Goal: Task Accomplishment & Management: Manage account settings

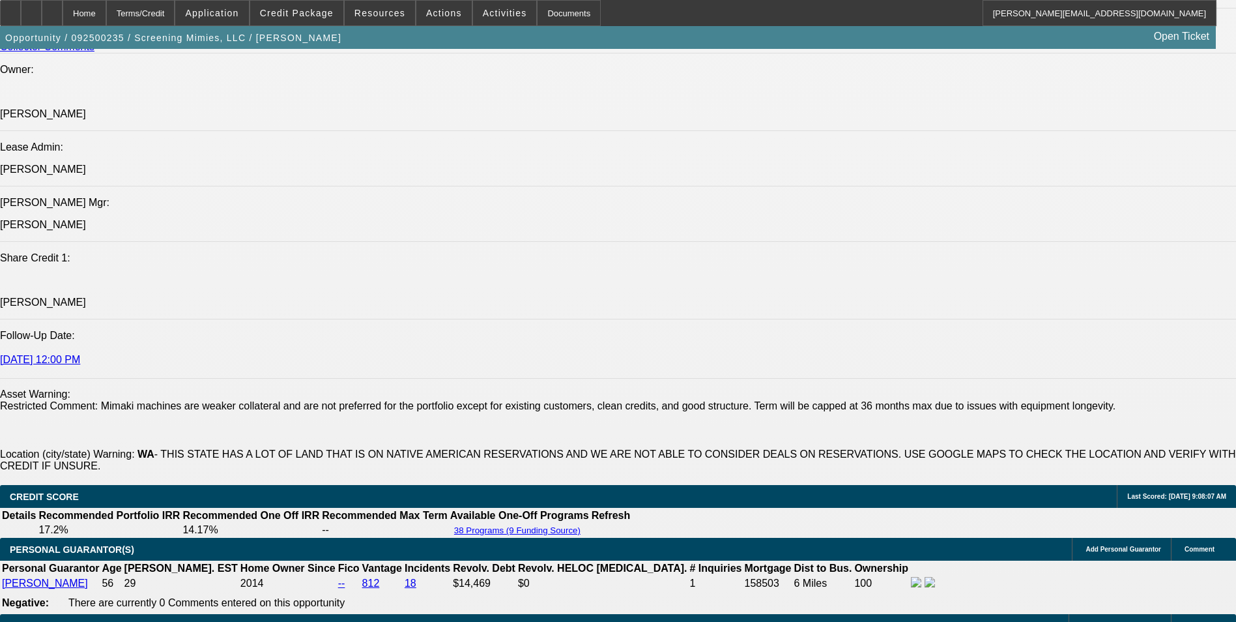
select select "0"
select select "2"
select select "0"
select select "2"
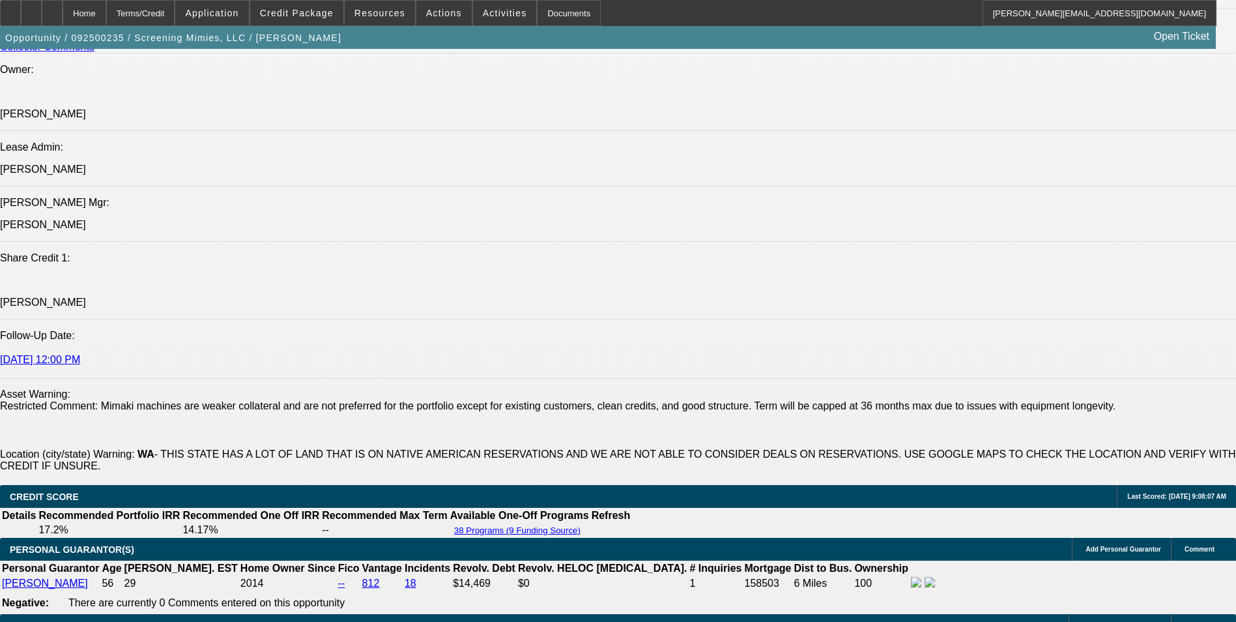
select select "0"
select select "2"
select select "0"
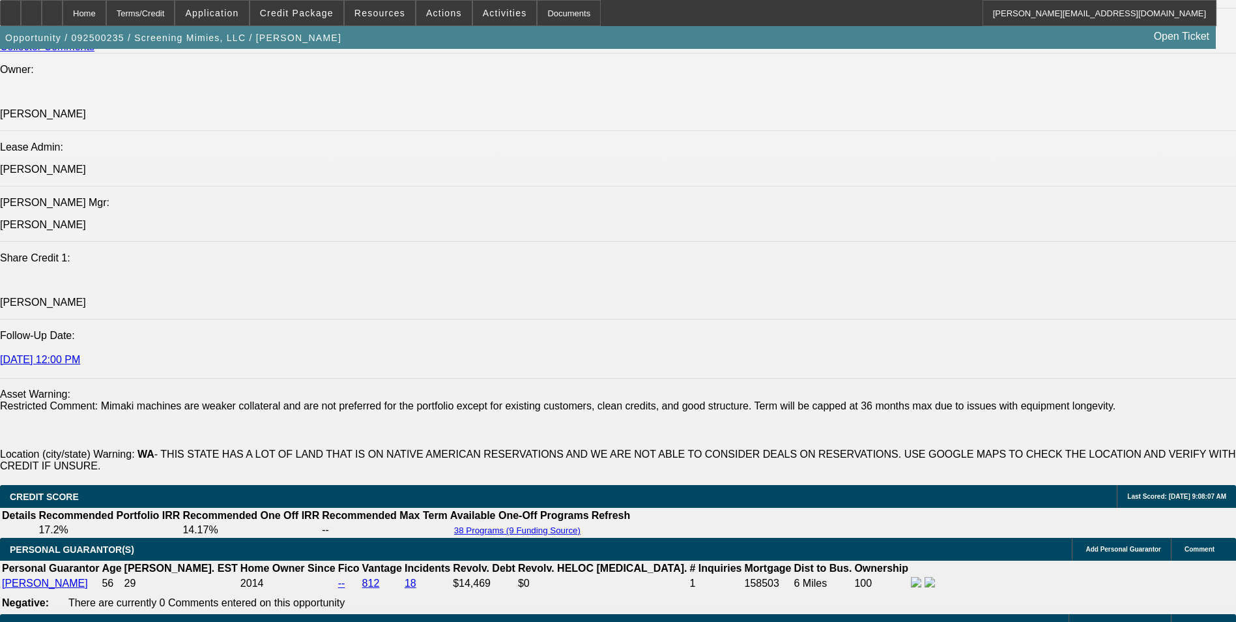
select select "2"
select select "0"
select select "1"
select select "2"
select select "6"
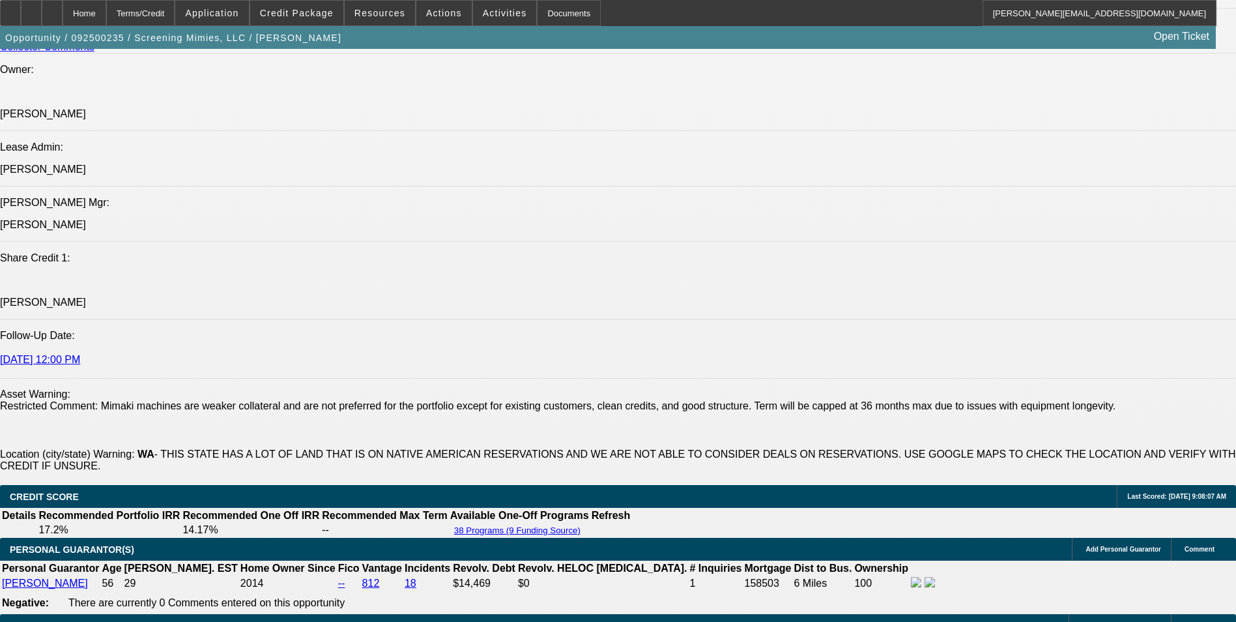
select select "1"
select select "2"
select select "6"
select select "1"
select select "2"
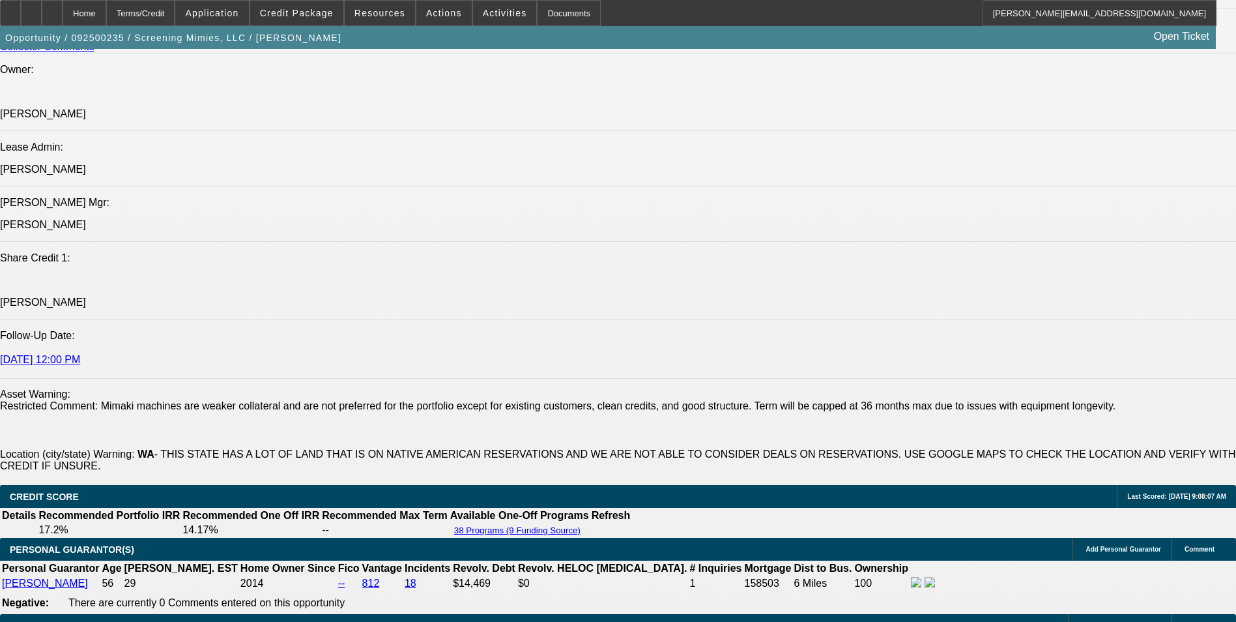
select select "6"
select select "1"
select select "2"
select select "6"
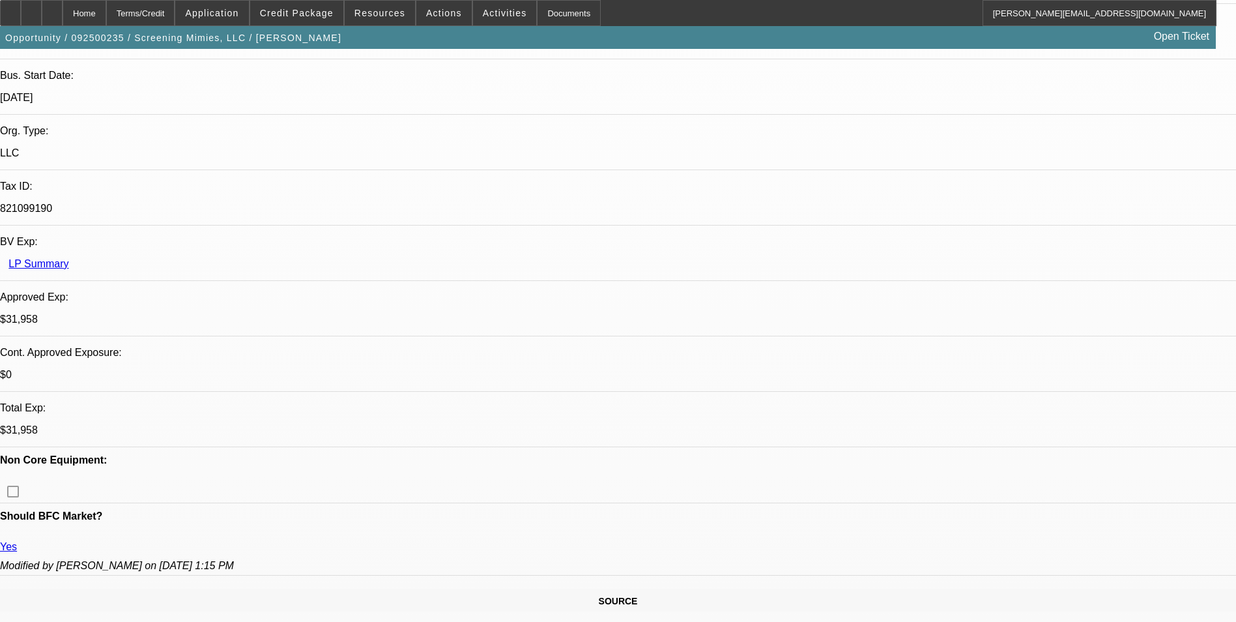
scroll to position [30, 0]
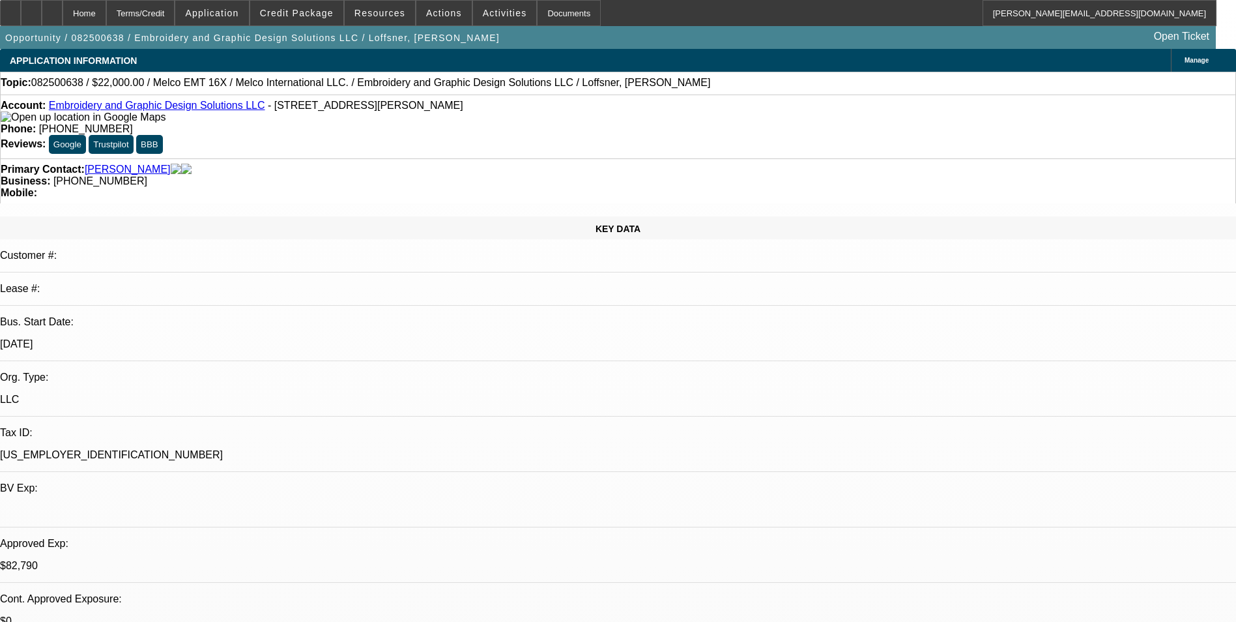
select select "0"
select select "2"
select select "0"
select select "2"
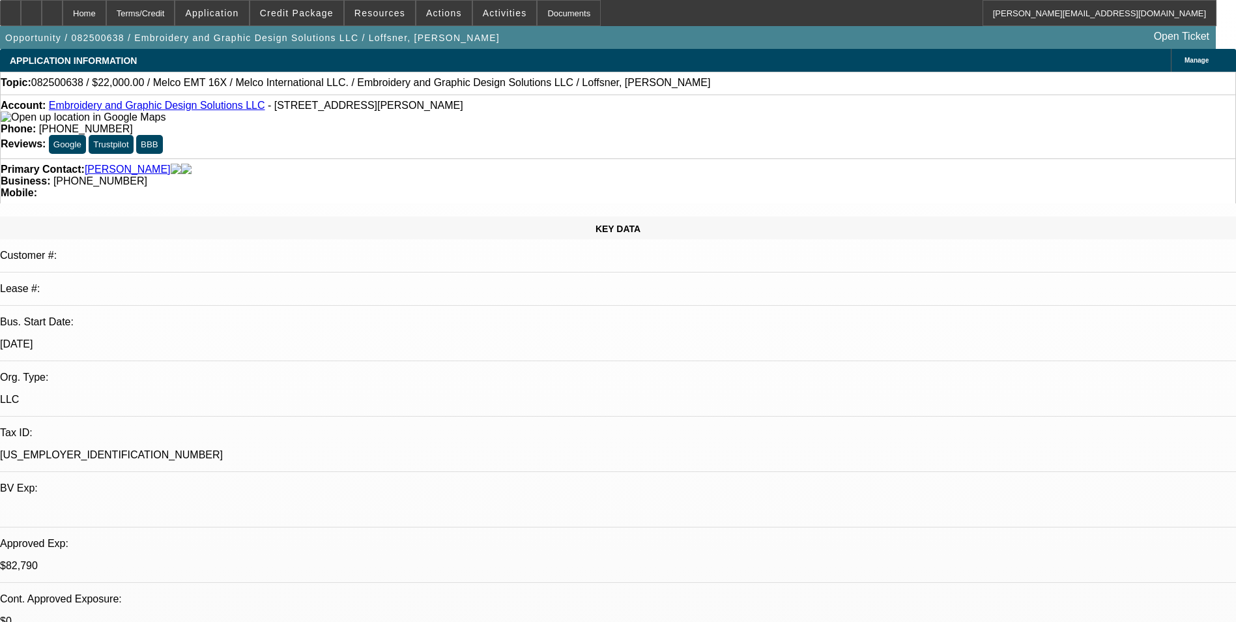
select select "0"
select select "2"
select select "0"
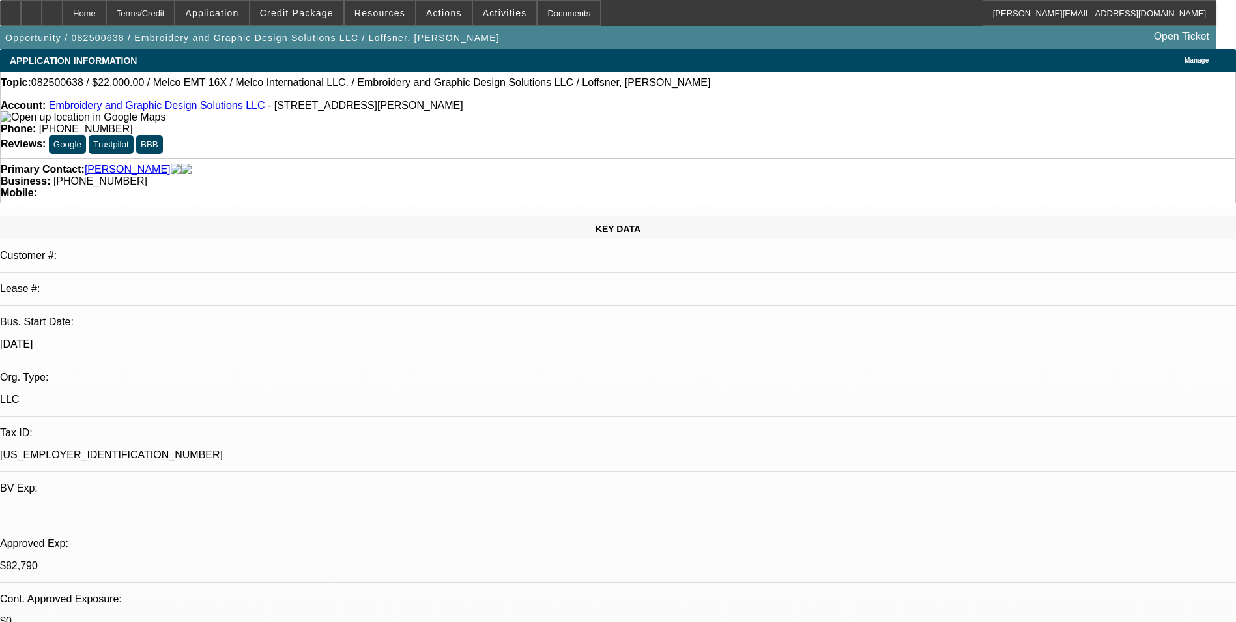
select select "2"
select select "0"
select select "1"
select select "2"
select select "6"
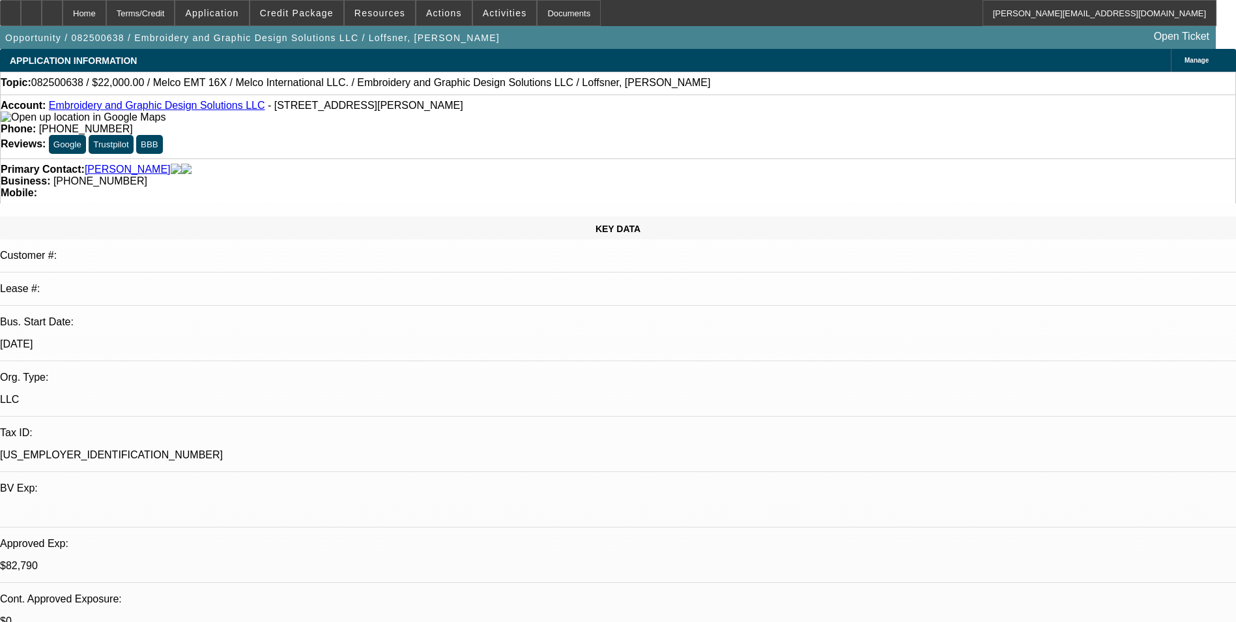
select select "1"
select select "2"
select select "6"
select select "1"
select select "2"
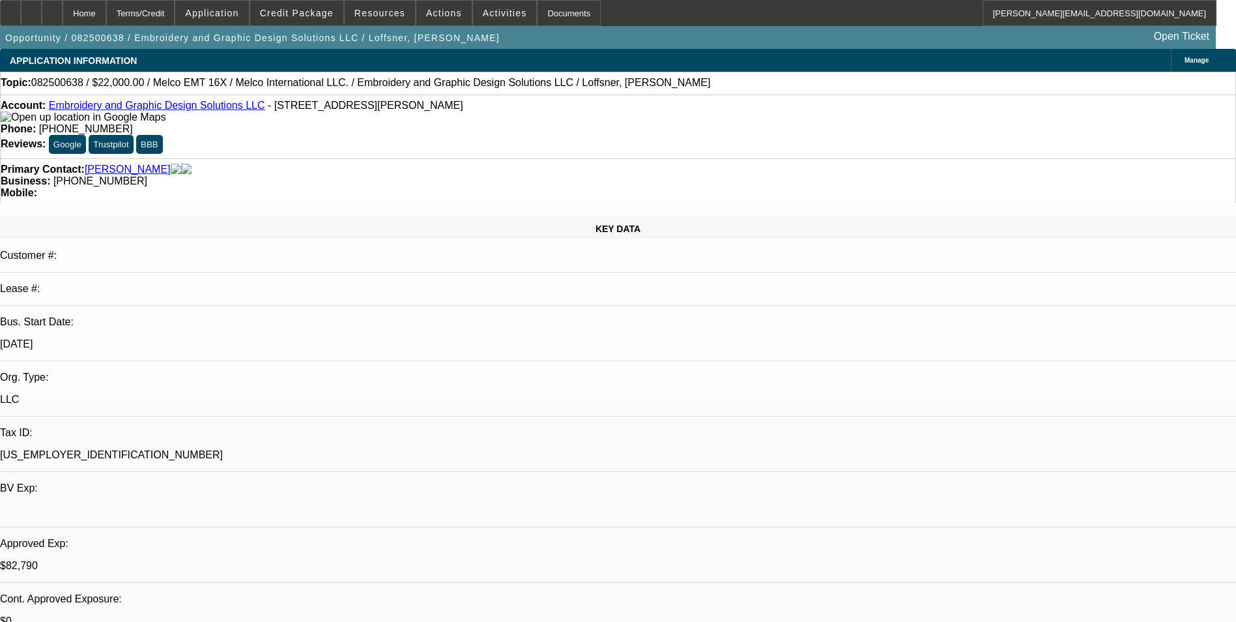
select select "6"
select select "1"
select select "2"
select select "6"
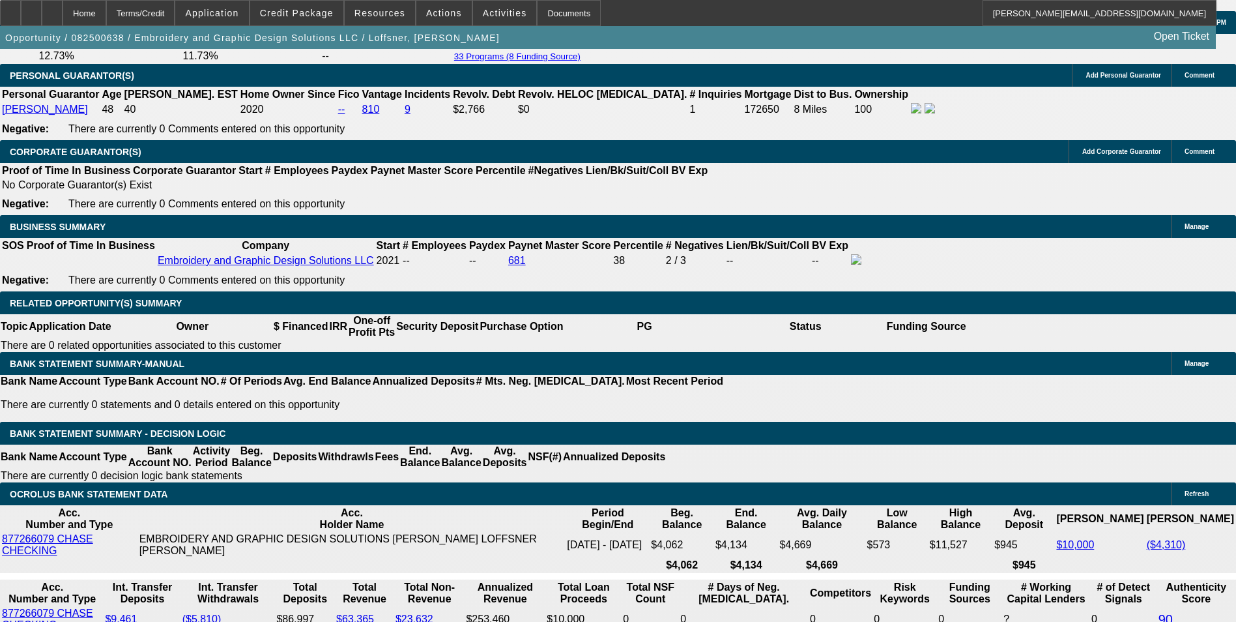
scroll to position [1955, 0]
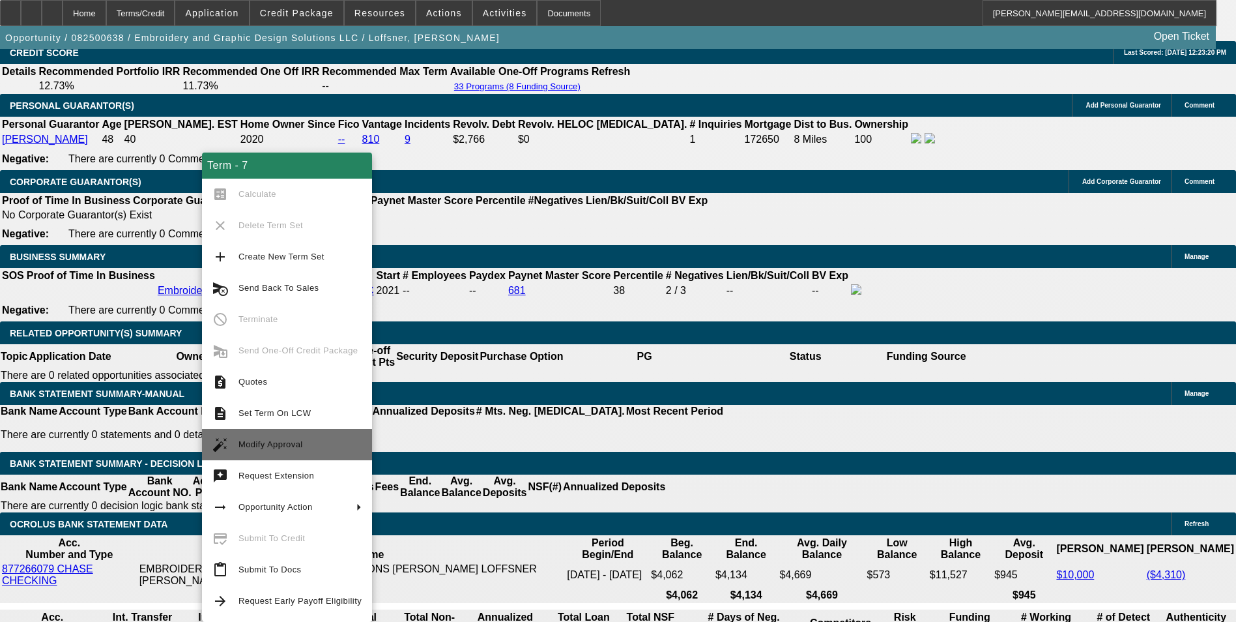
click at [302, 439] on span "Modify Approval" at bounding box center [300, 445] width 123 height 16
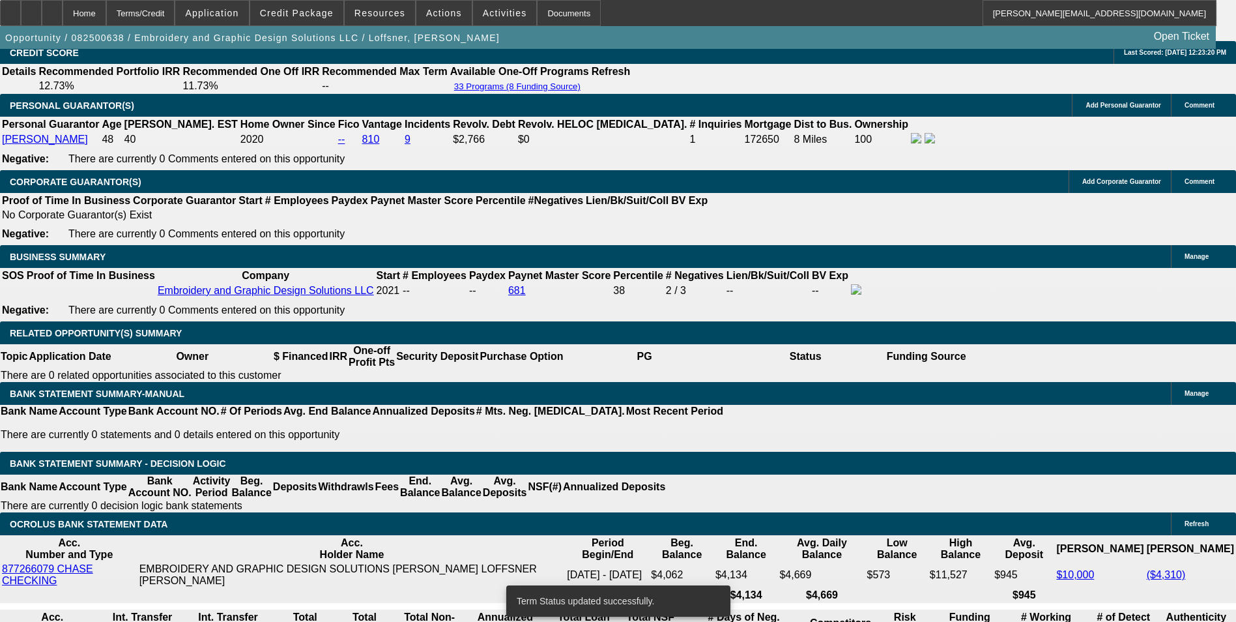
select select "0"
select select "2"
select select "0"
select select "6"
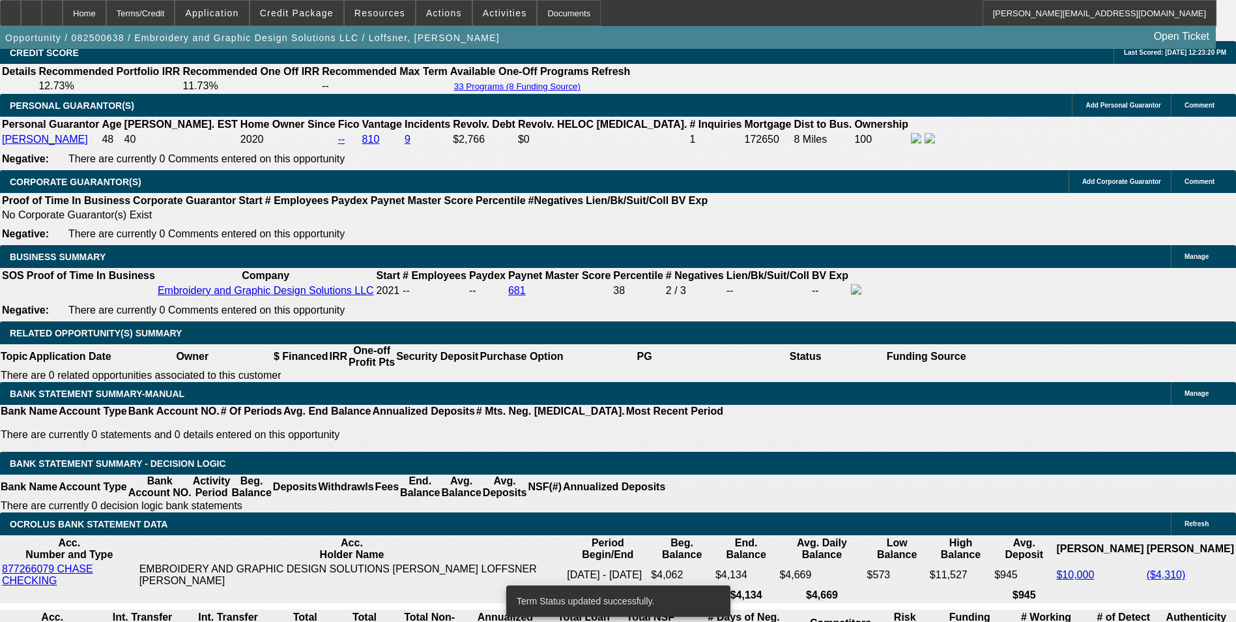
select select "0"
select select "2"
select select "0"
select select "6"
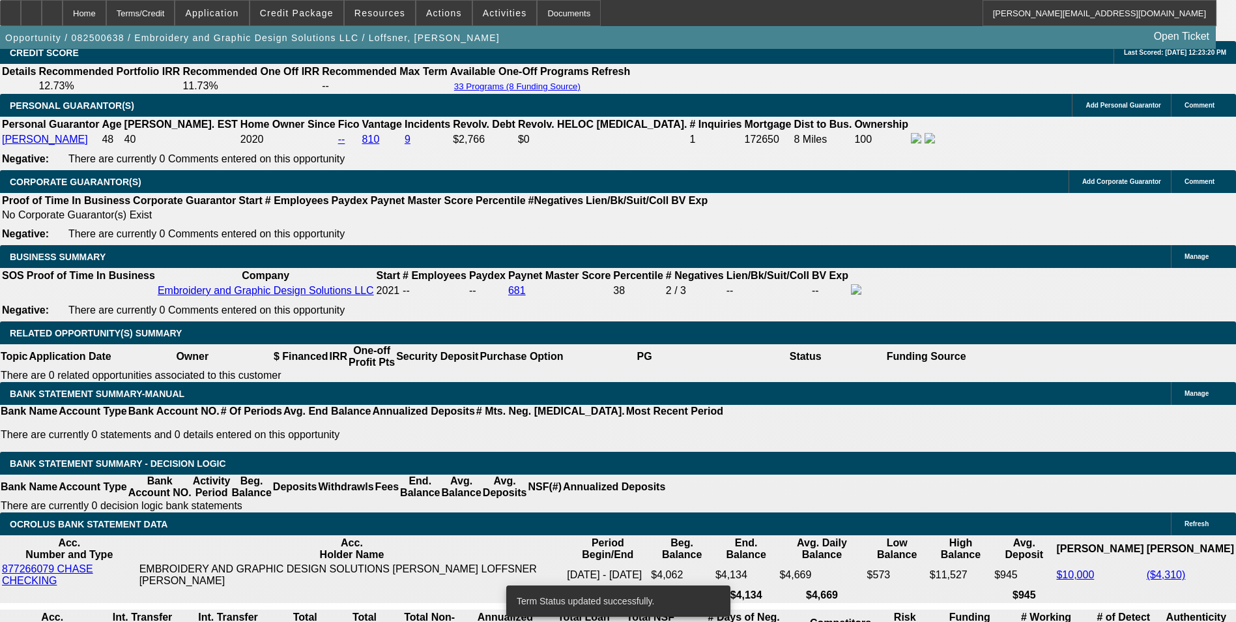
select select "0"
select select "2"
select select "0"
select select "6"
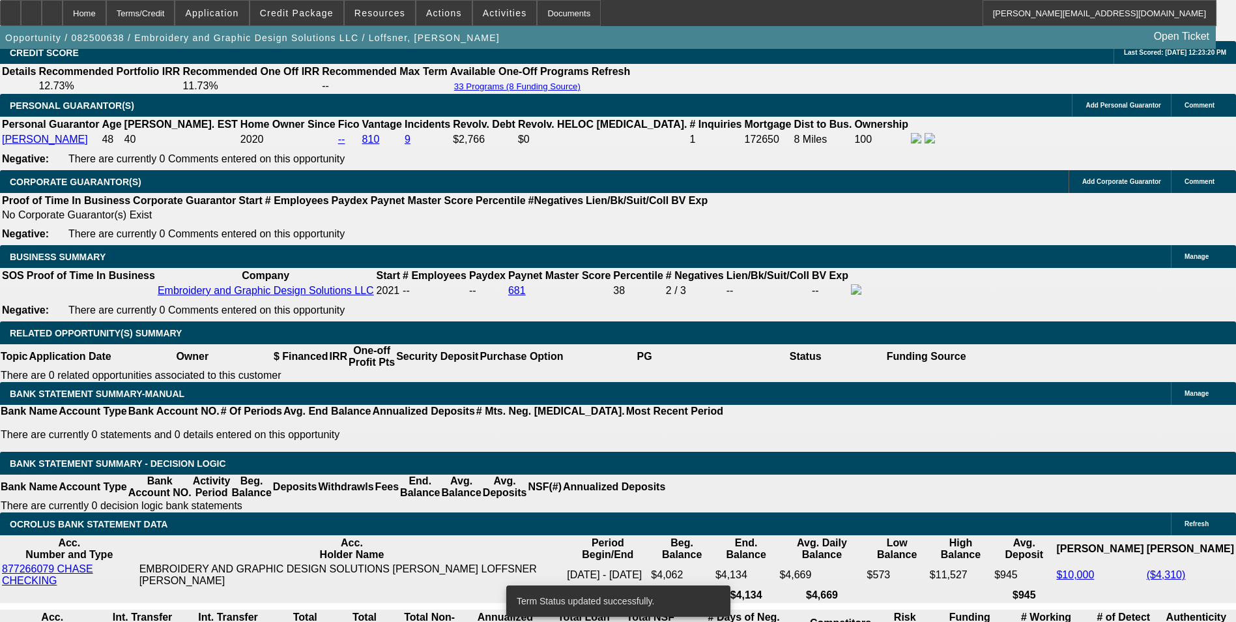
select select "0"
select select "2"
select select "0"
select select "6"
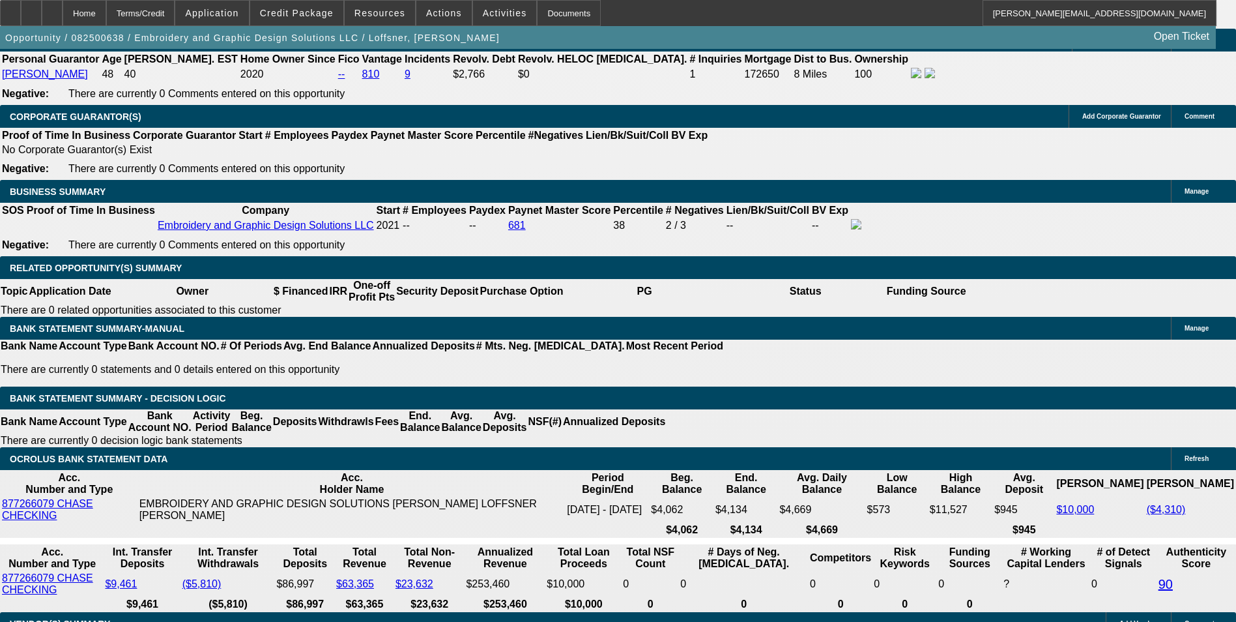
scroll to position [2085, 0]
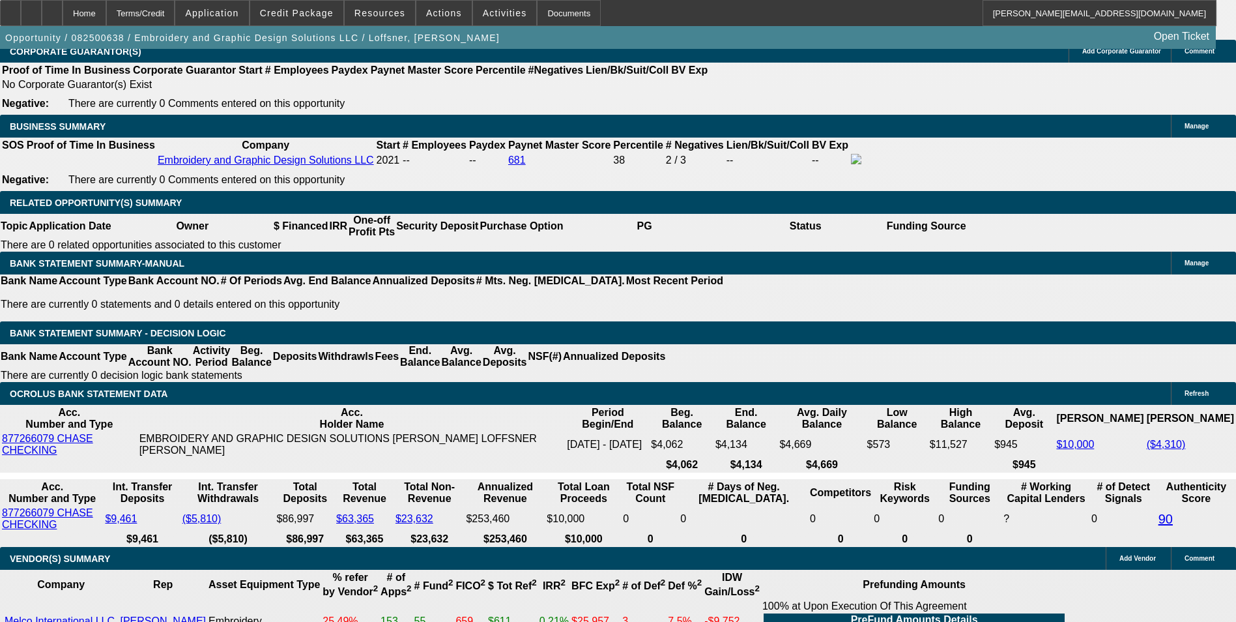
drag, startPoint x: 250, startPoint y: 308, endPoint x: 326, endPoint y: 295, distance: 76.7
type input "UNKNOWN"
type input "48"
type input "$11,301.84"
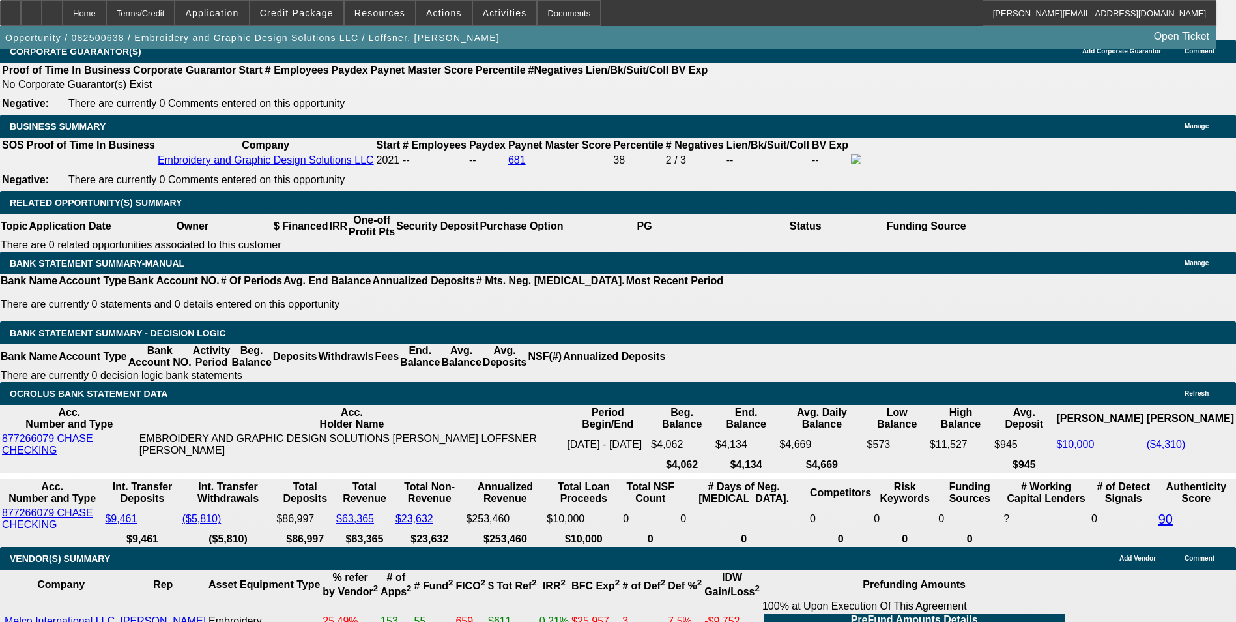
type input "$5,650.92"
type input "$1,182.60"
type input "$591.30"
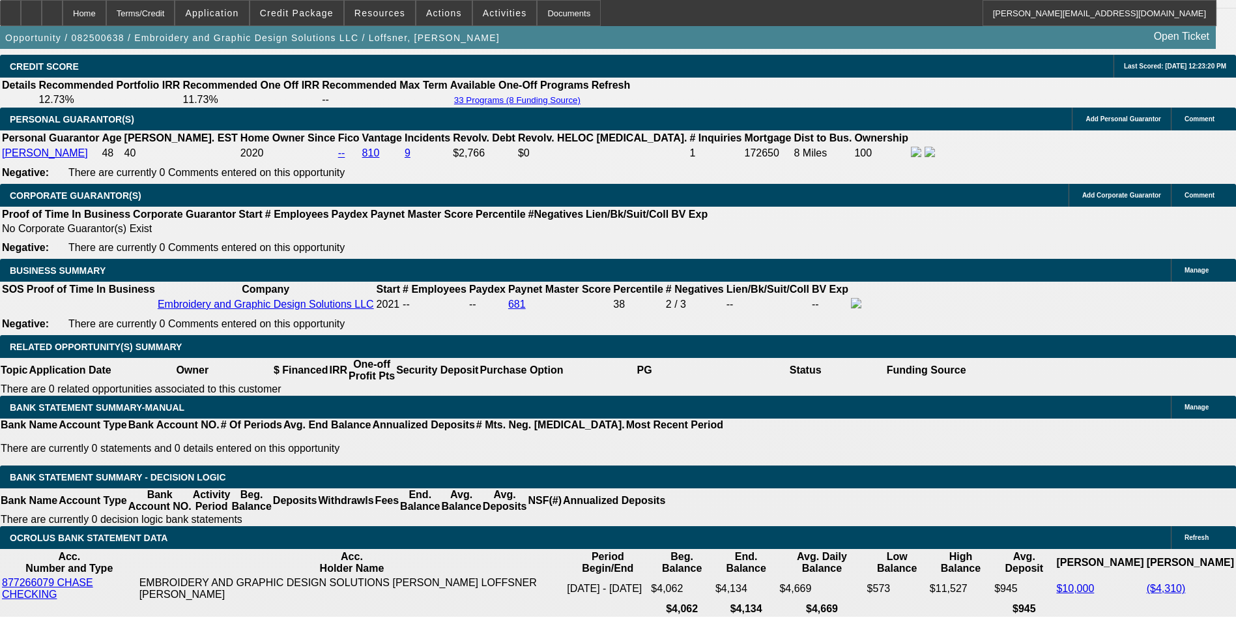
scroll to position [1890, 0]
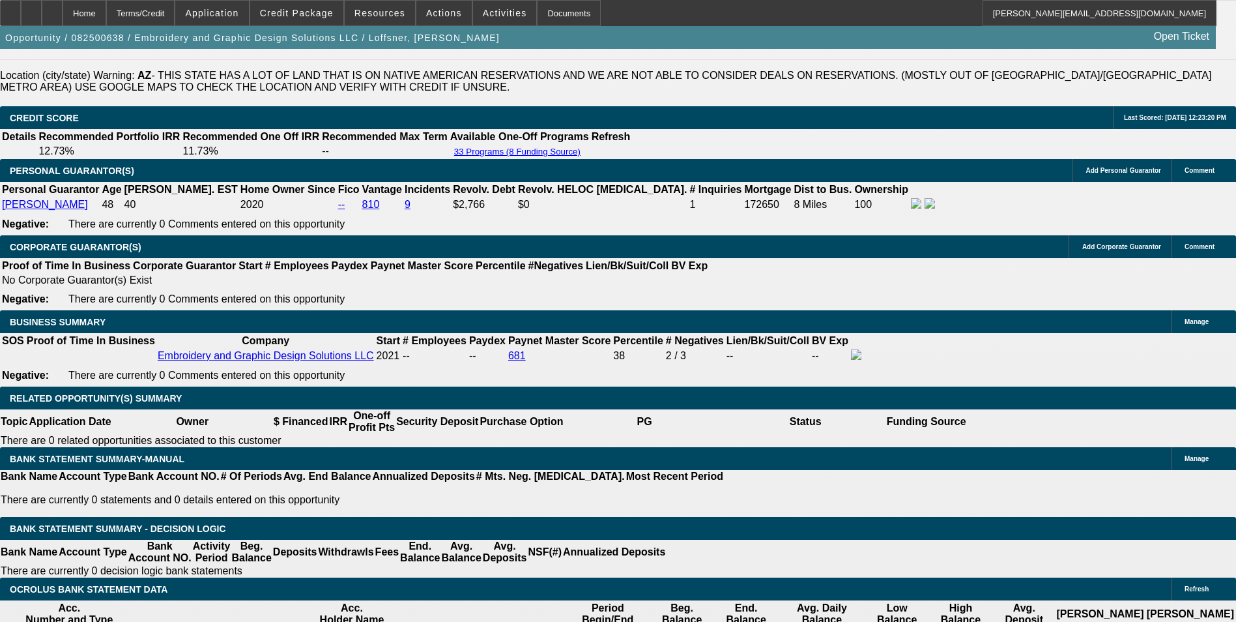
type input "48"
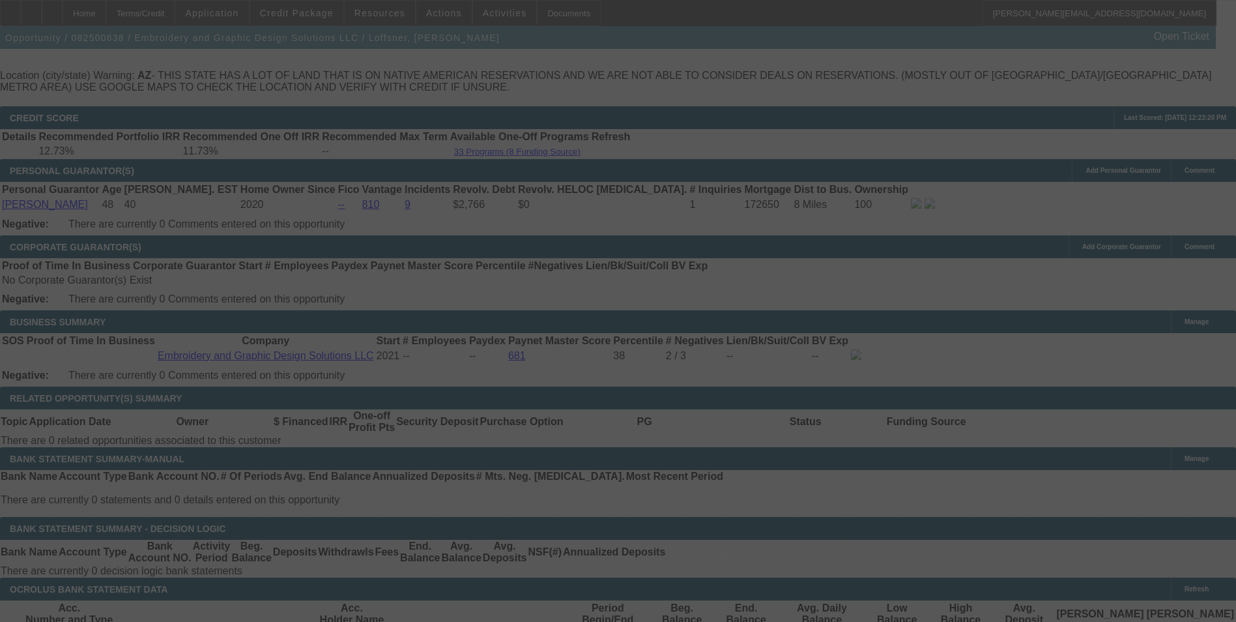
select select "0"
select select "2"
select select "0"
select select "6"
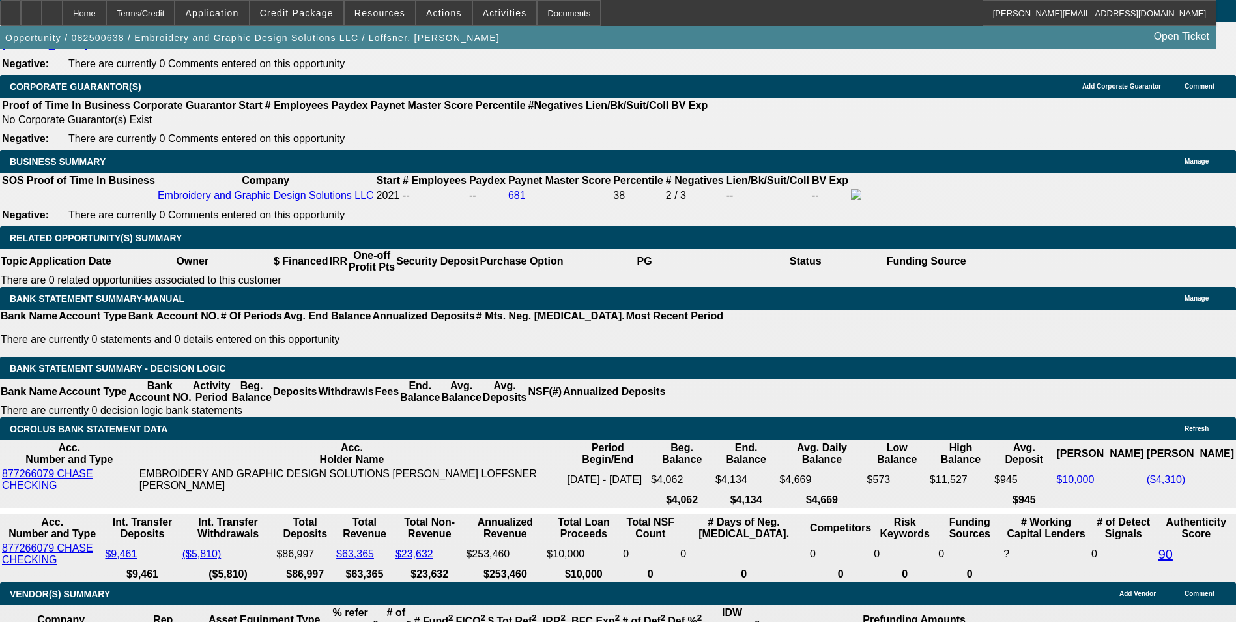
scroll to position [2020, 0]
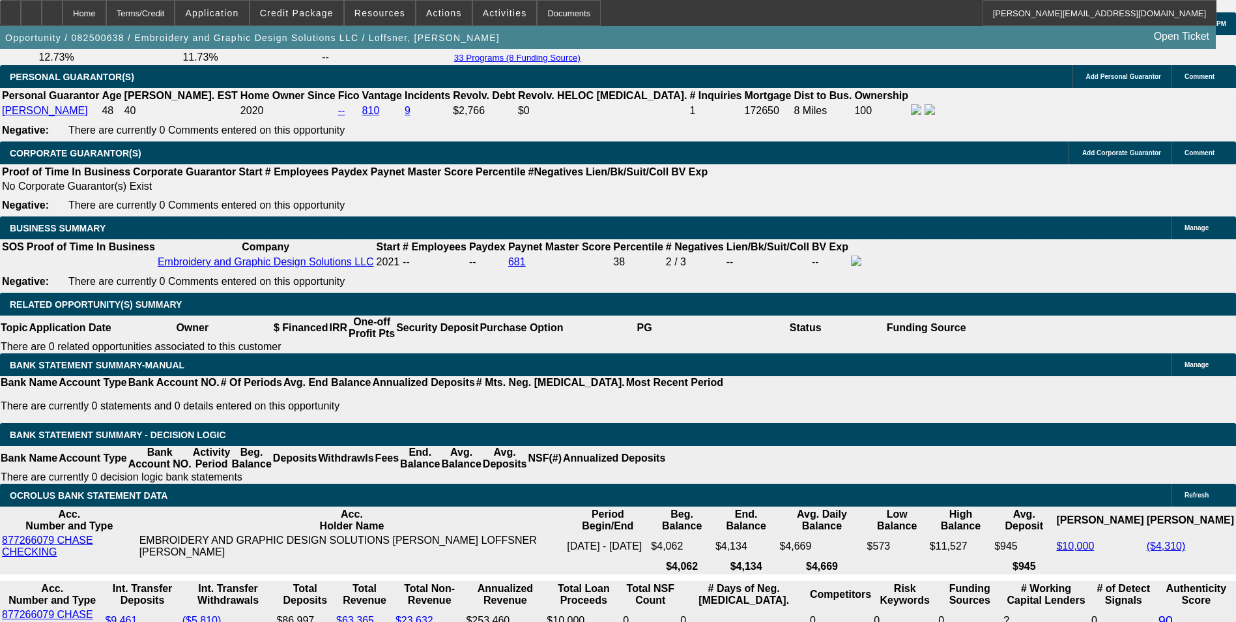
scroll to position [1955, 0]
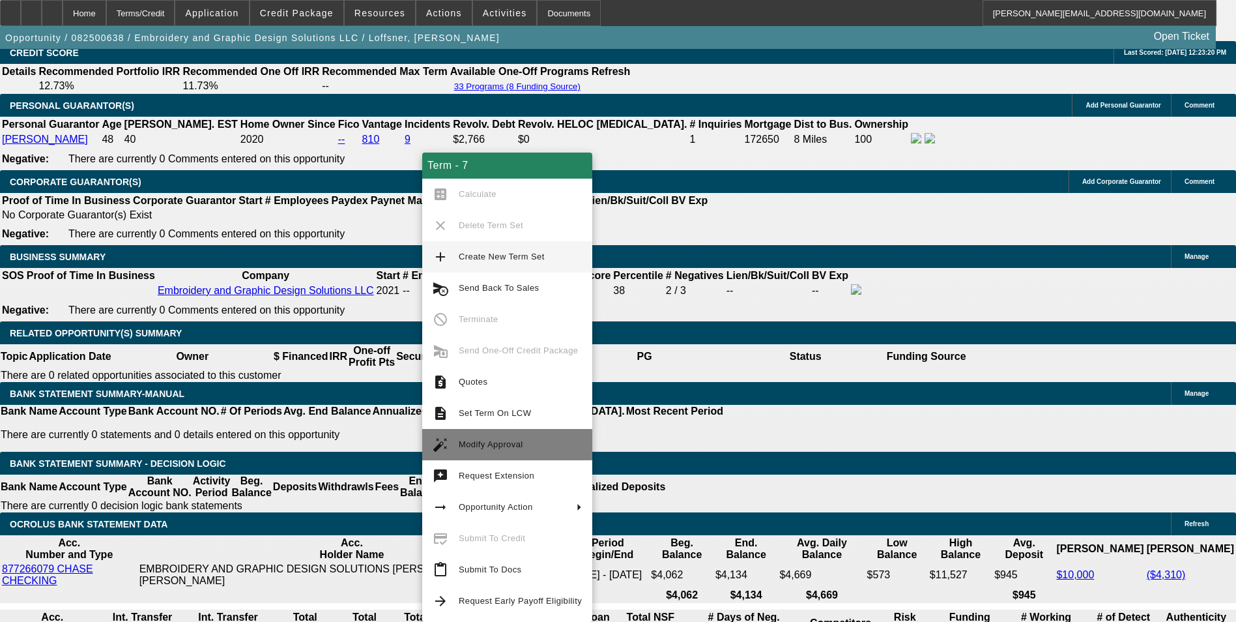
click at [500, 443] on span "Modify Approval" at bounding box center [491, 444] width 65 height 10
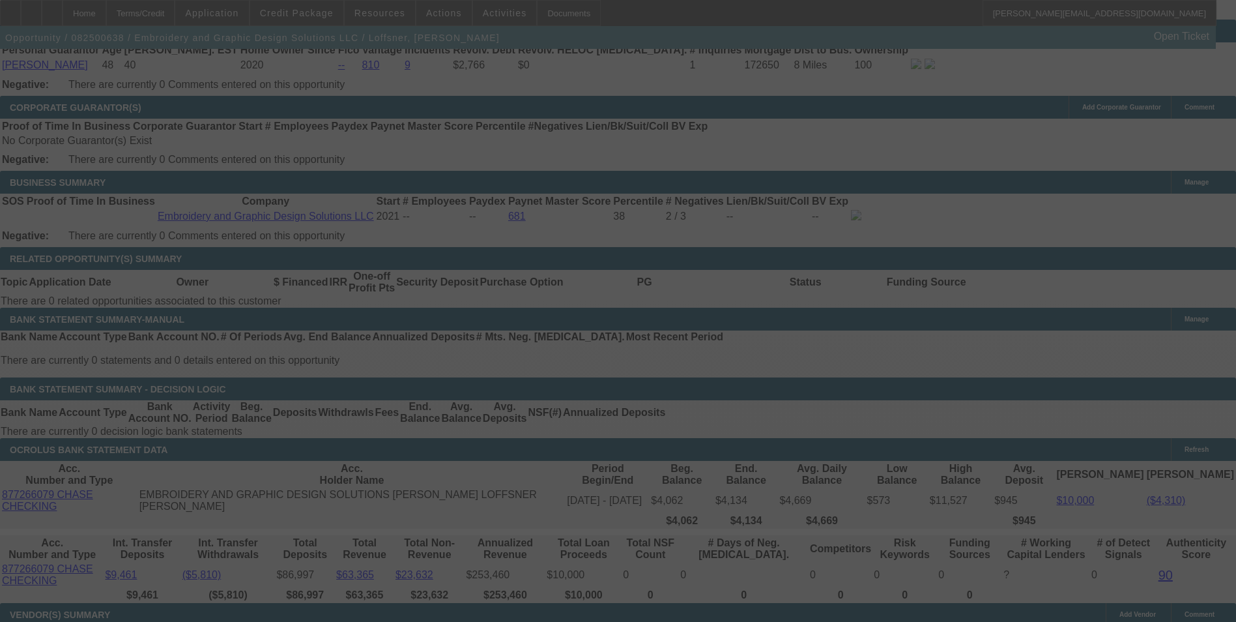
scroll to position [2085, 0]
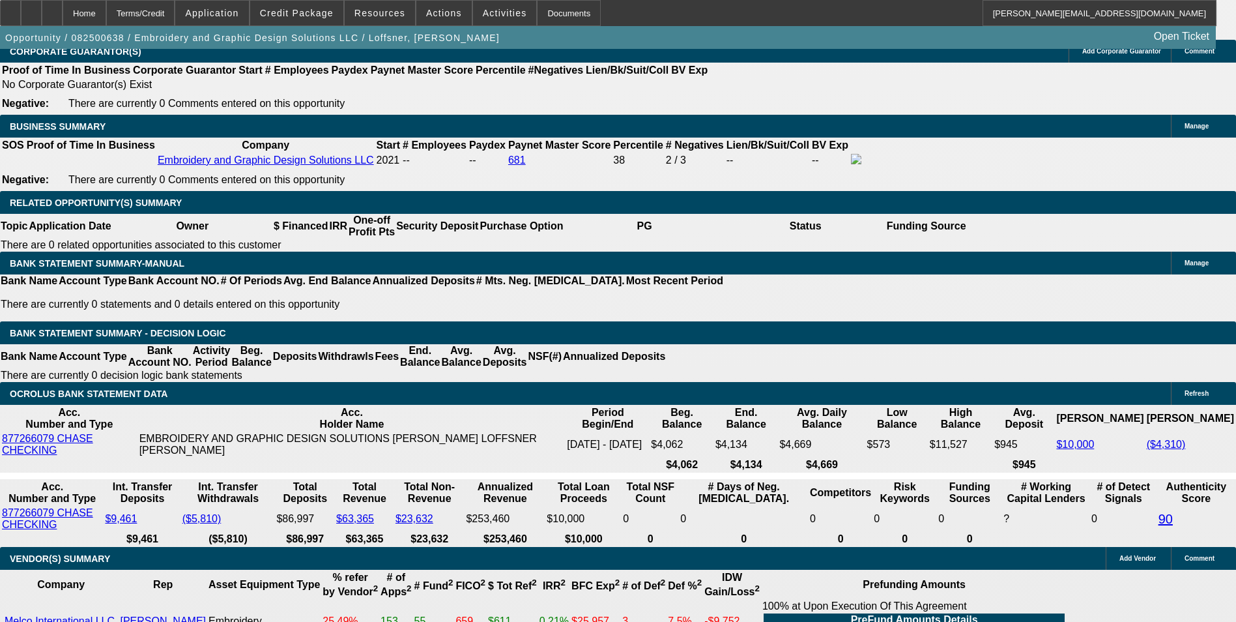
select select "0"
select select "2"
select select "0"
select select "6"
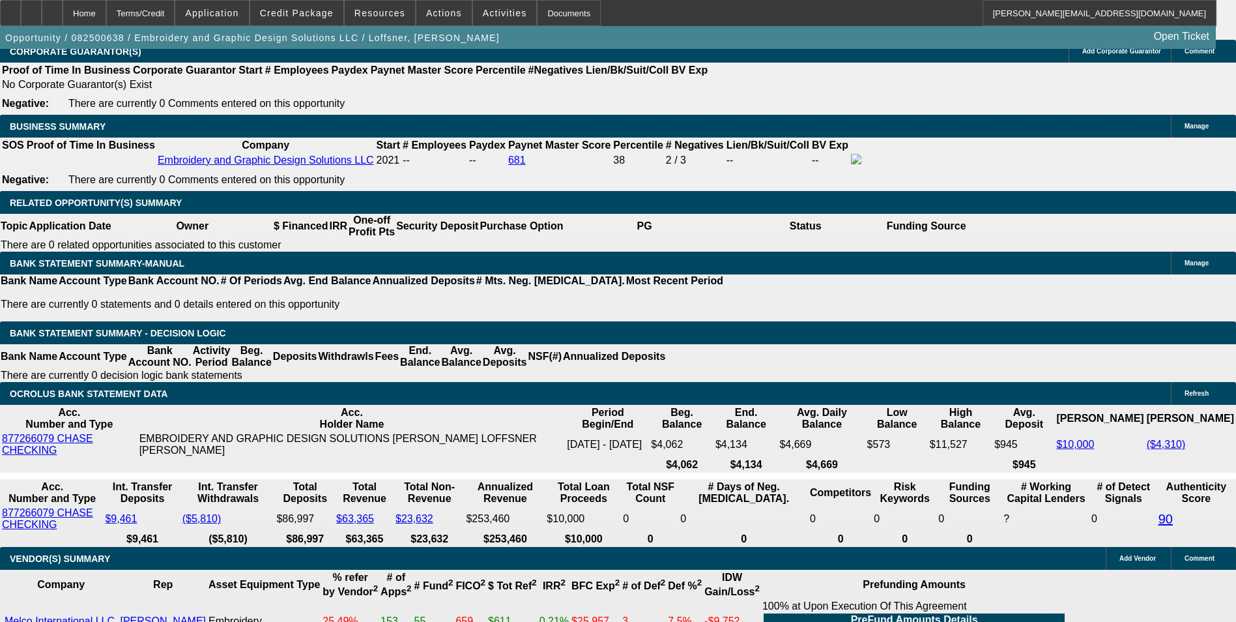
select select "0"
select select "2"
select select "0"
select select "6"
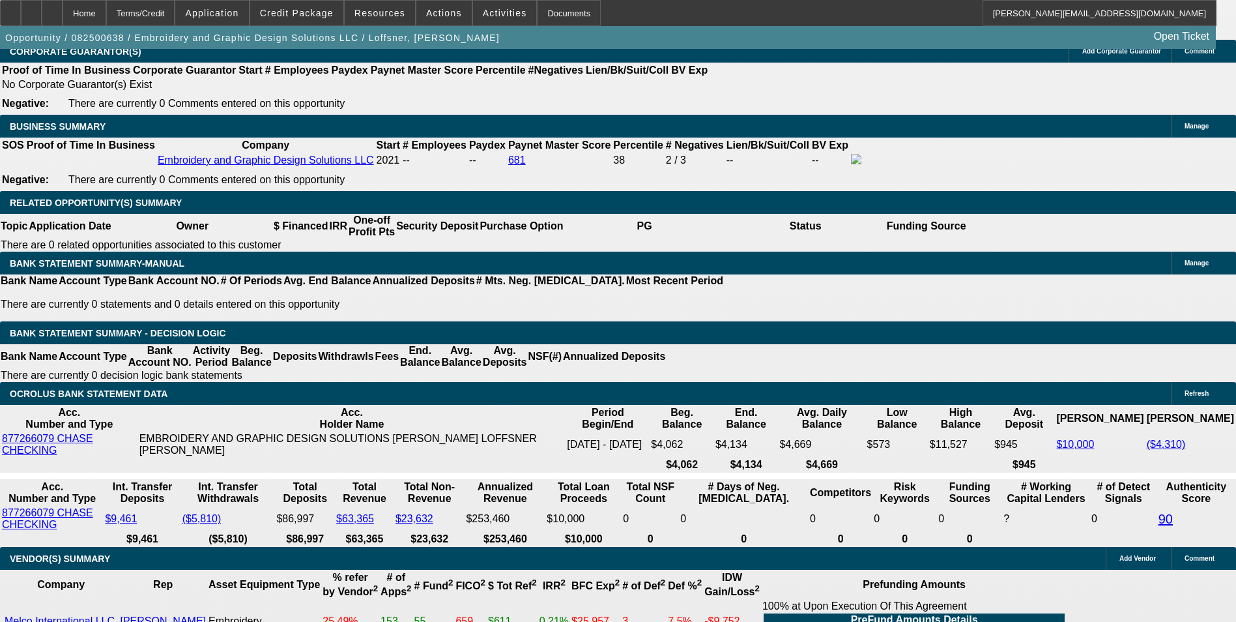
select select "0"
select select "2"
select select "0"
select select "6"
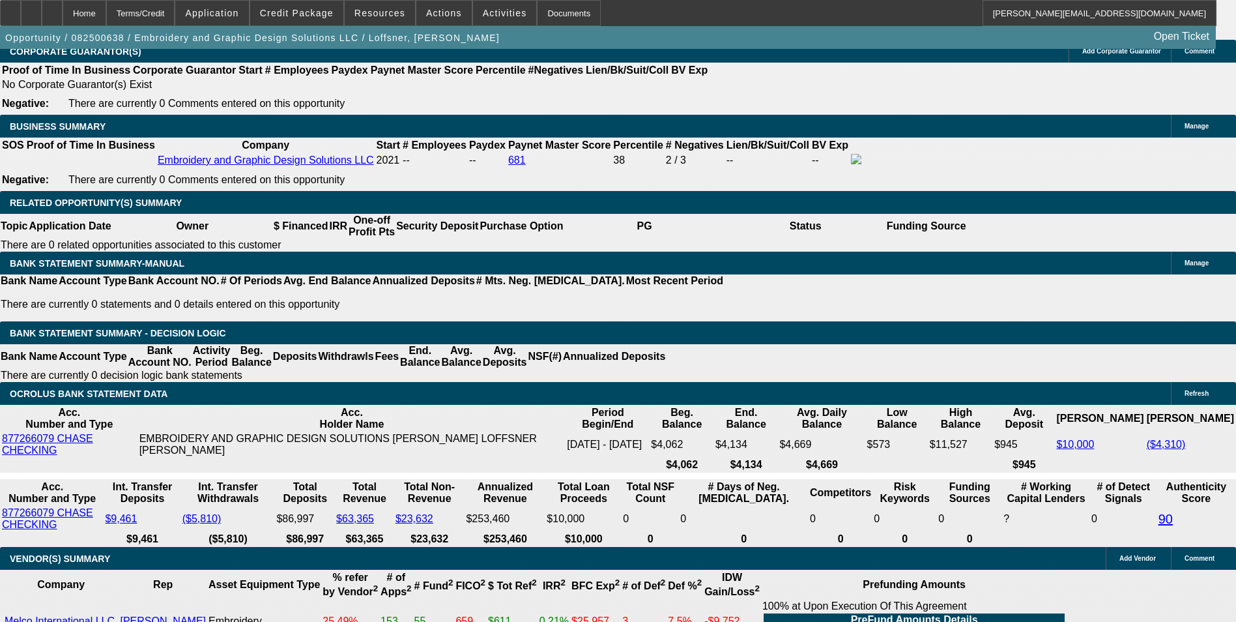
select select "0"
select select "2"
select select "0"
select select "6"
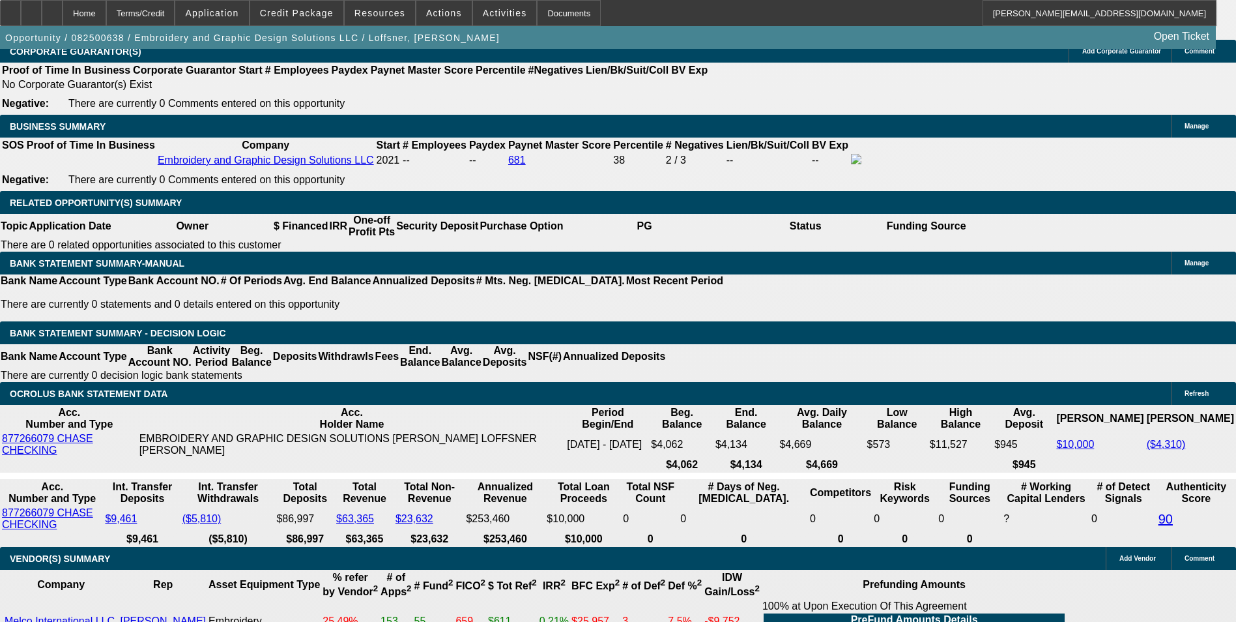
drag, startPoint x: 248, startPoint y: 316, endPoint x: 280, endPoint y: 313, distance: 32.1
type input "UNKNOWN"
type input "36"
type input "$14,988.04"
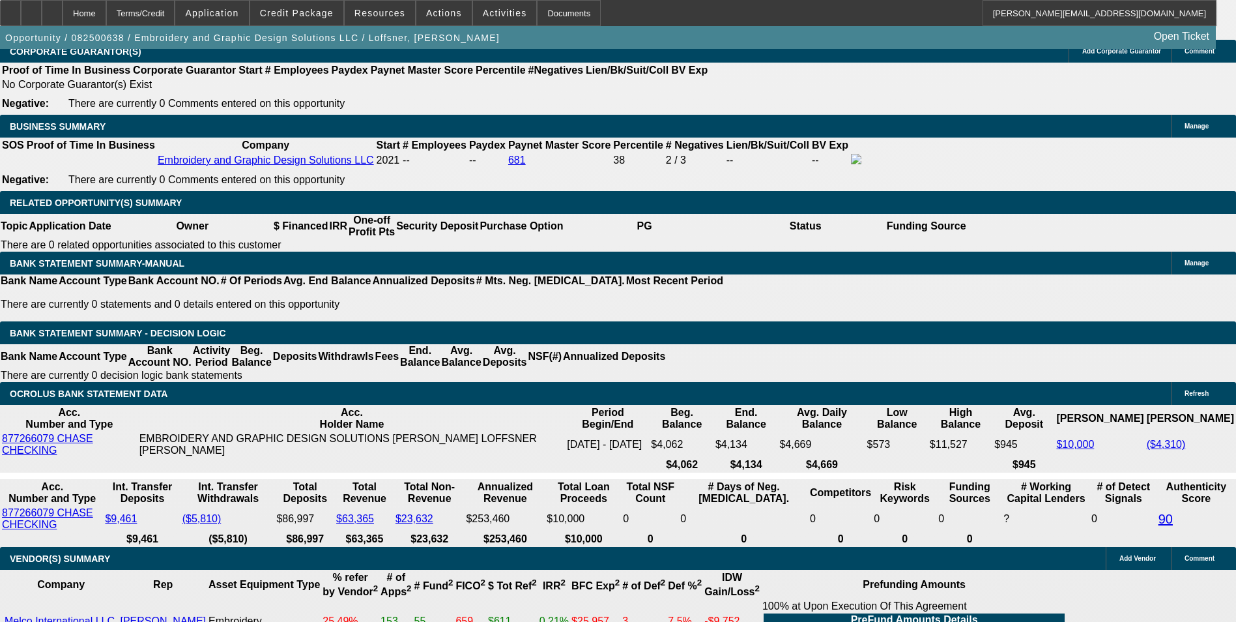
type input "$7,494.02"
type input "$1,484.66"
type input "$742.33"
type input "36"
drag, startPoint x: 272, startPoint y: 312, endPoint x: 344, endPoint y: 297, distance: 73.2
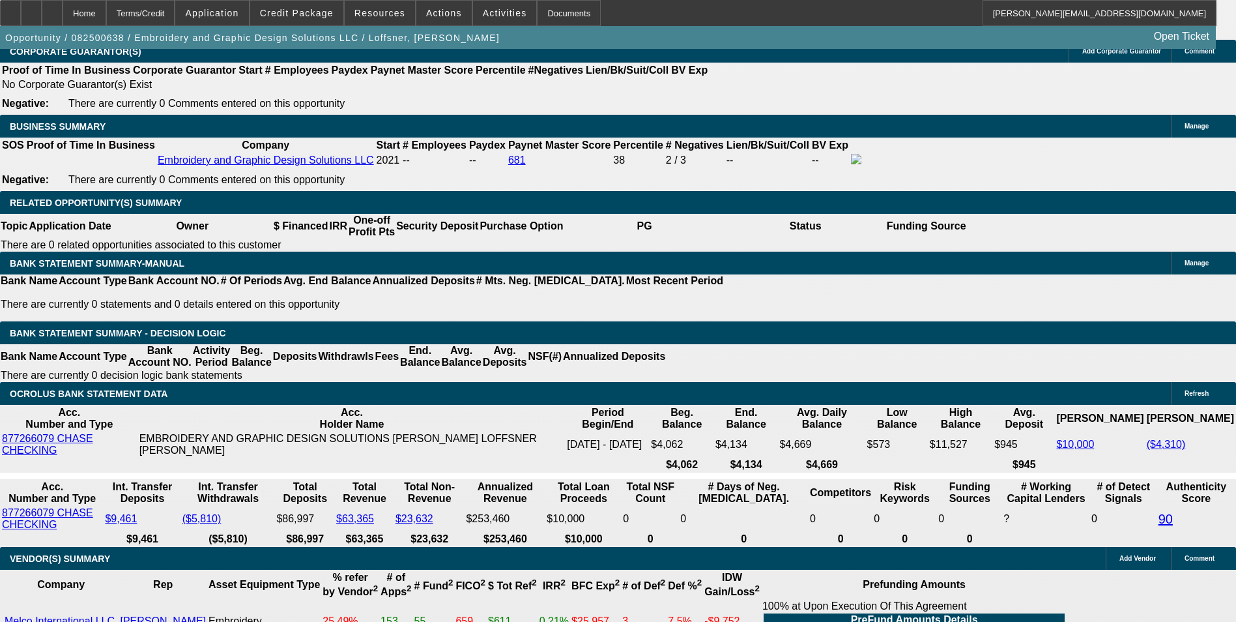
type input "12"
type input "$1,241.16"
type input "$620.58"
type input "12."
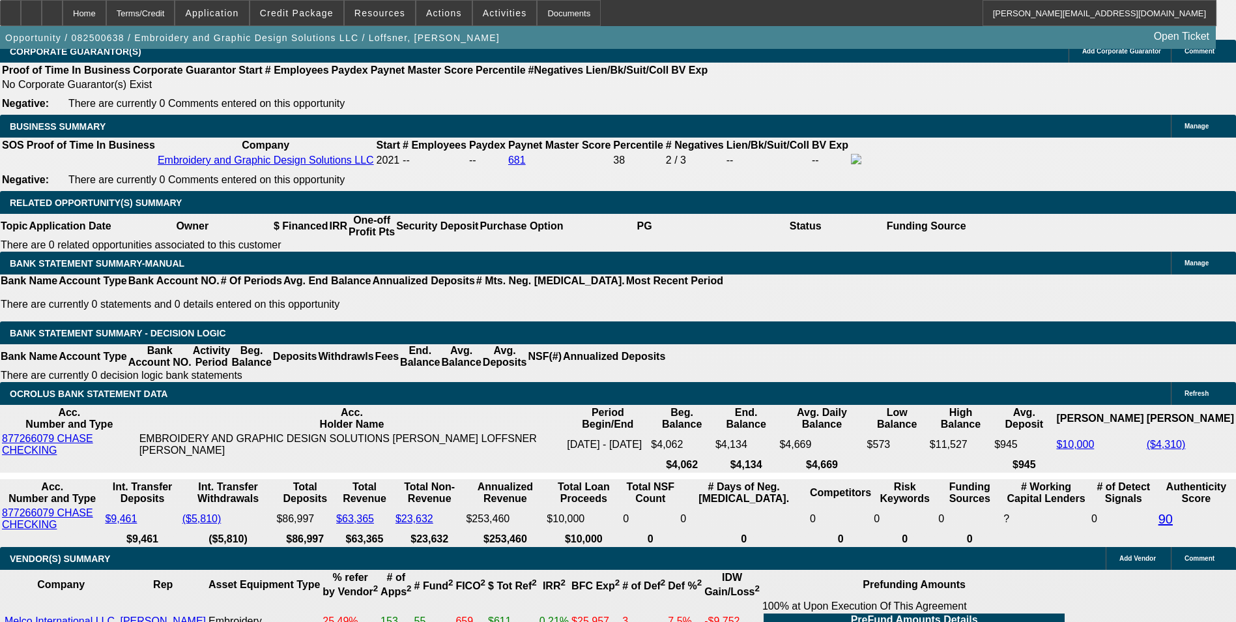
type input "$1,461.42"
type input "$730.71"
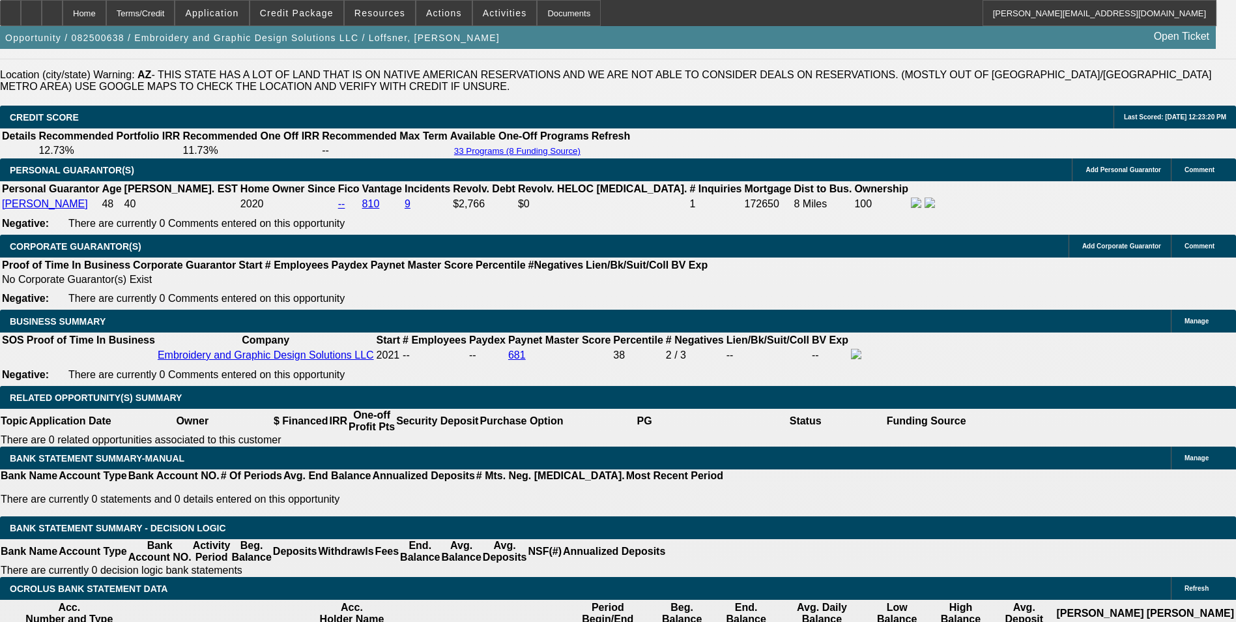
scroll to position [1890, 0]
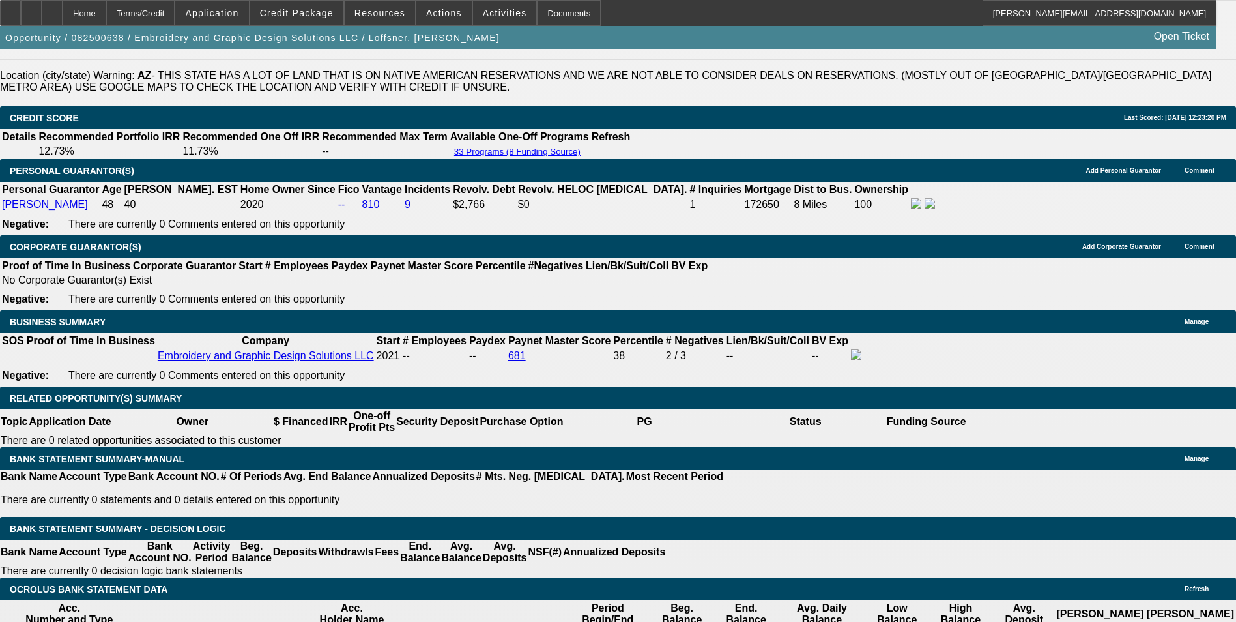
type input "12.9"
type input "$1,480.42"
type input "$740.21"
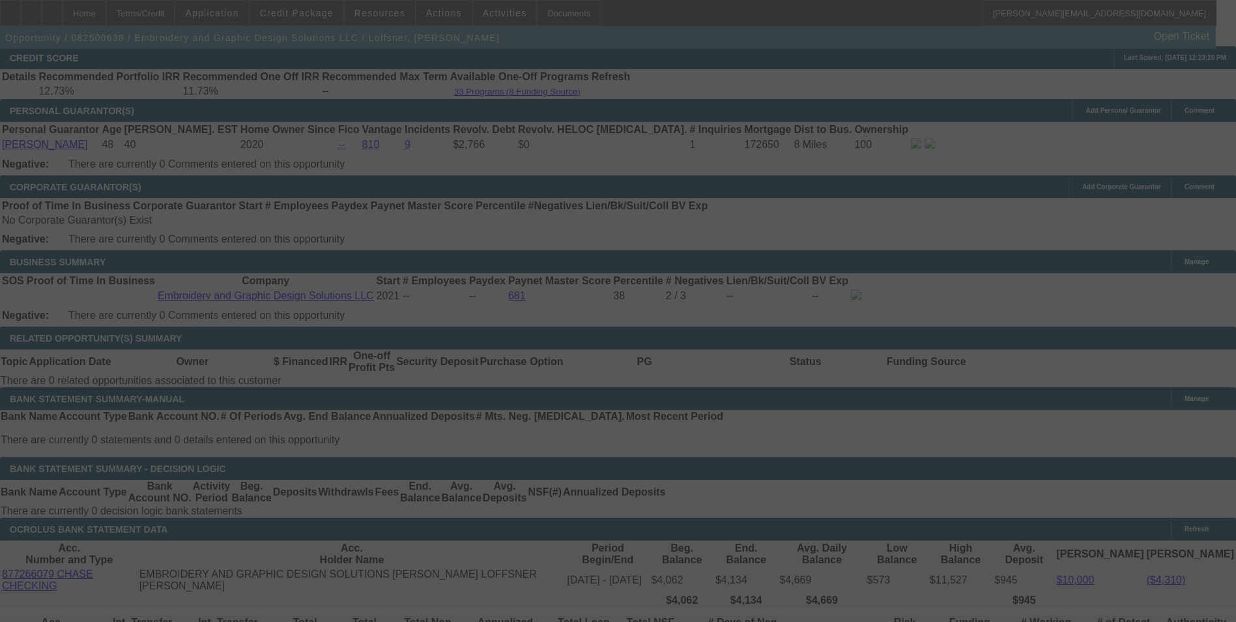
scroll to position [2020, 0]
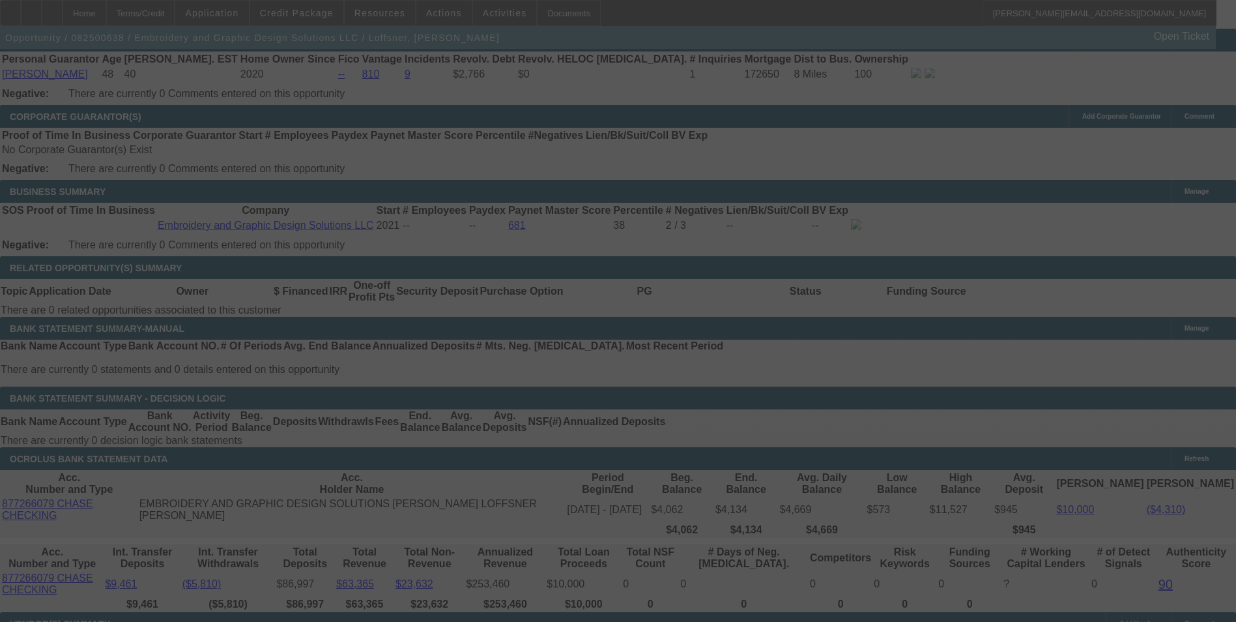
select select "0"
select select "2"
select select "0"
select select "6"
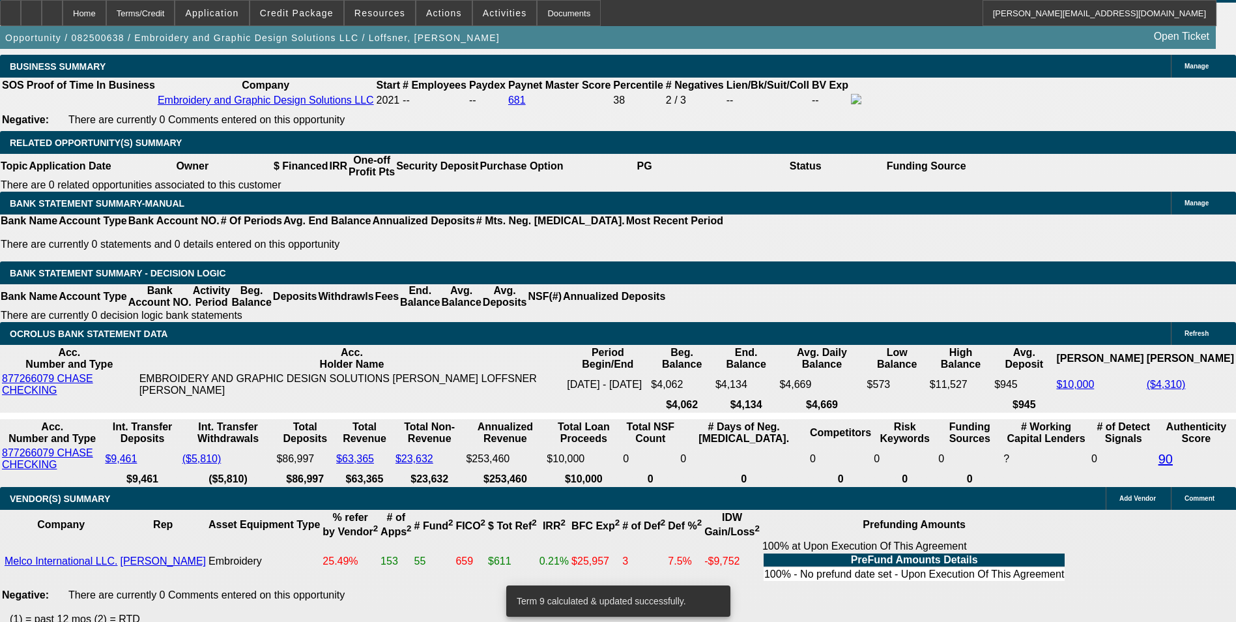
scroll to position [2151, 0]
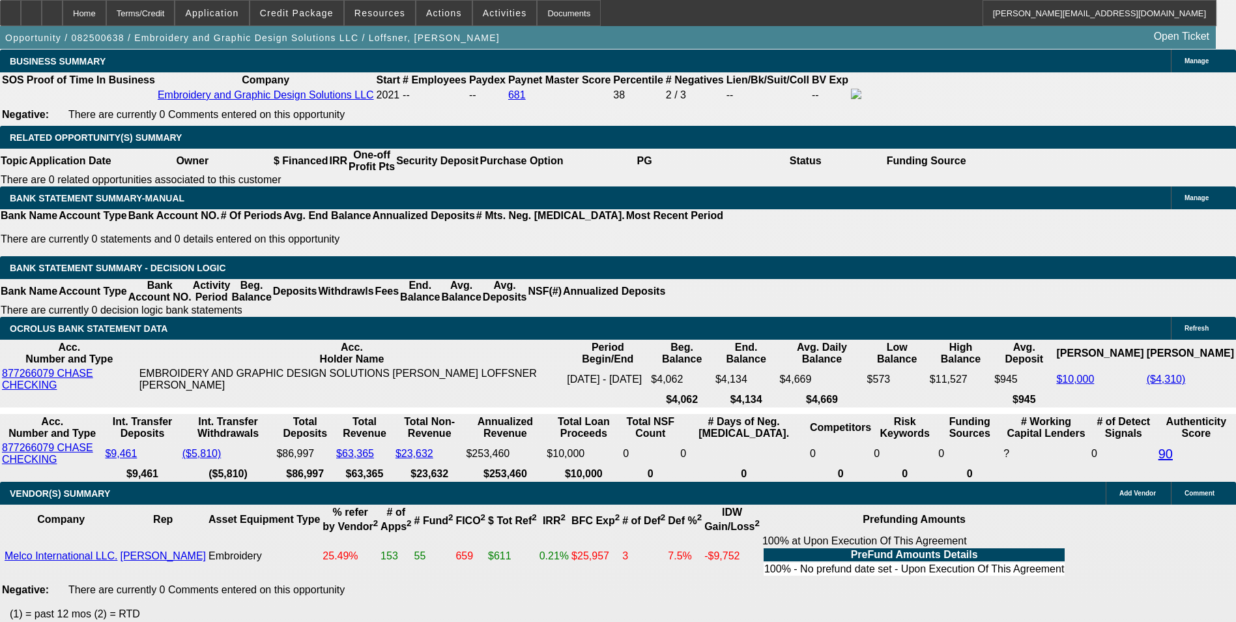
drag, startPoint x: 285, startPoint y: 250, endPoint x: 315, endPoint y: 245, distance: 29.8
type input "1"
type input "$1,461.42"
type input "UNKNOWN"
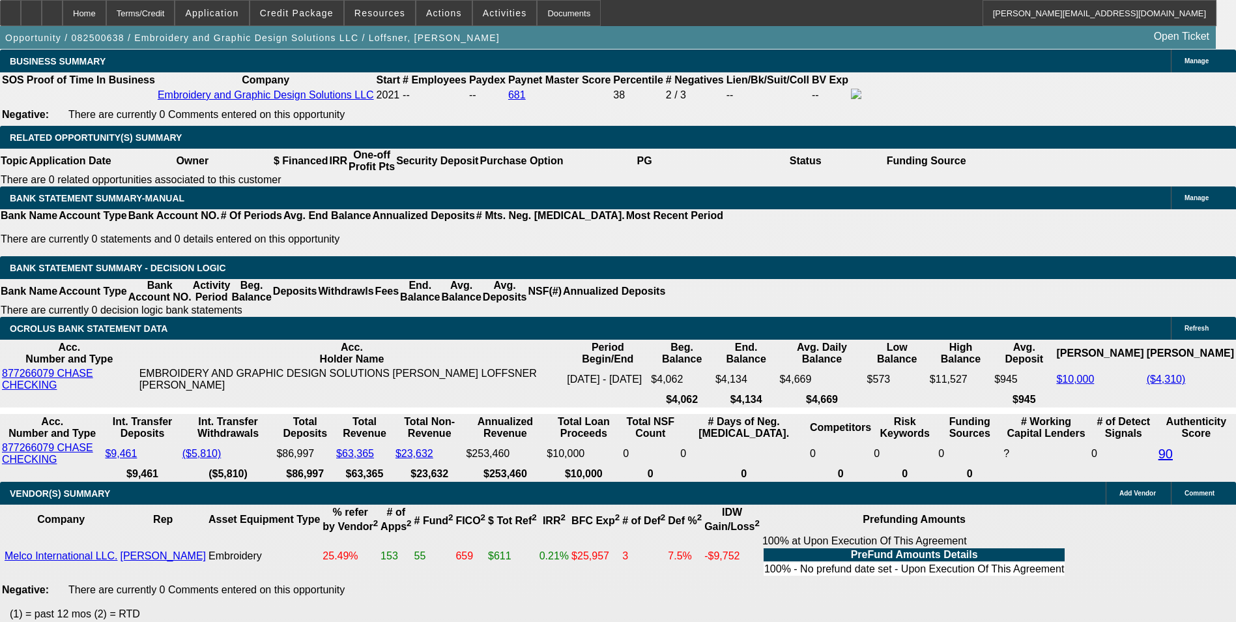
type input "12"
type input "$1,241.16"
type input "$620.58"
type input "12."
type input "$1,461.42"
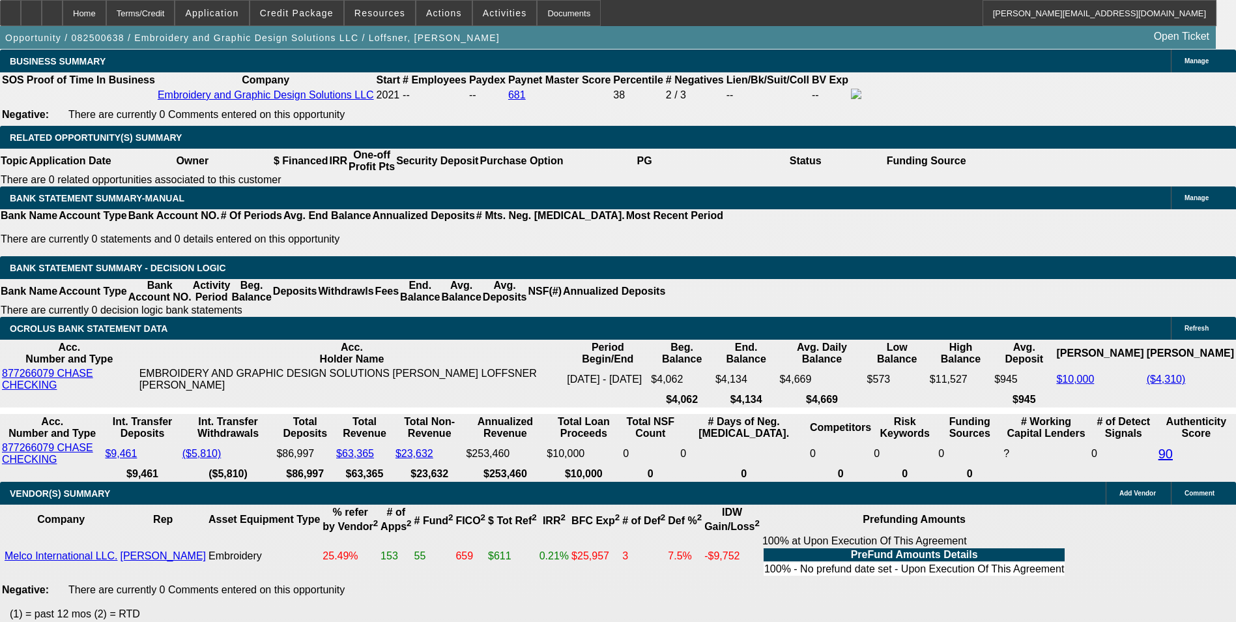
type input "$730.71"
type input "12.8"
type input "$1,478.30"
type input "$739.15"
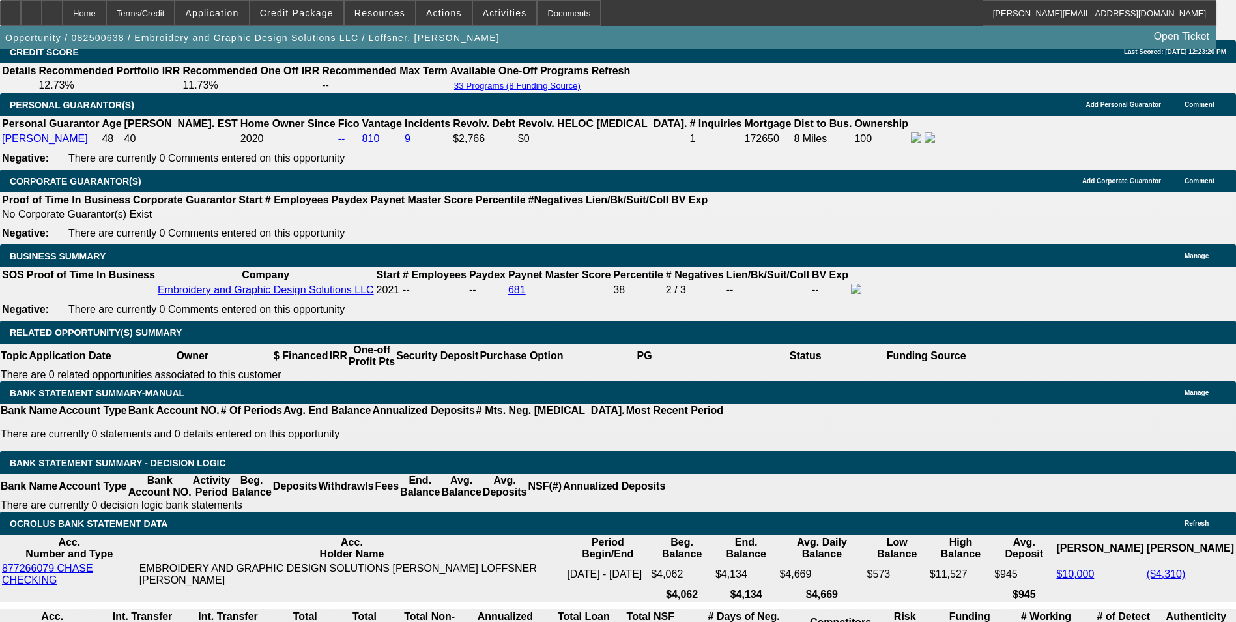
scroll to position [1955, 0]
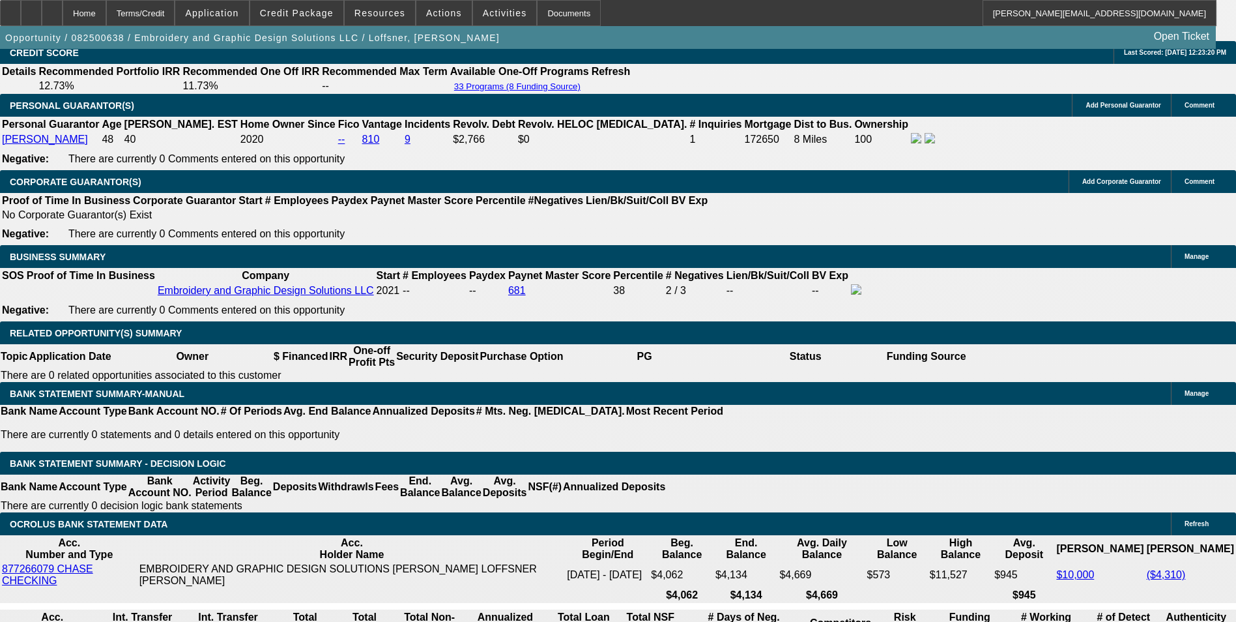
type input "12.8"
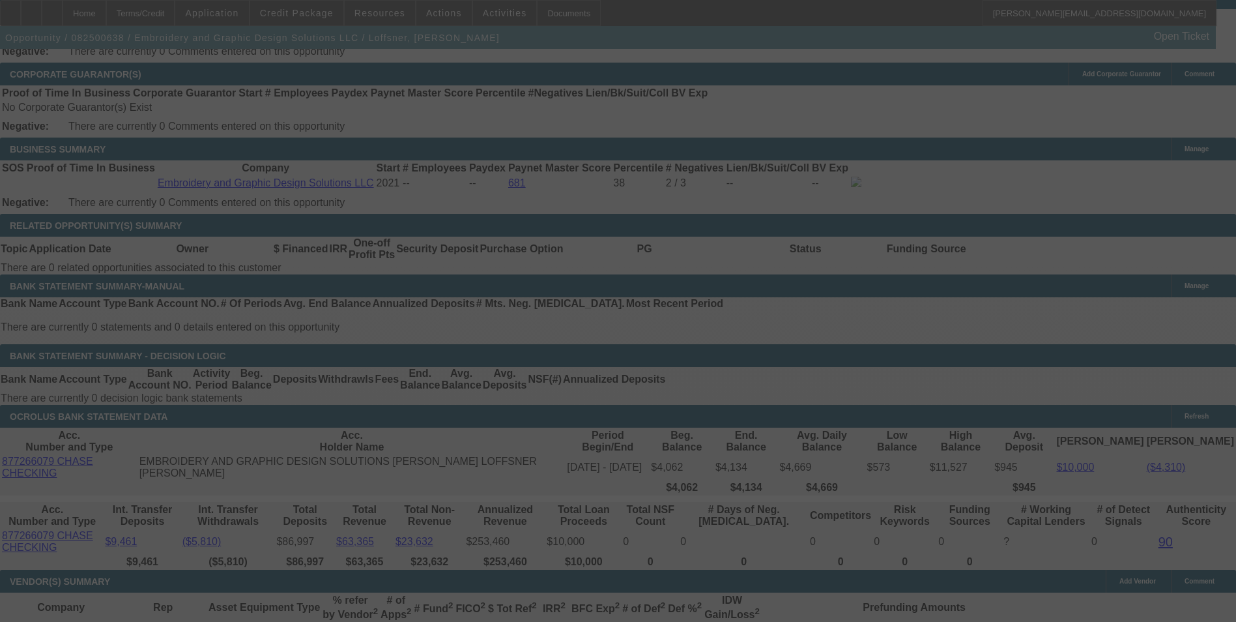
scroll to position [2085, 0]
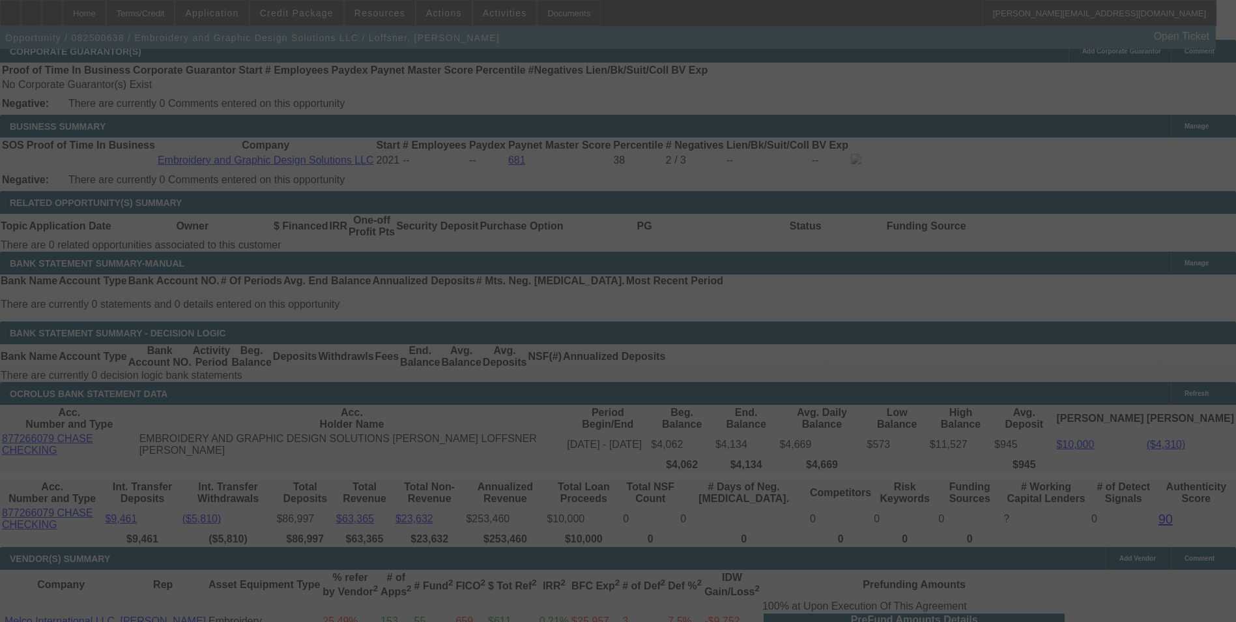
select select "0"
select select "2"
select select "0"
select select "6"
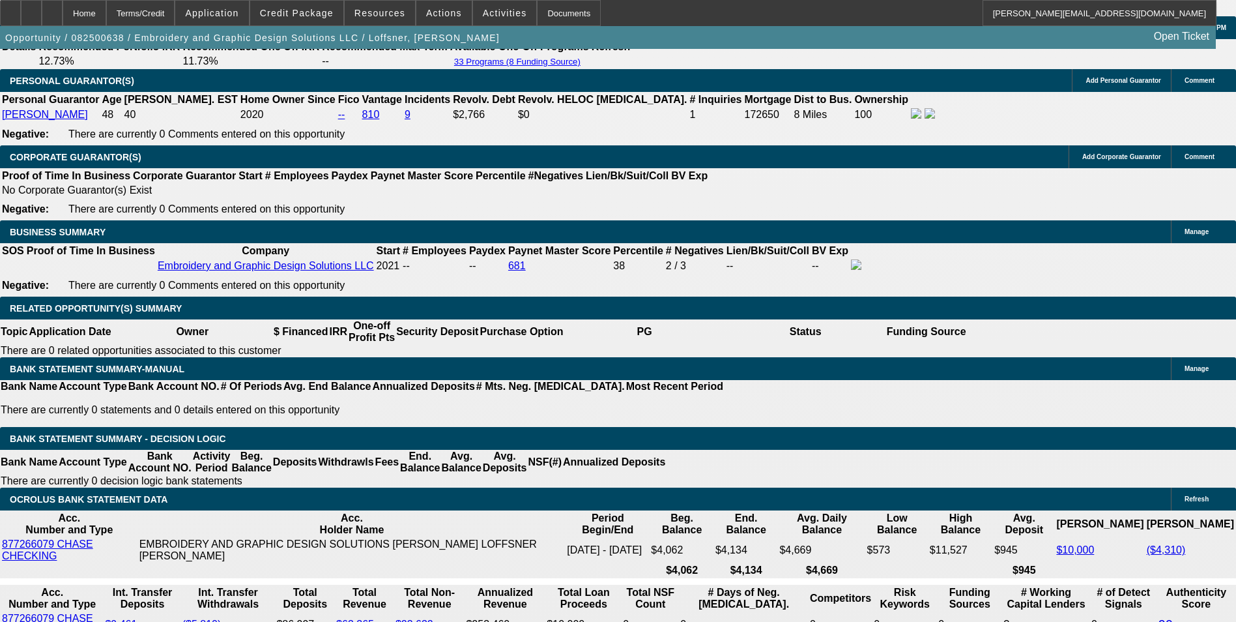
scroll to position [1955, 0]
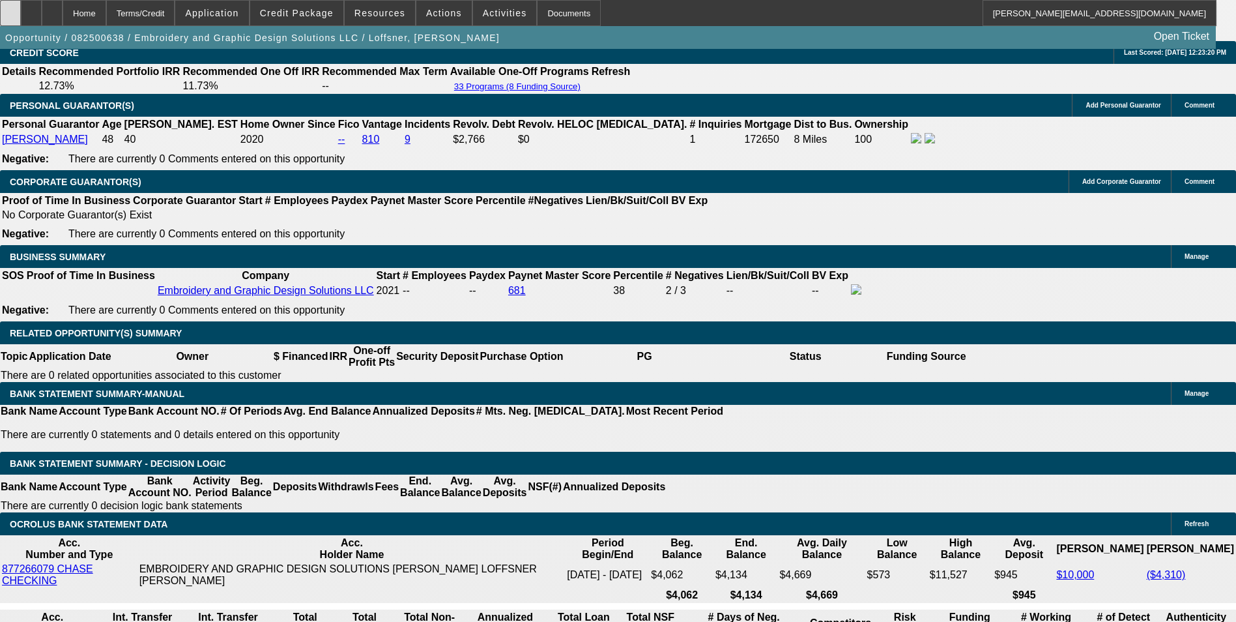
click at [21, 18] on div at bounding box center [10, 13] width 21 height 26
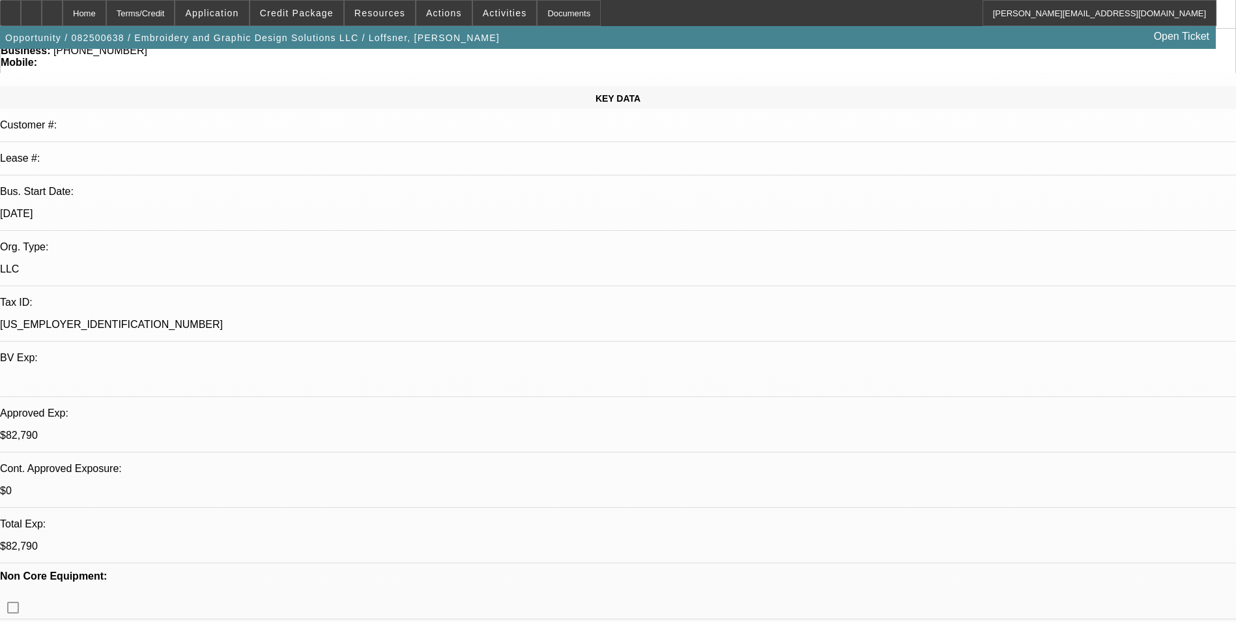
scroll to position [65, 0]
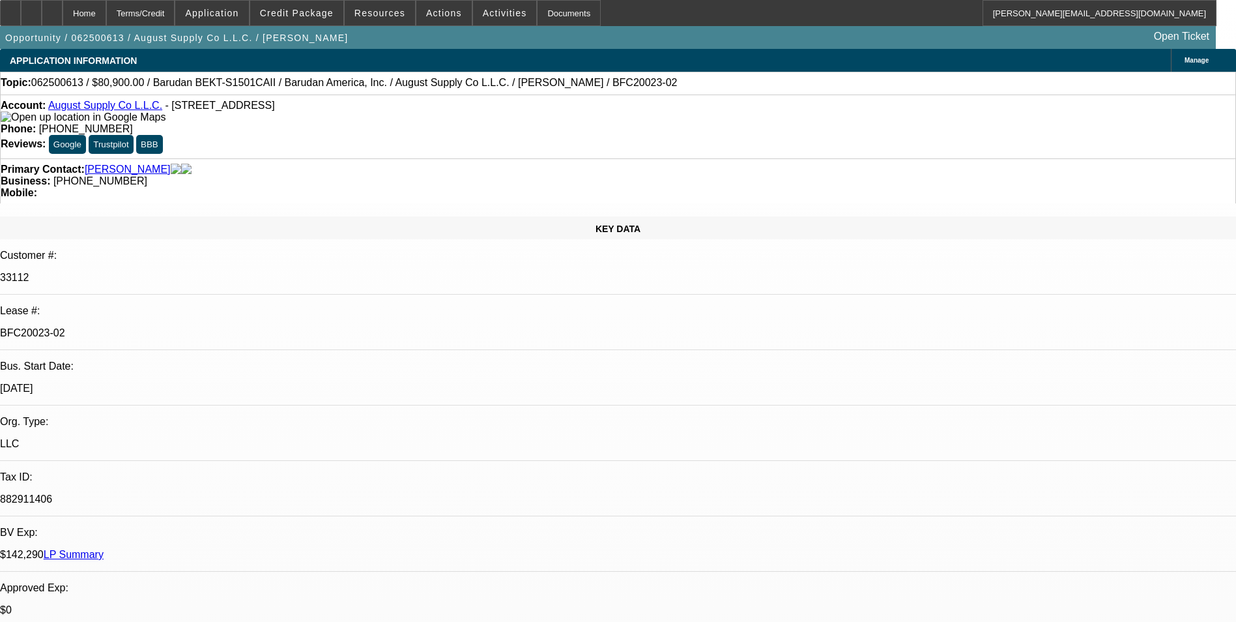
select select "0"
select select "2"
select select "0.1"
select select "4"
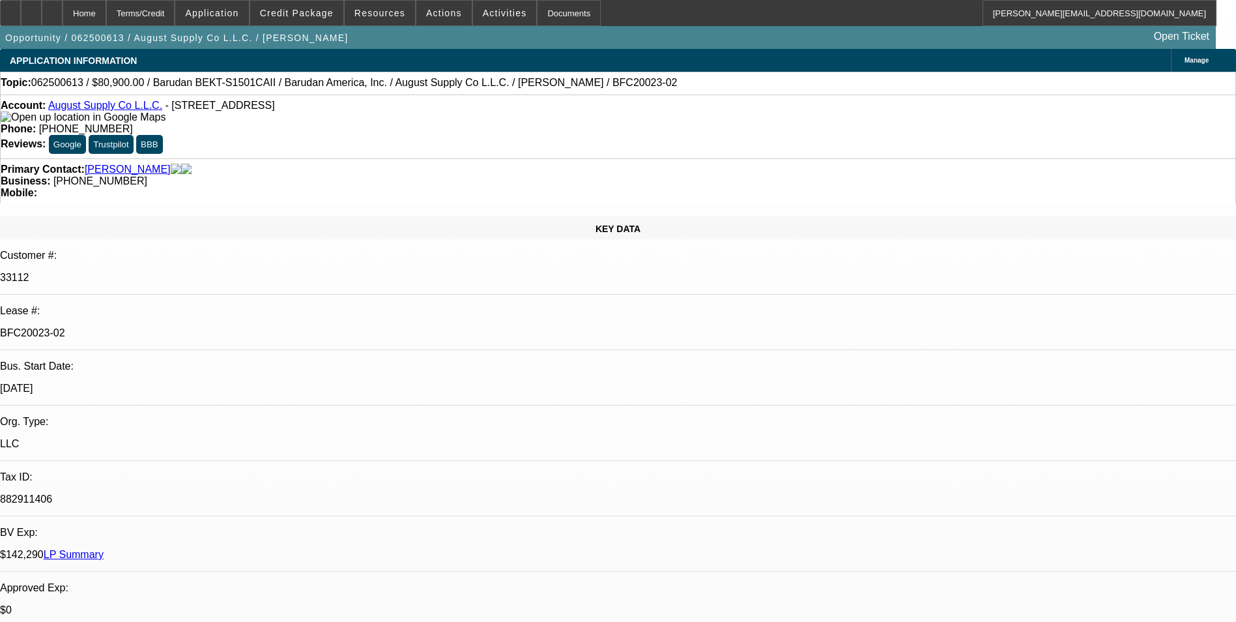
select select "0"
select select "2"
select select "0.1"
select select "4"
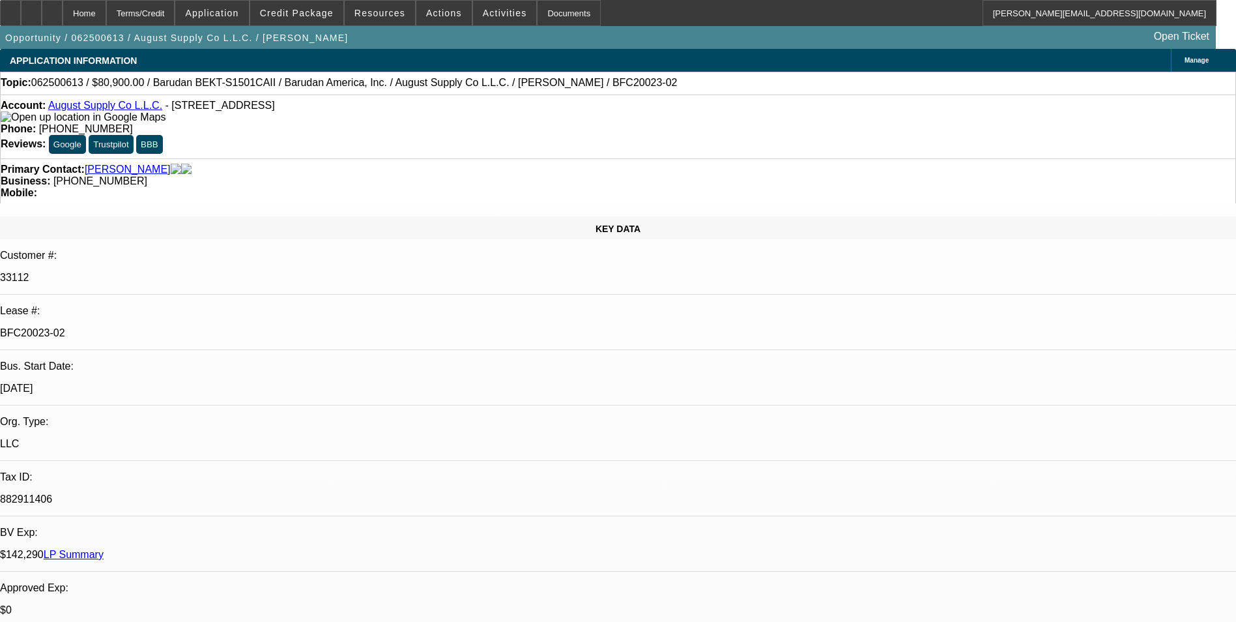
select select "0"
select select "2"
select select "0.1"
select select "4"
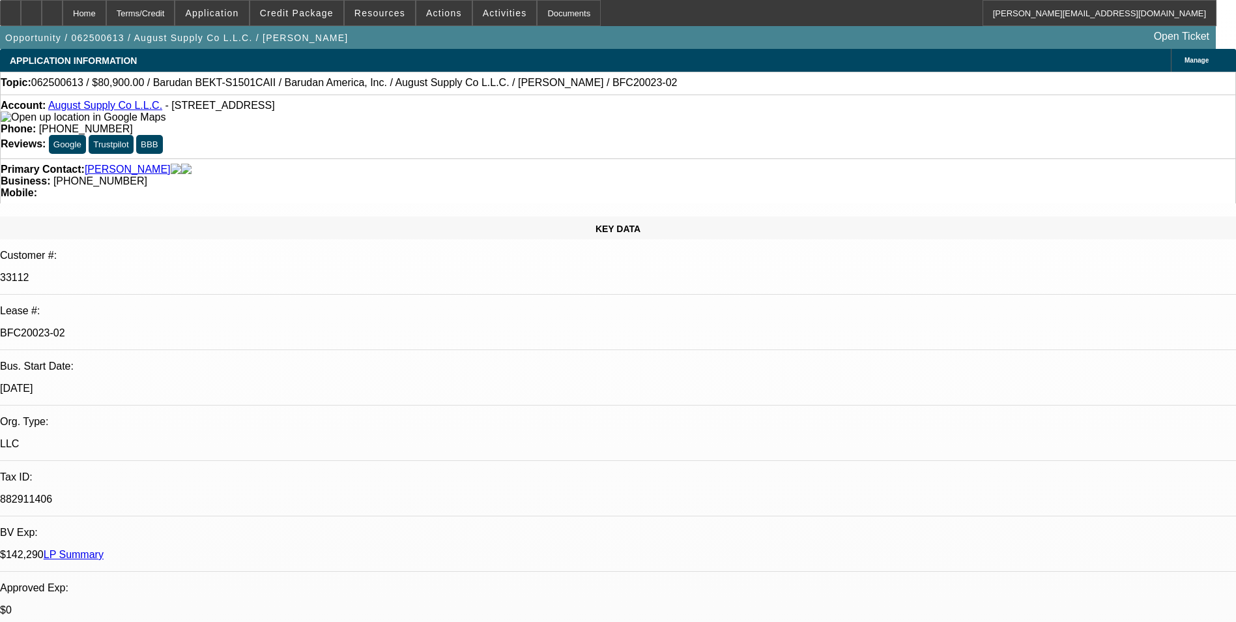
select select "0"
select select "2"
select select "0.1"
select select "4"
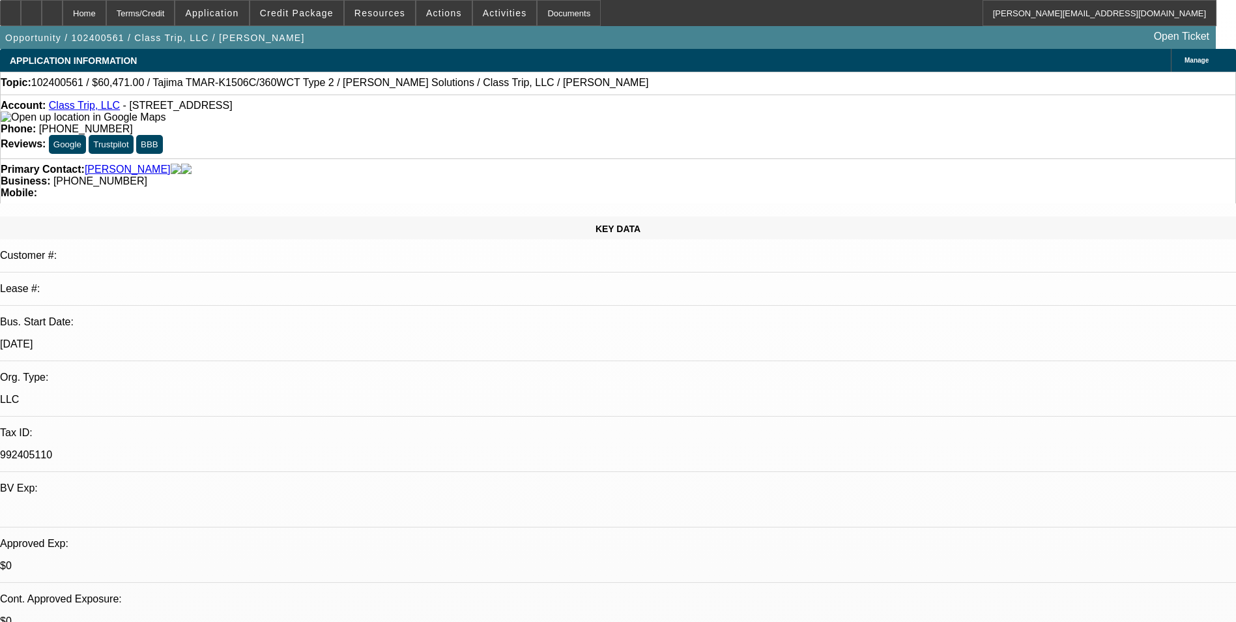
select select "0.1"
select select "2"
select select "0"
select select "0.1"
select select "2"
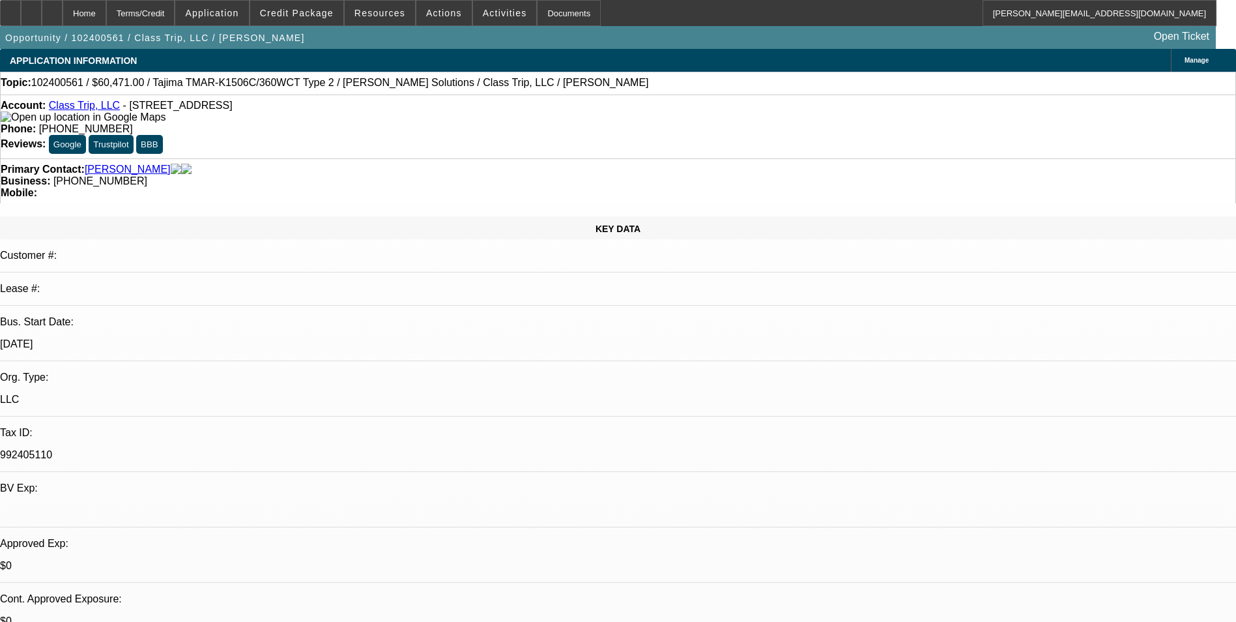
select select "0"
select select "0.1"
select select "2"
select select "0"
select select "0.1"
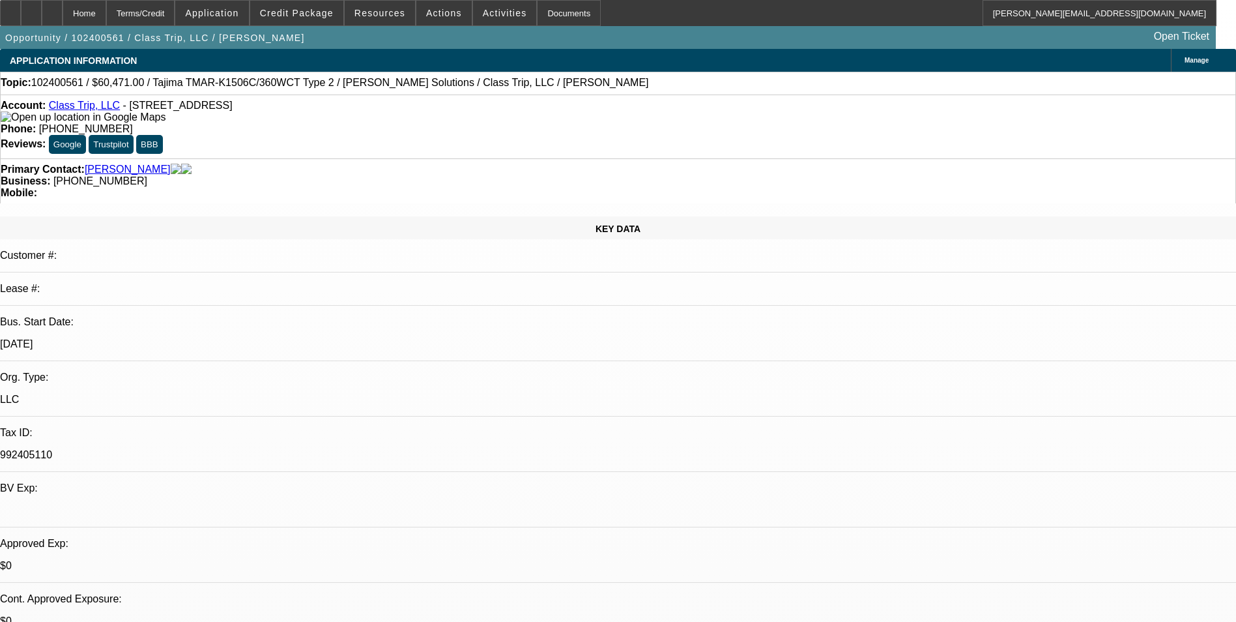
select select "2"
select select "0"
select select "1"
select select "2"
select select "6"
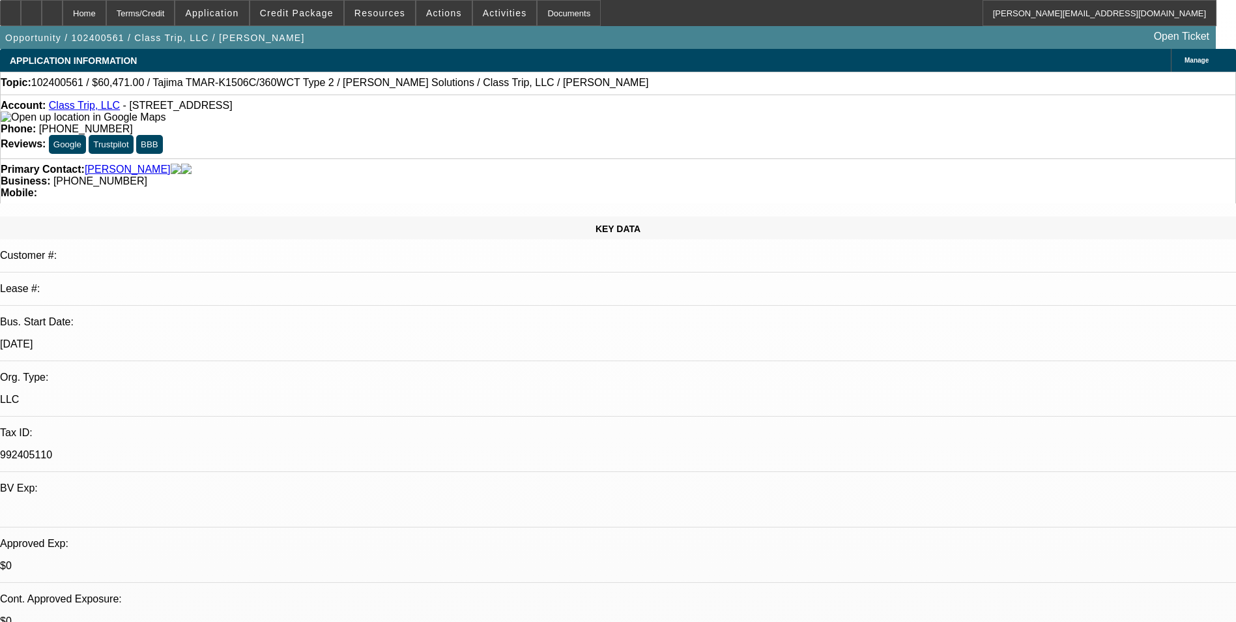
select select "1"
select select "2"
select select "6"
select select "1"
select select "2"
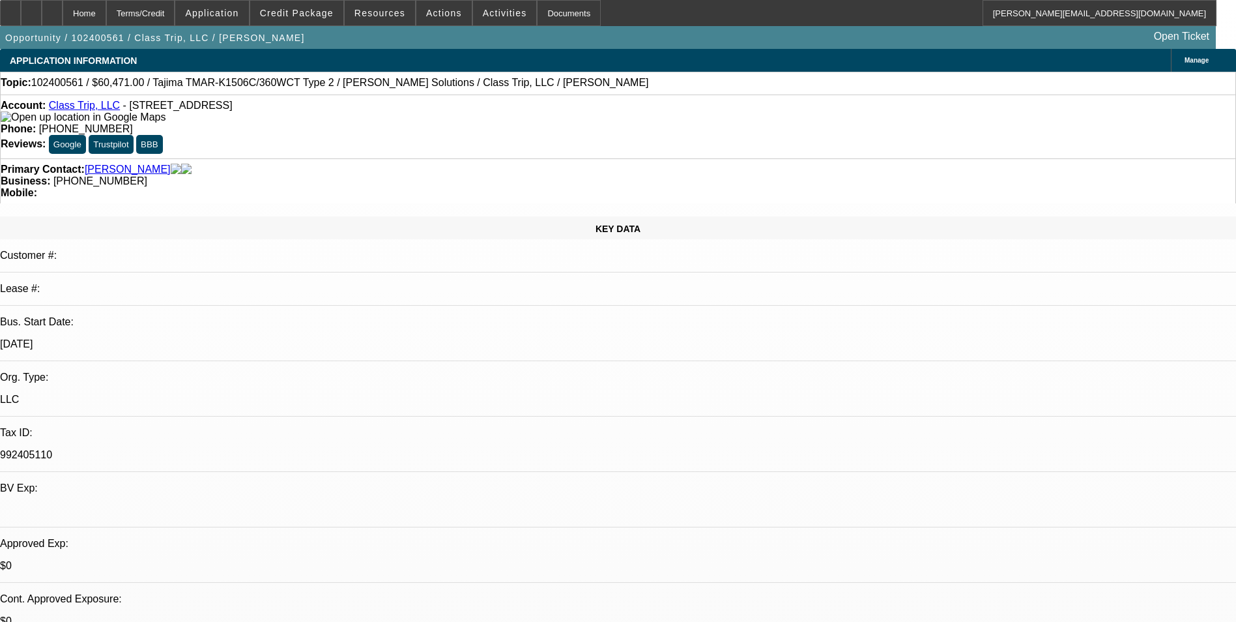
select select "6"
select select "1"
select select "2"
select select "6"
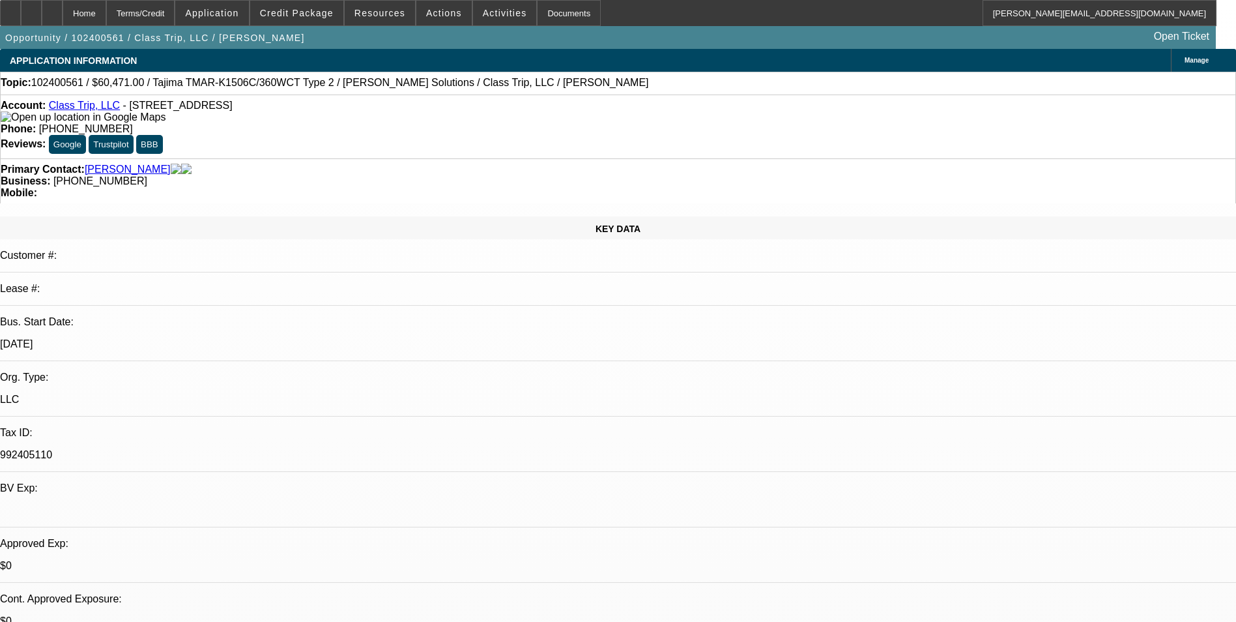
click at [310, 12] on span "Credit Package" at bounding box center [297, 13] width 74 height 10
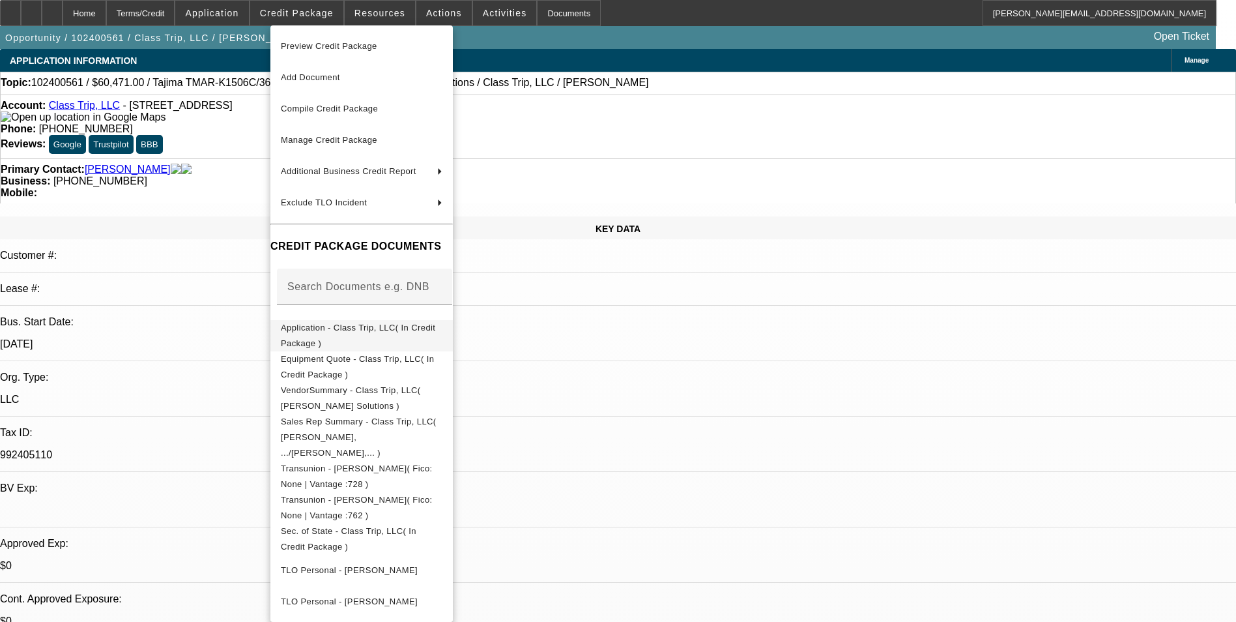
click at [361, 334] on span "Application - Class Trip, LLC( In Credit Package )" at bounding box center [358, 335] width 154 height 25
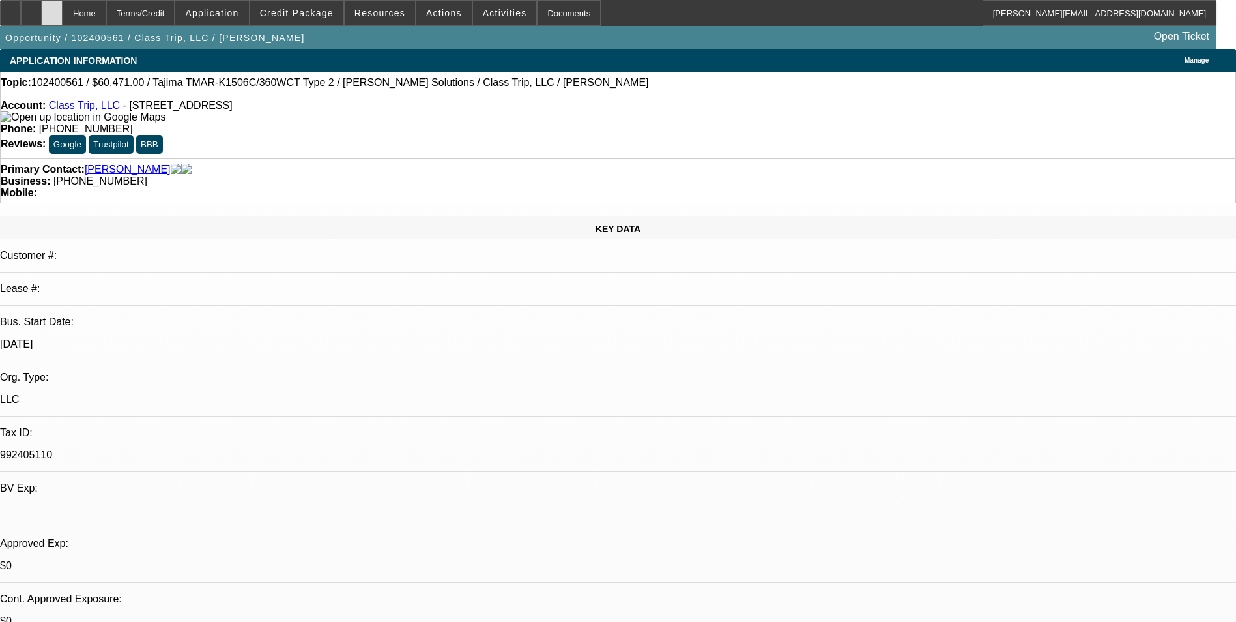
click at [63, 22] on div at bounding box center [52, 13] width 21 height 26
select select "0.1"
select select "2"
select select "0"
select select "0.1"
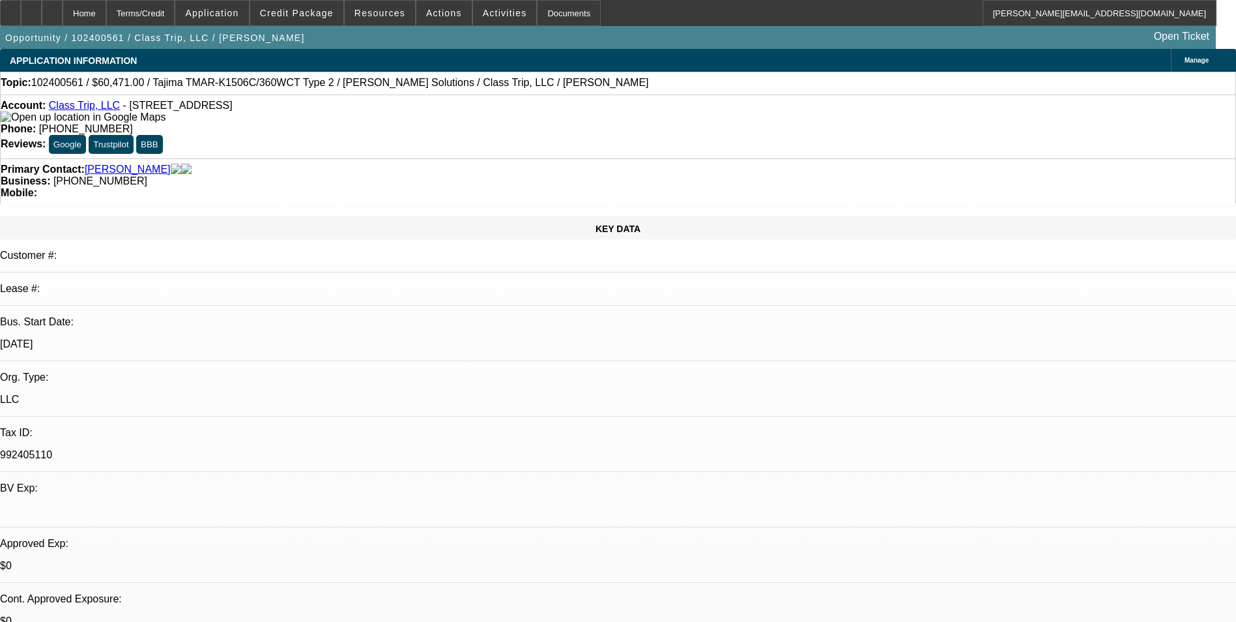
select select "2"
select select "0"
select select "0.1"
select select "2"
select select "0"
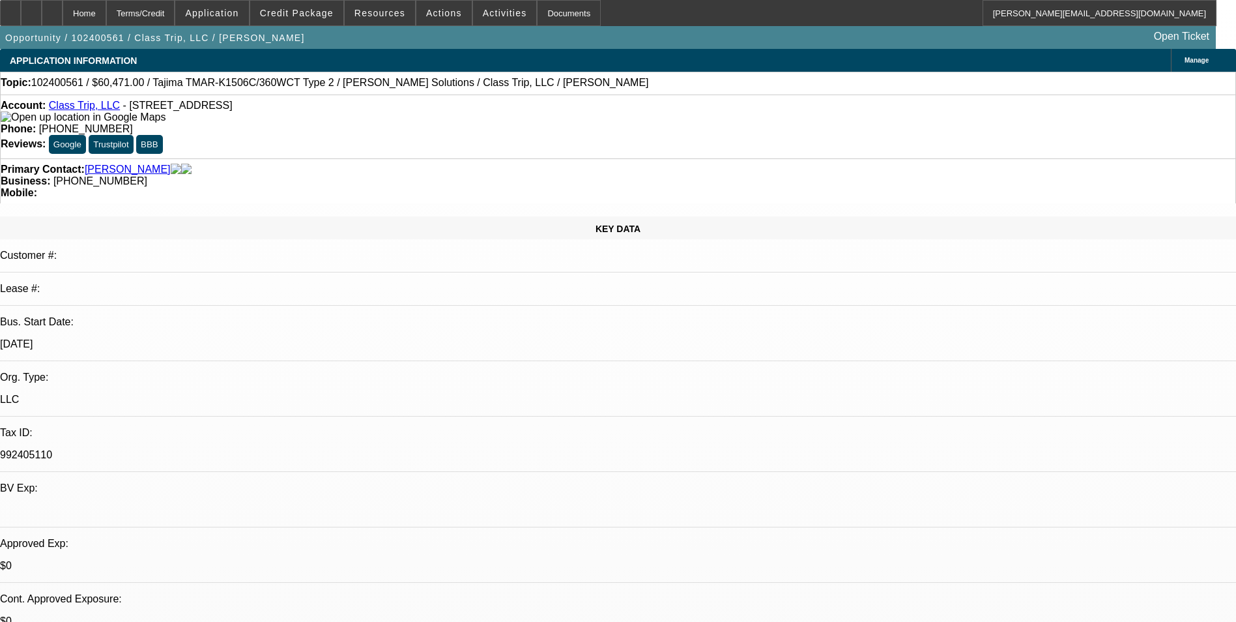
select select "0.1"
select select "2"
select select "0"
select select "1"
select select "2"
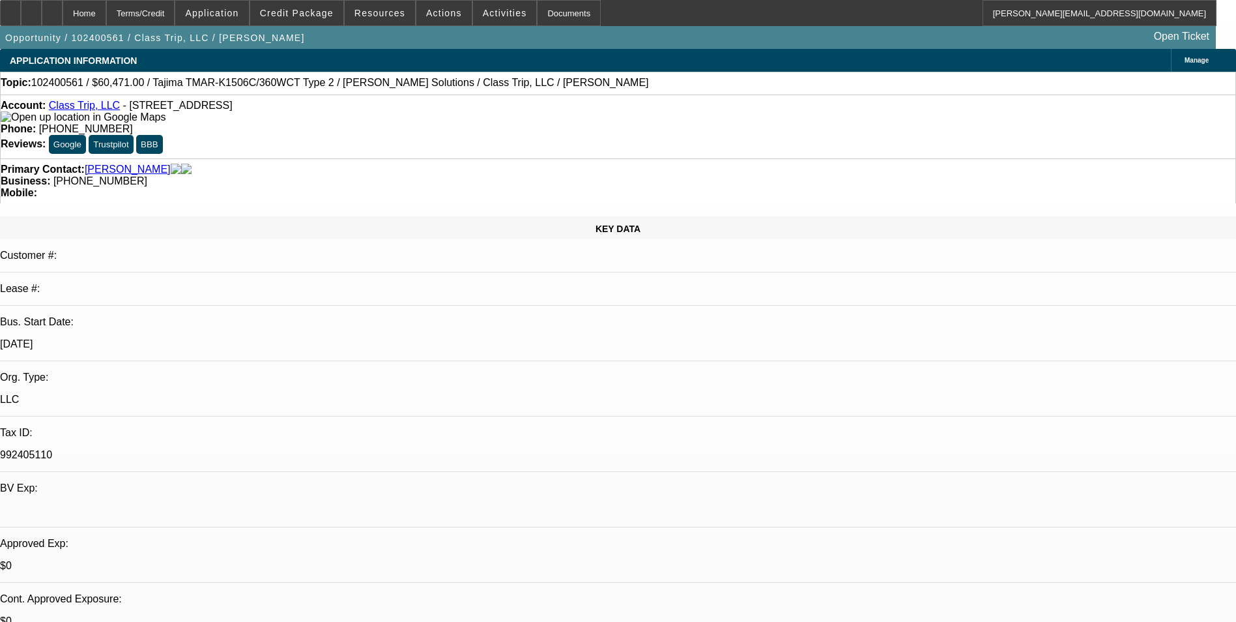
select select "6"
select select "1"
select select "2"
select select "6"
select select "1"
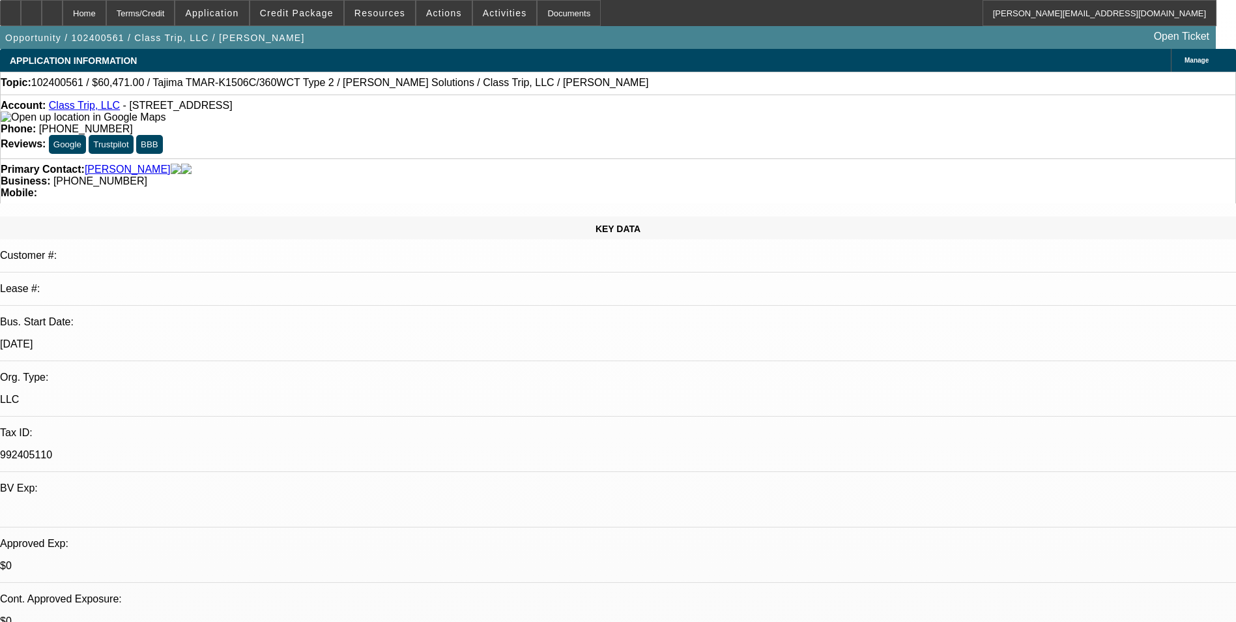
select select "2"
select select "6"
select select "1"
select select "2"
select select "6"
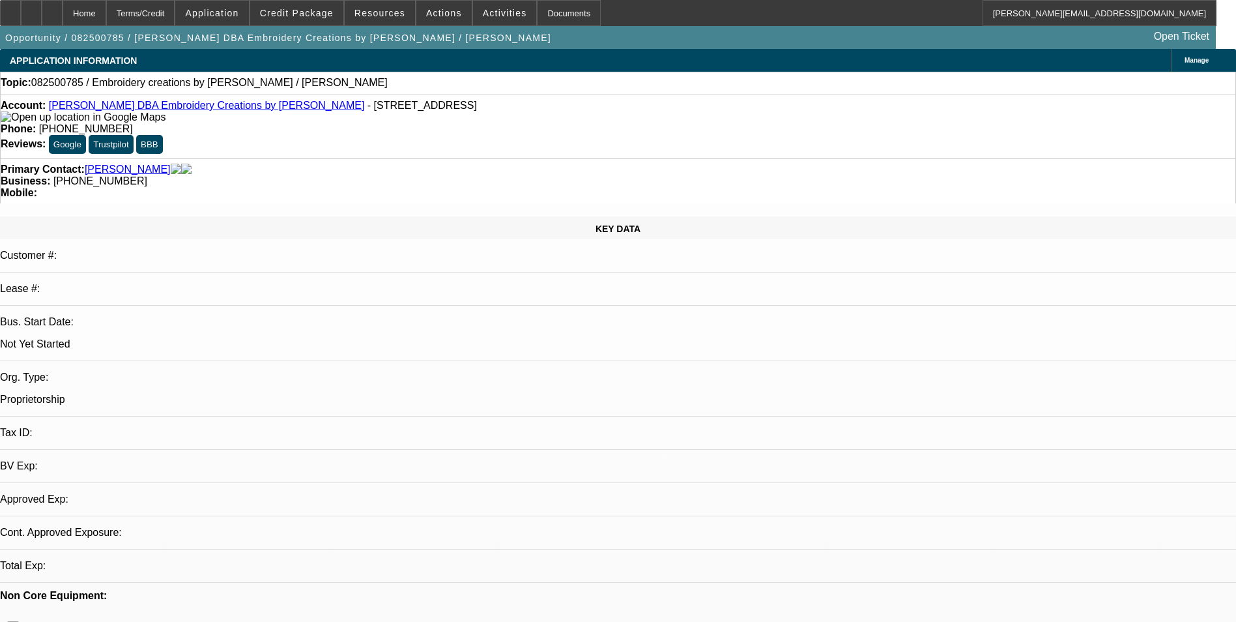
select select "0"
select select "2"
select select "0.1"
select select "1"
select select "2"
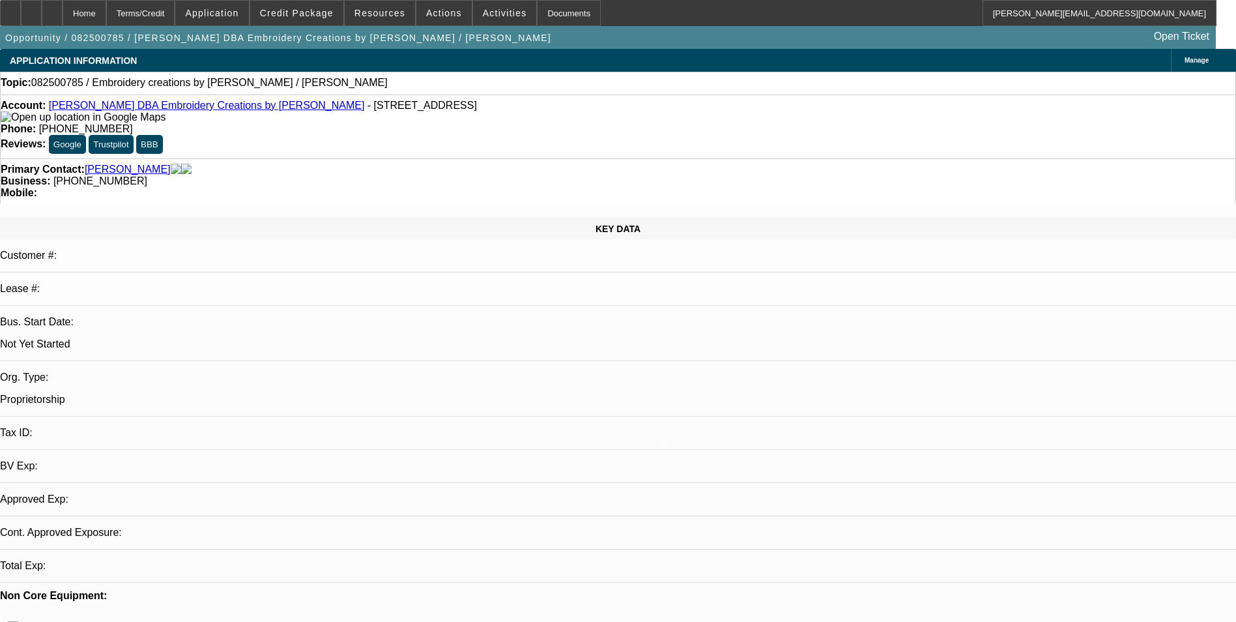
select select "4"
click at [63, 14] on div at bounding box center [52, 13] width 21 height 26
select select "0"
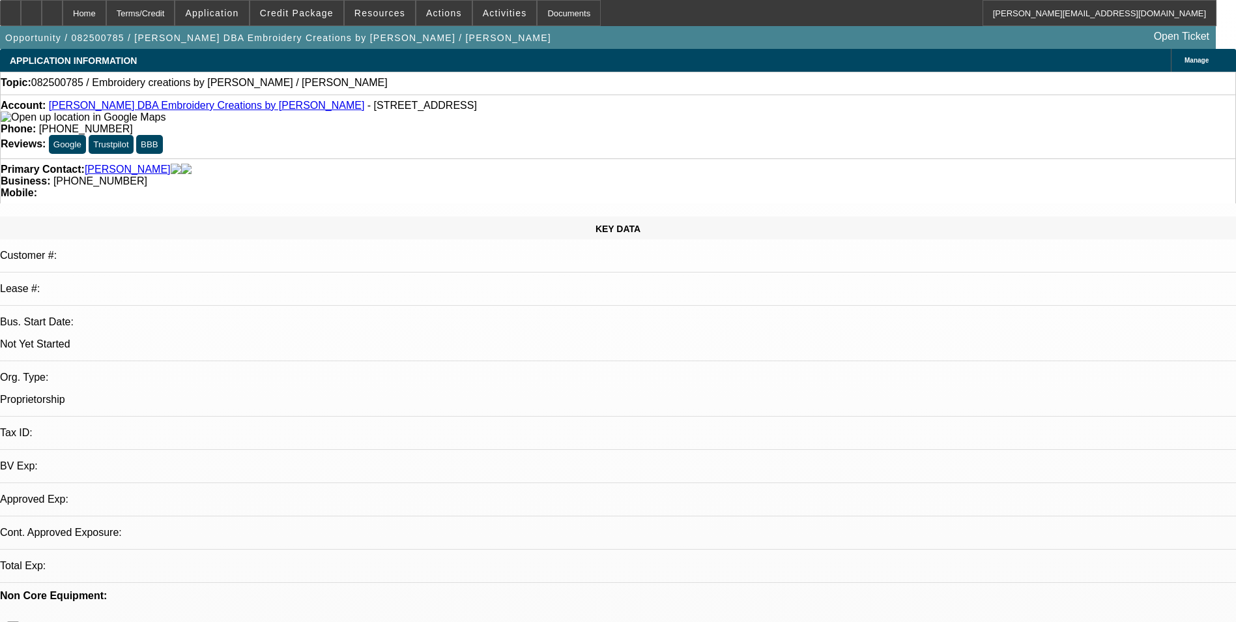
select select "2"
select select "0.1"
select select "4"
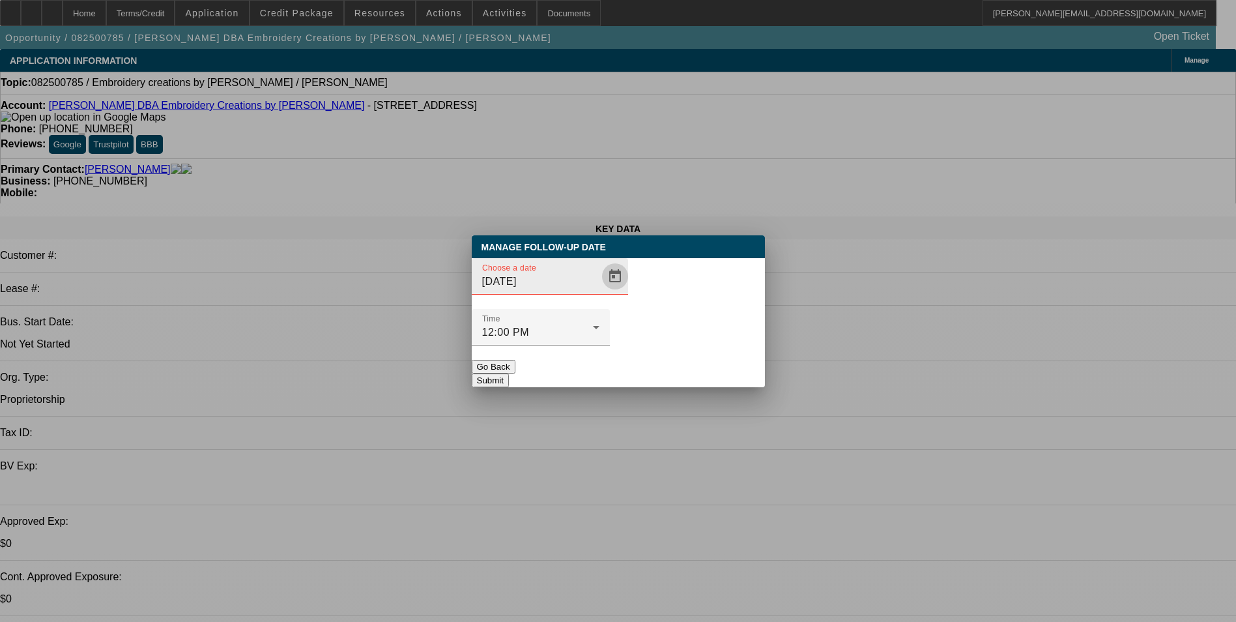
click at [600, 292] on span "Open calendar" at bounding box center [615, 276] width 31 height 31
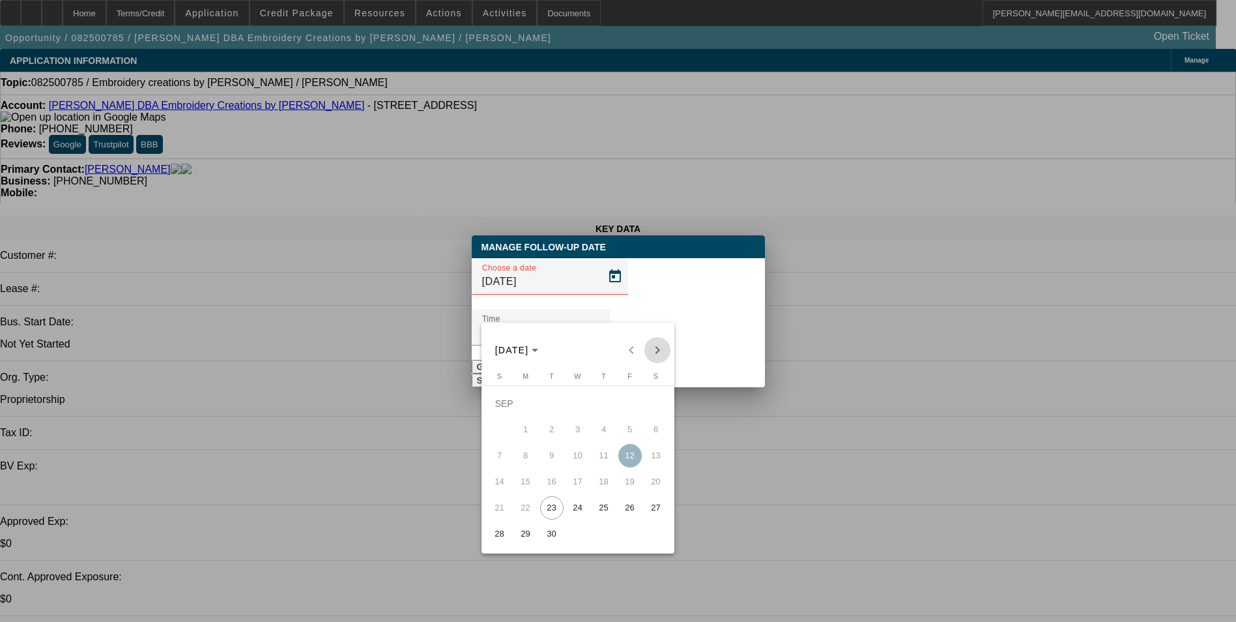
click at [656, 346] on span "Next month" at bounding box center [658, 350] width 26 height 26
click at [630, 406] on span "3" at bounding box center [629, 403] width 23 height 23
type input "[DATE]"
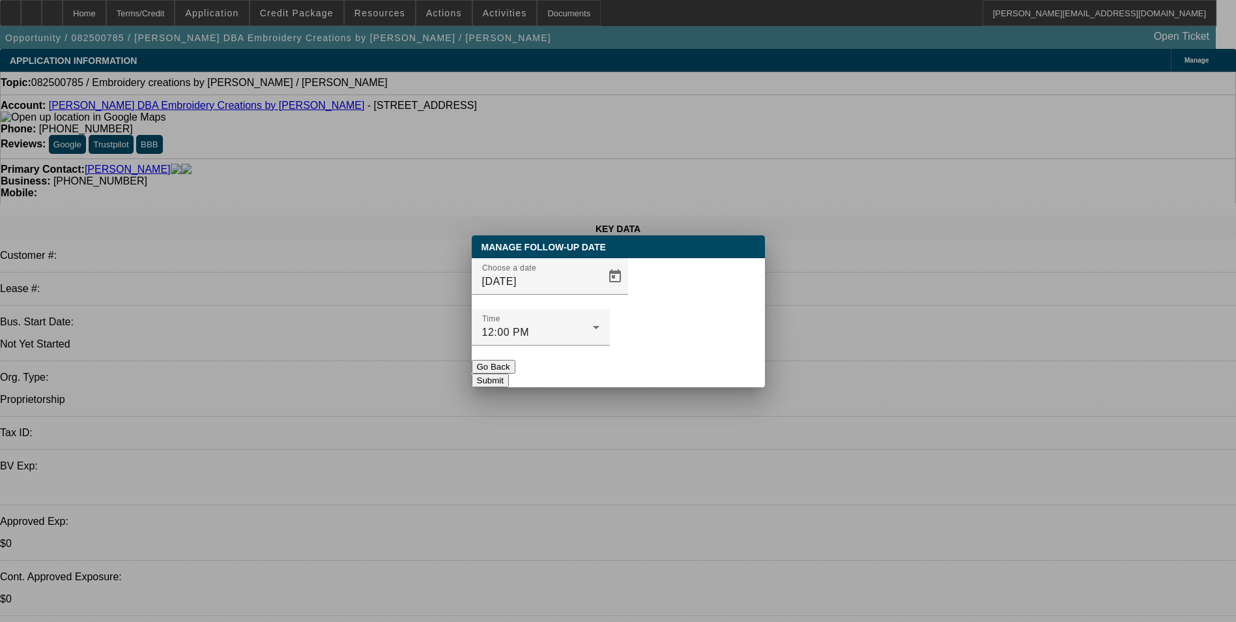
click at [509, 373] on button "Submit" at bounding box center [490, 380] width 37 height 14
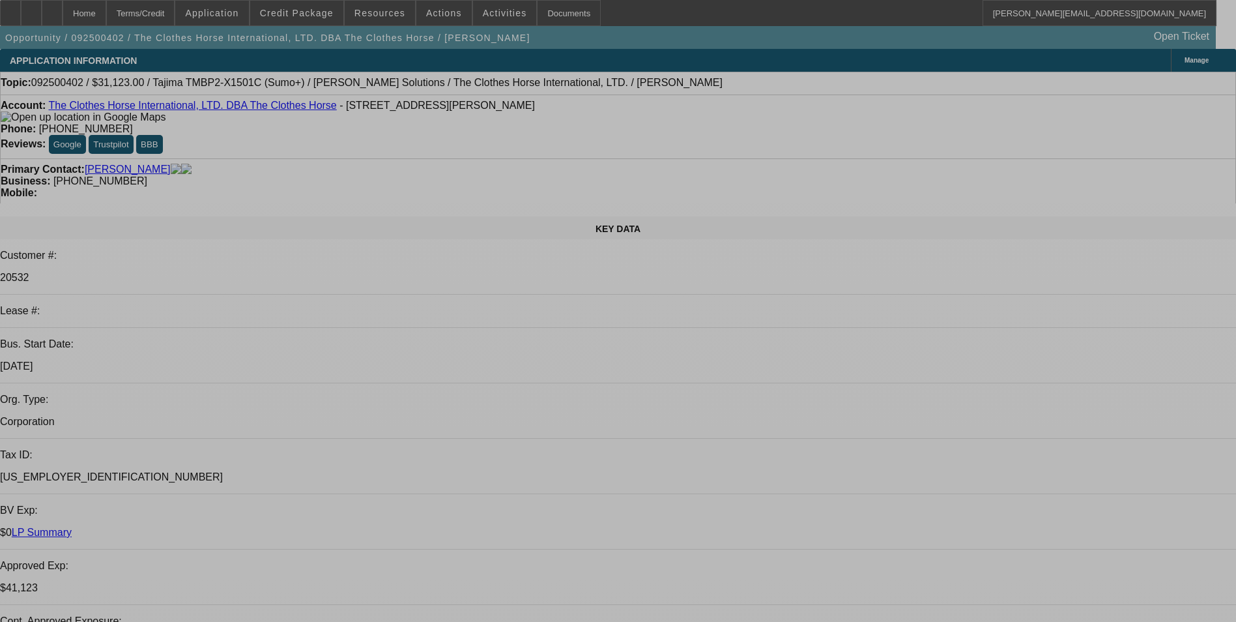
select select "0"
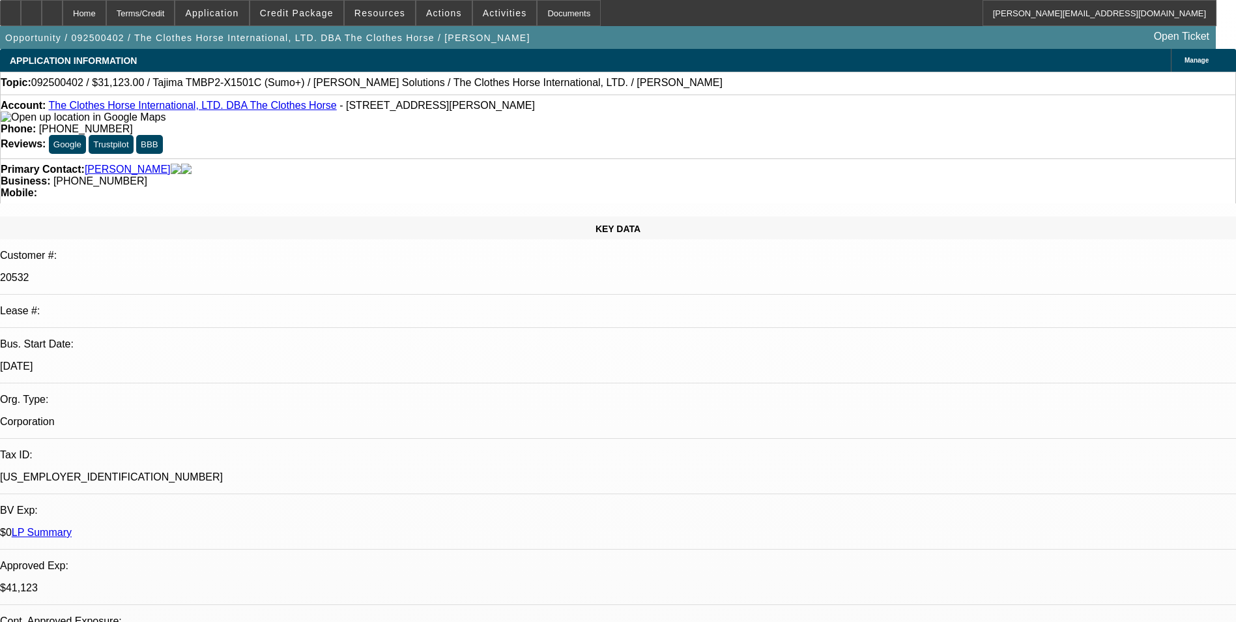
select select "2"
select select "0"
select select "2"
select select "0"
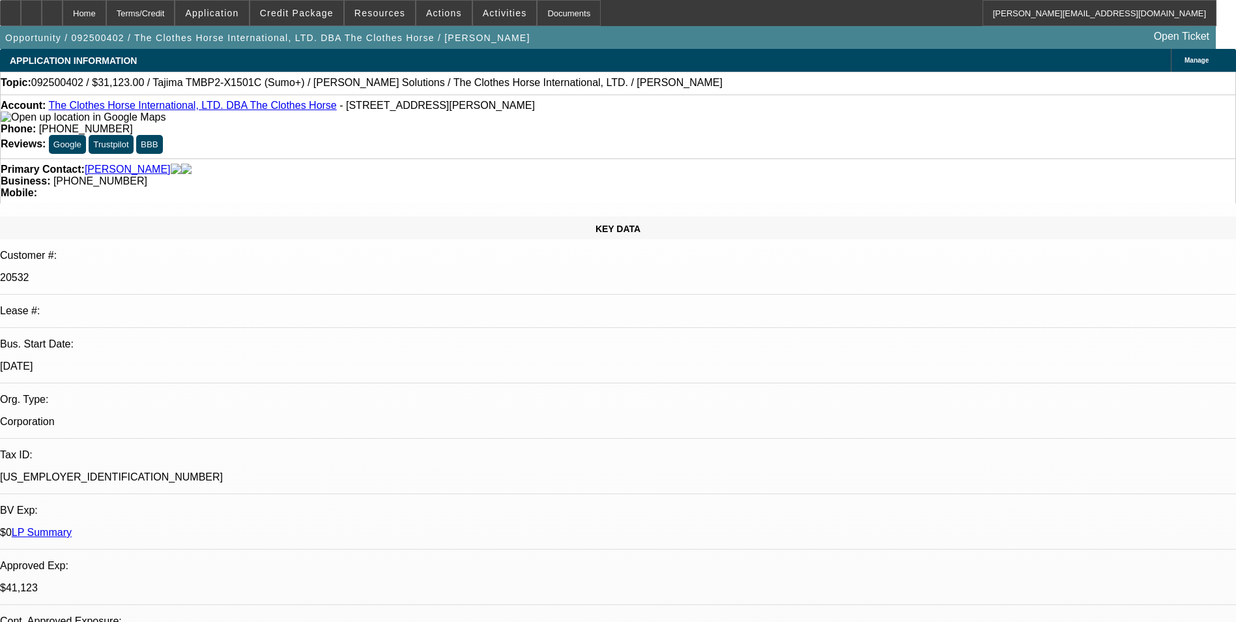
select select "0"
select select "2"
select select "0"
select select "2"
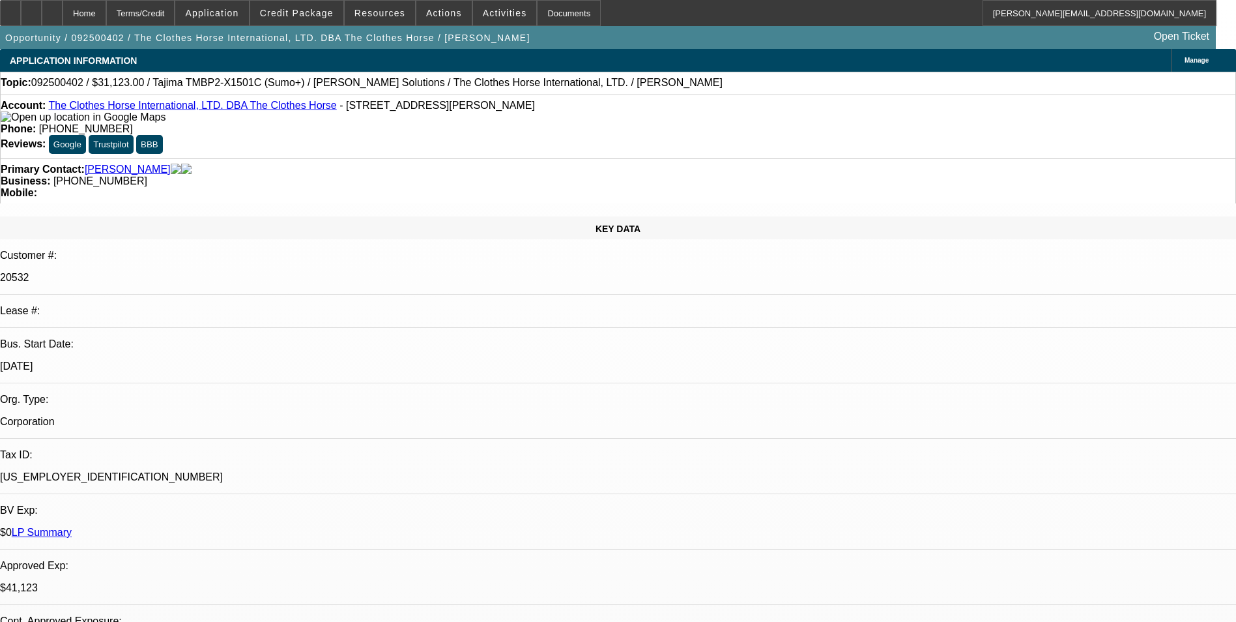
select select "0"
select select "1"
select select "2"
select select "6"
select select "1"
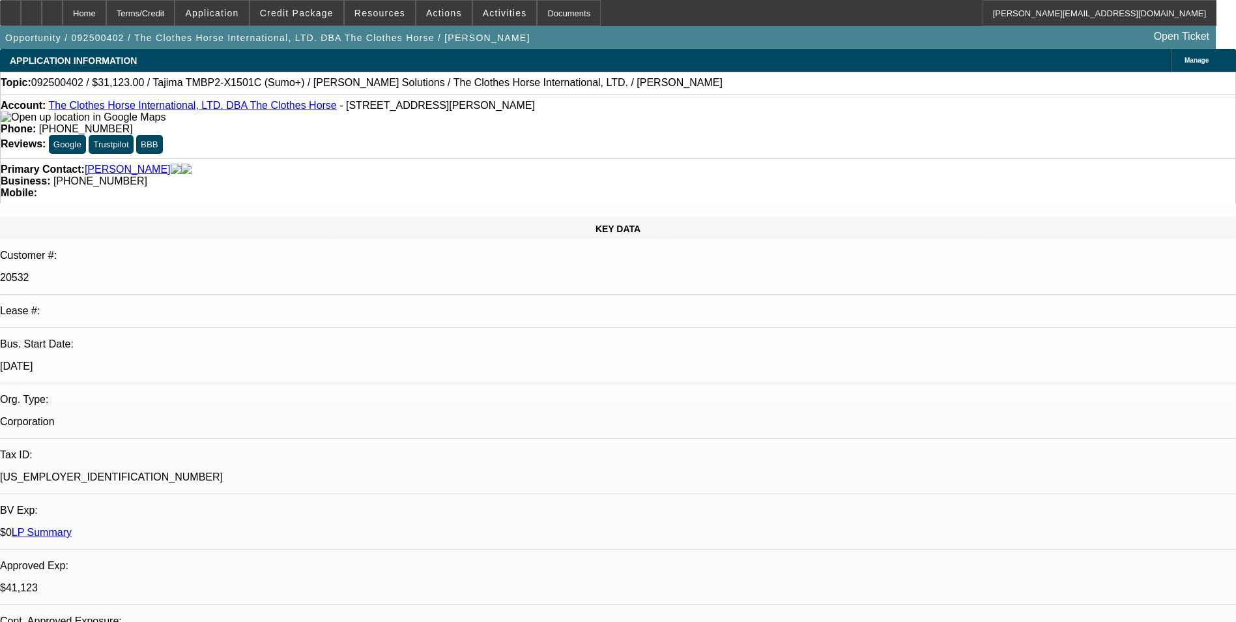
select select "2"
select select "6"
select select "1"
select select "2"
select select "6"
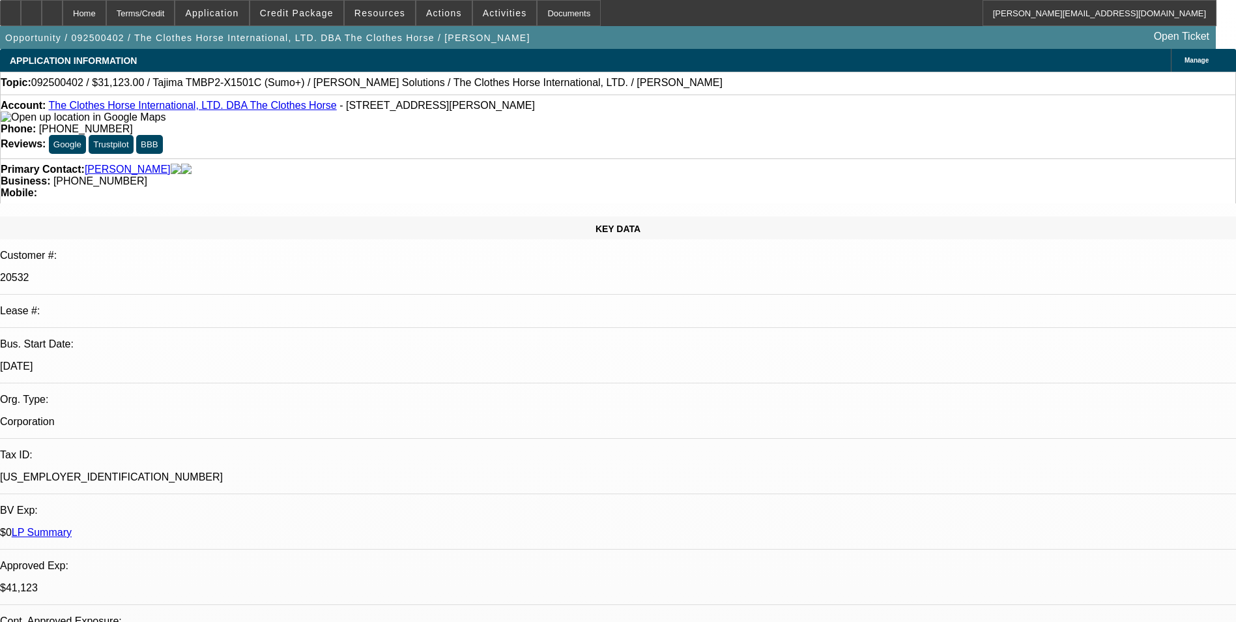
select select "1"
select select "2"
select select "6"
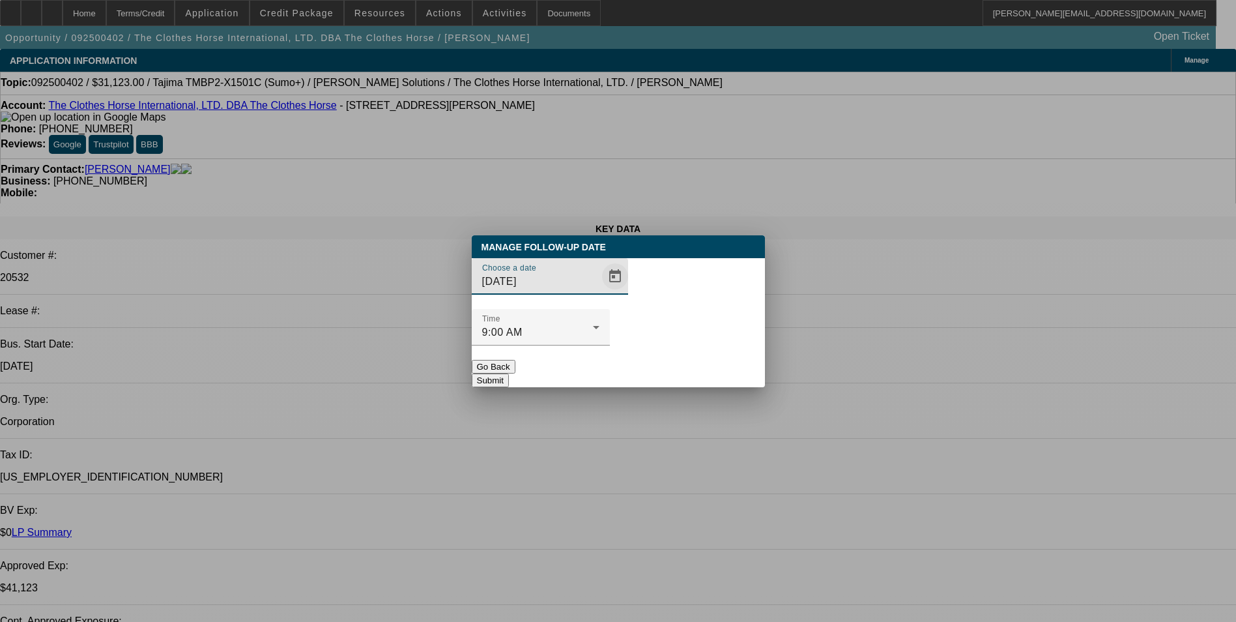
click at [600, 292] on span "Open calendar" at bounding box center [615, 276] width 31 height 31
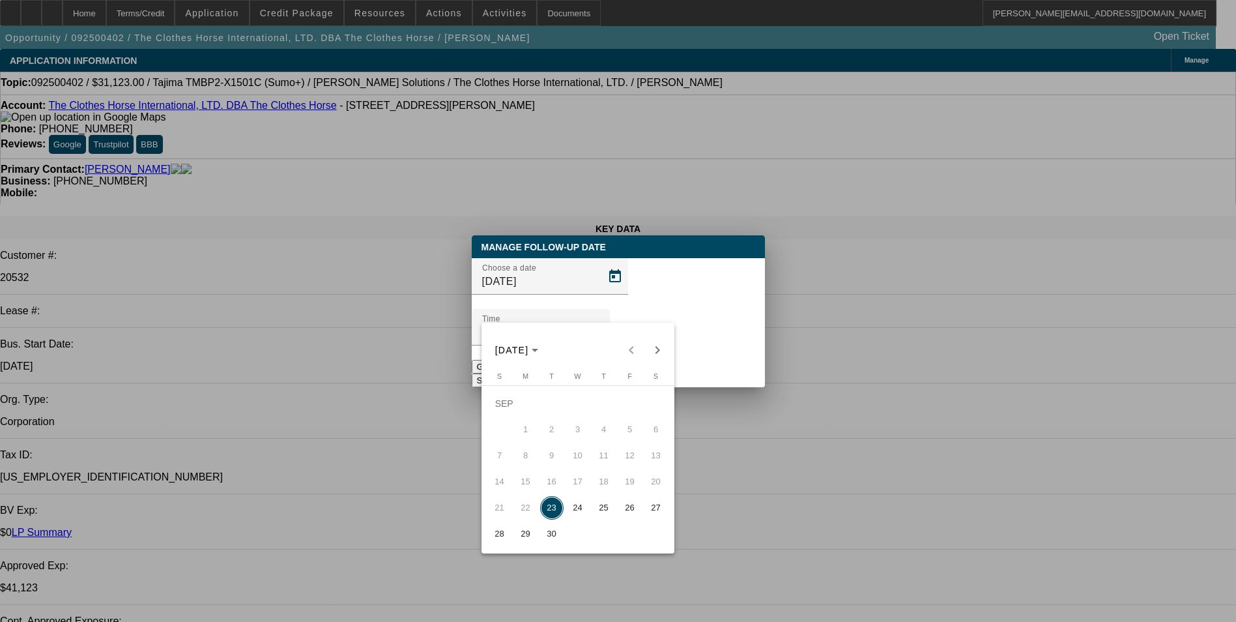
click at [581, 512] on span "24" at bounding box center [577, 507] width 23 height 23
type input "9/24/2025"
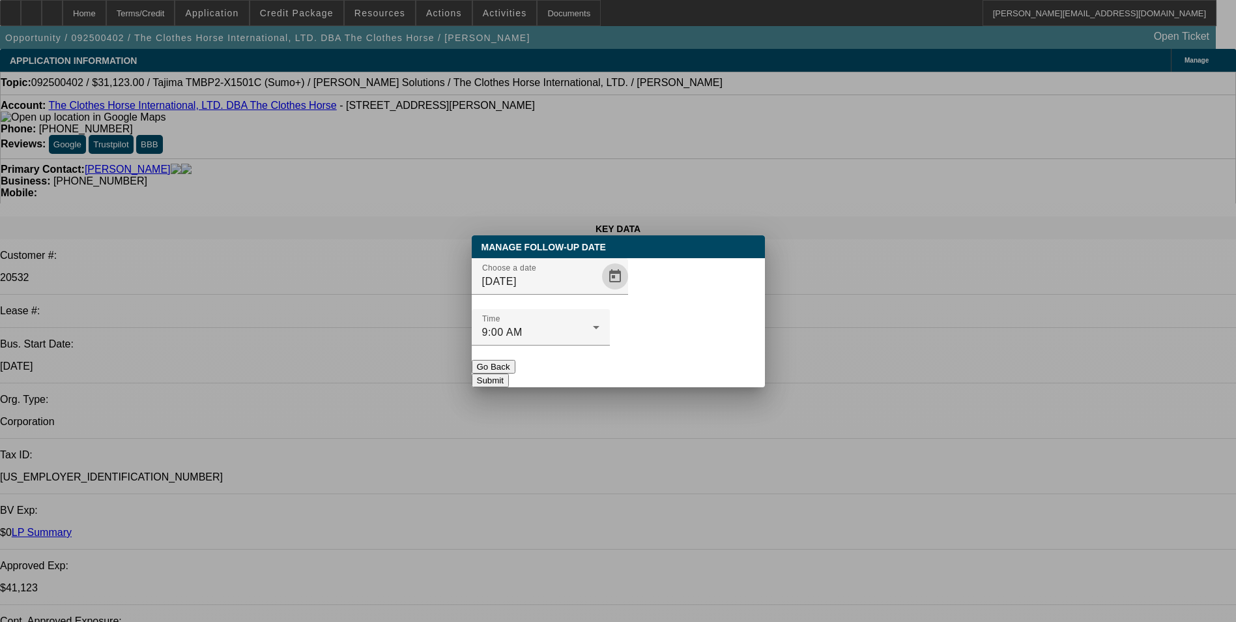
click at [509, 373] on button "Submit" at bounding box center [490, 380] width 37 height 14
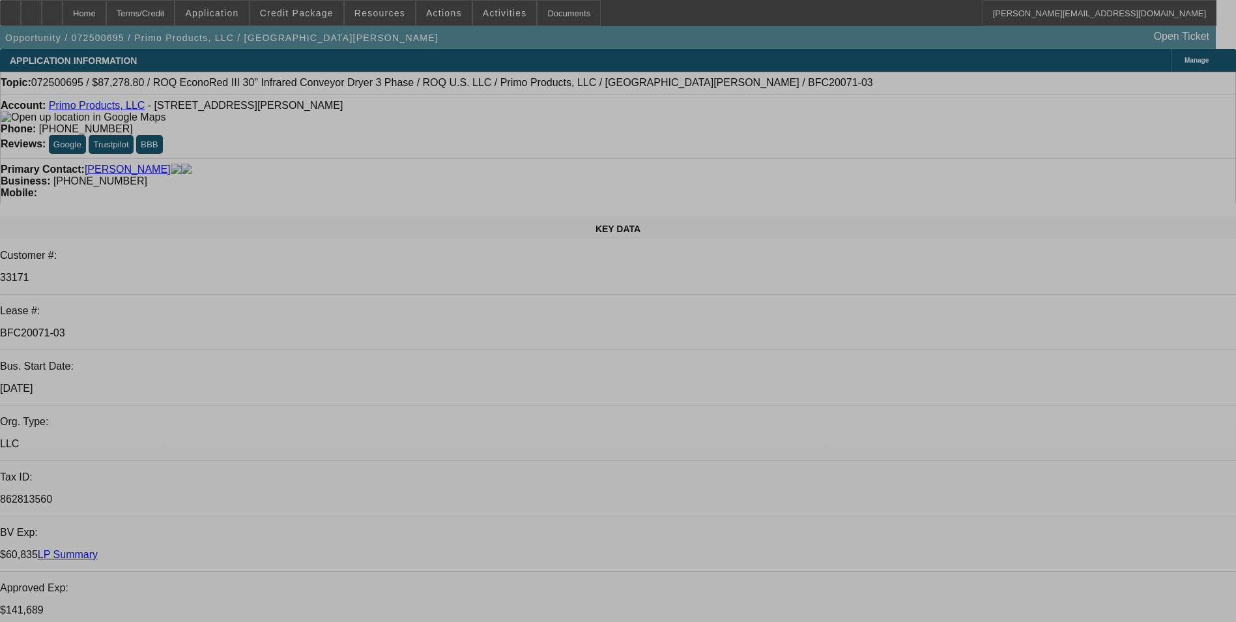
select select "0"
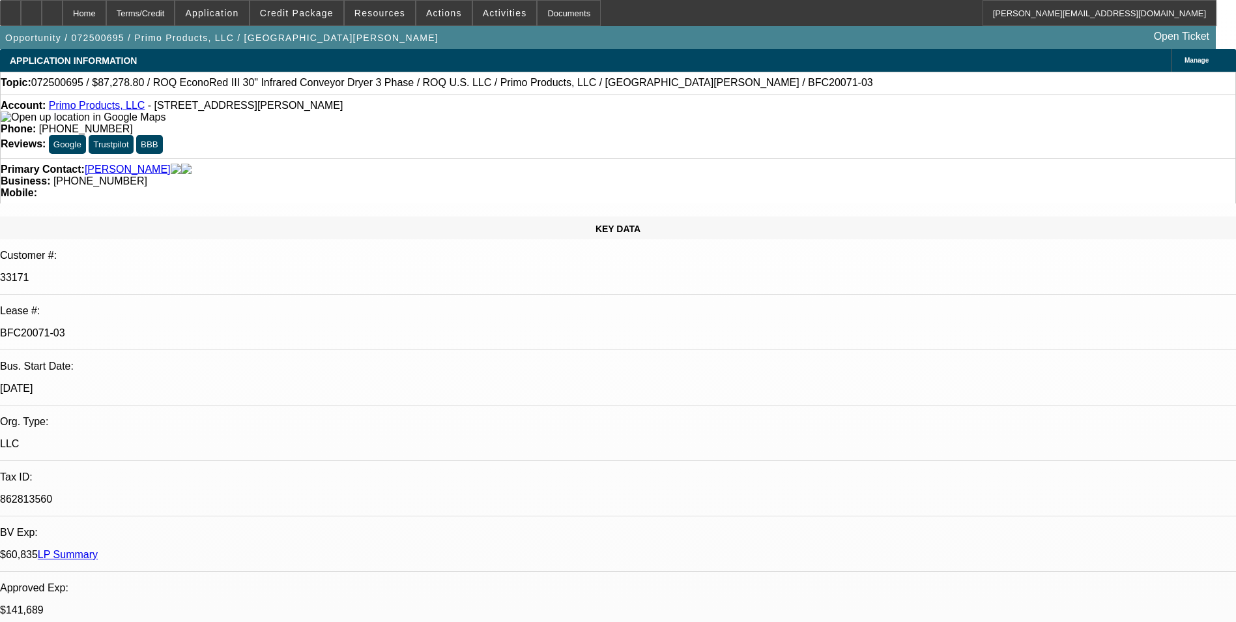
select select "2"
select select "0.1"
select select "0"
select select "2"
select select "0.1"
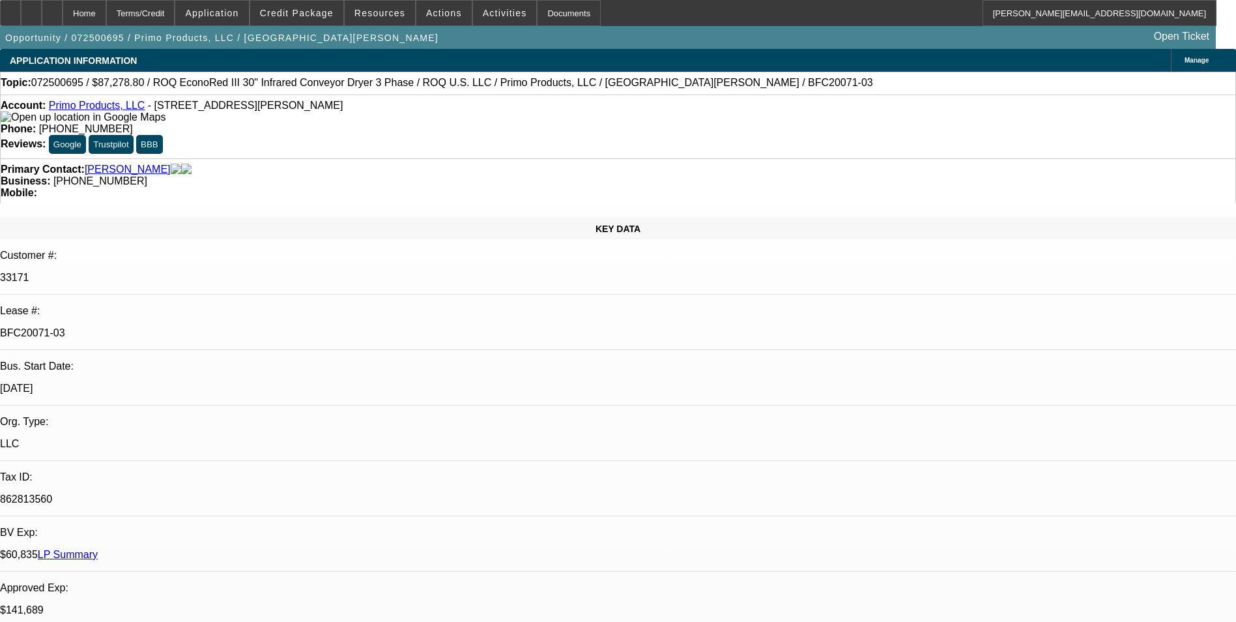
select select "0"
select select "2"
select select "0.1"
select select "0"
select select "2"
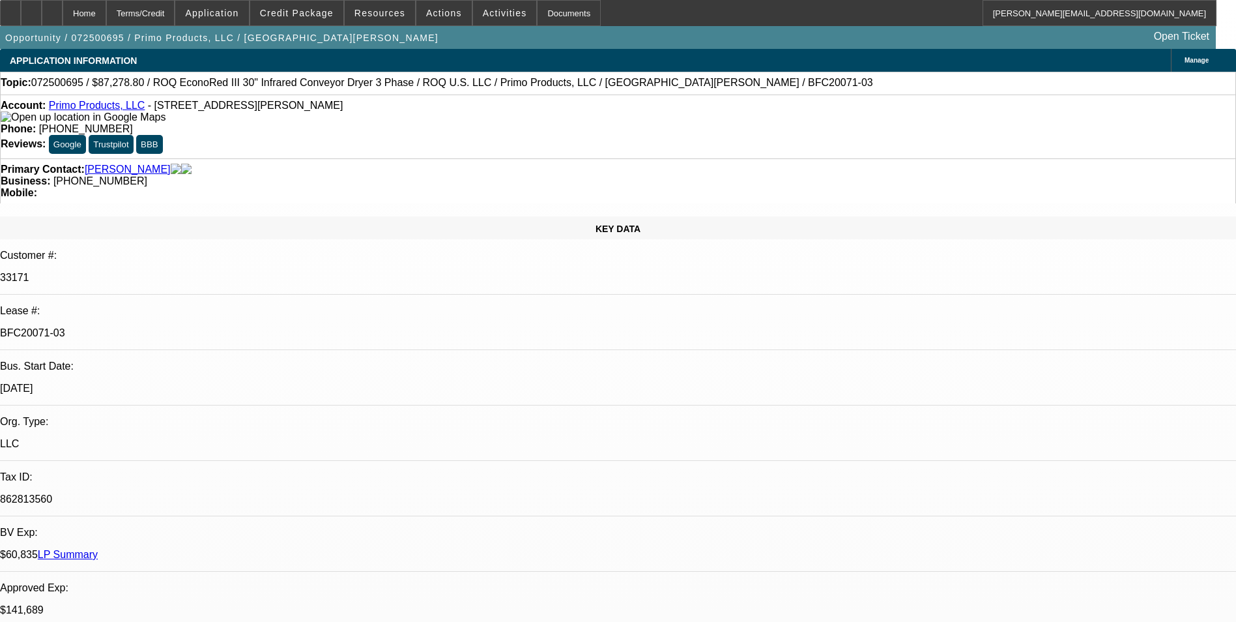
select select "0.1"
select select "1"
select select "2"
select select "4"
select select "1"
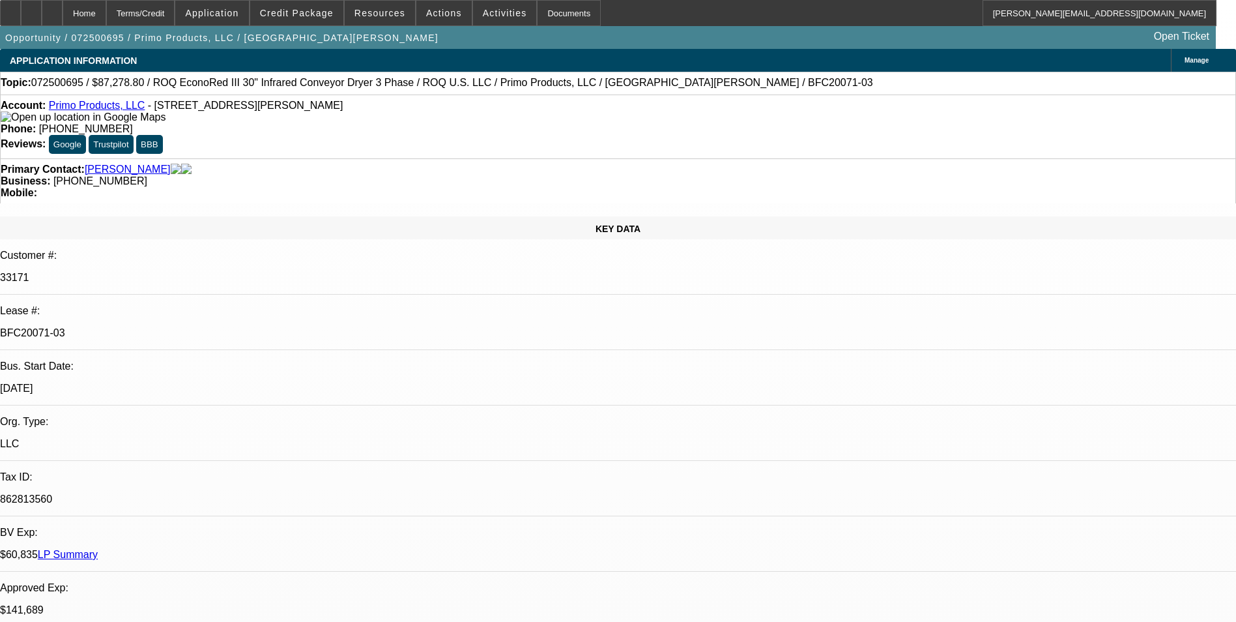
select select "2"
select select "4"
select select "1"
select select "2"
select select "4"
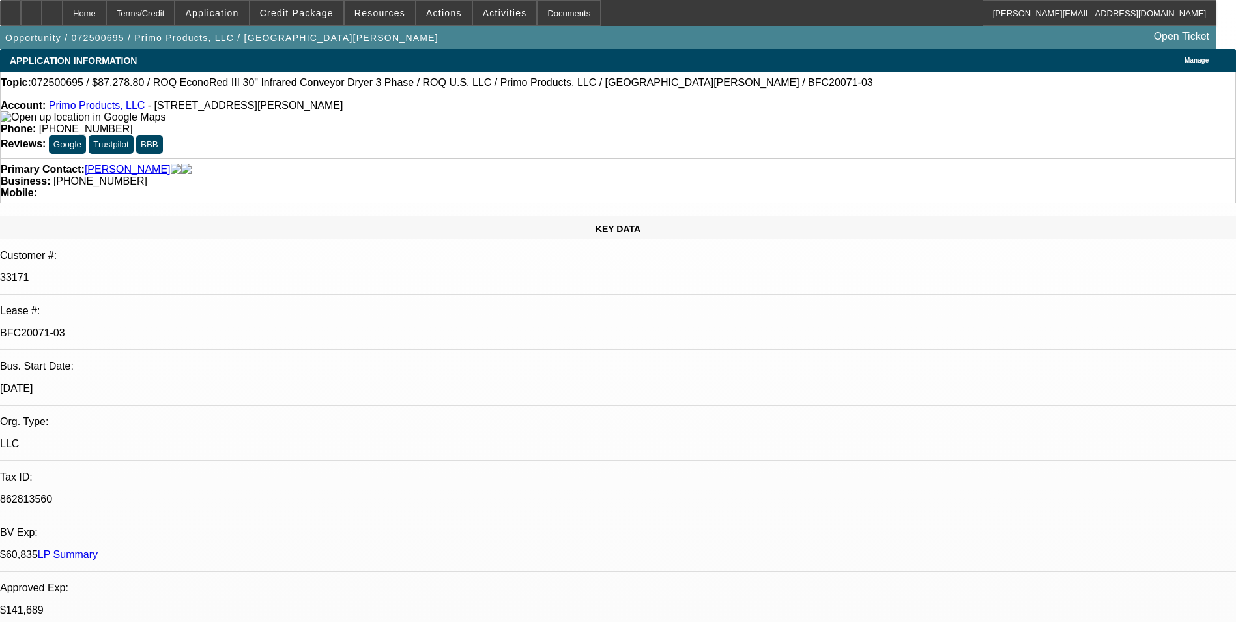
select select "1"
select select "2"
select select "4"
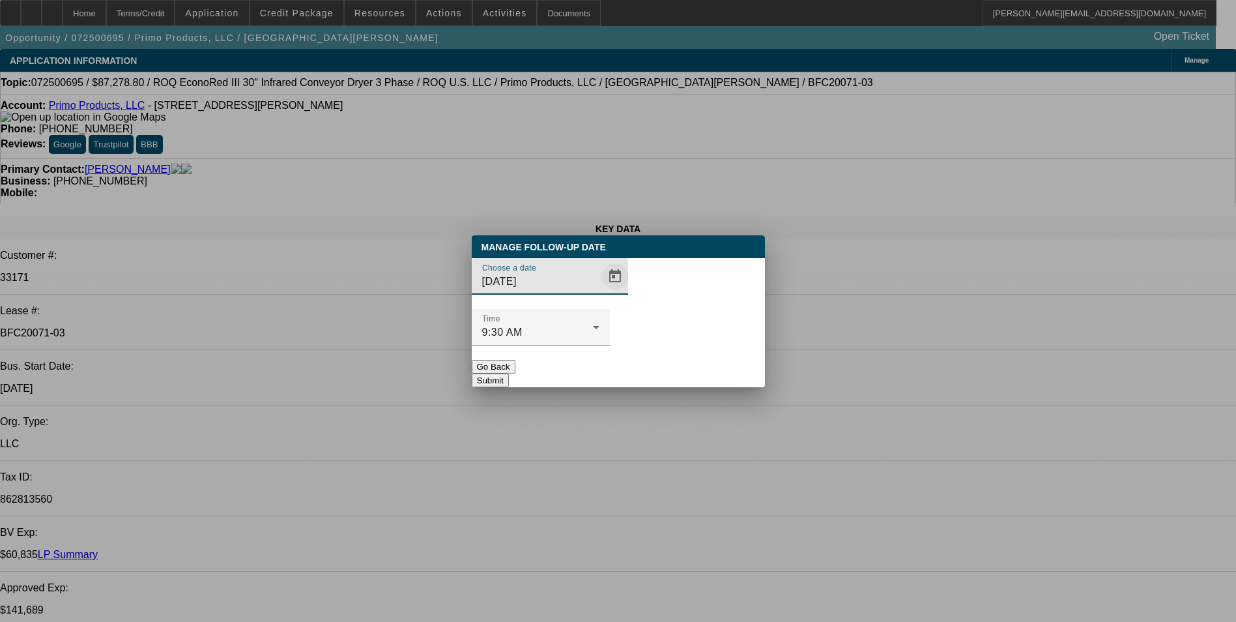
click at [600, 292] on span "Open calendar" at bounding box center [615, 276] width 31 height 31
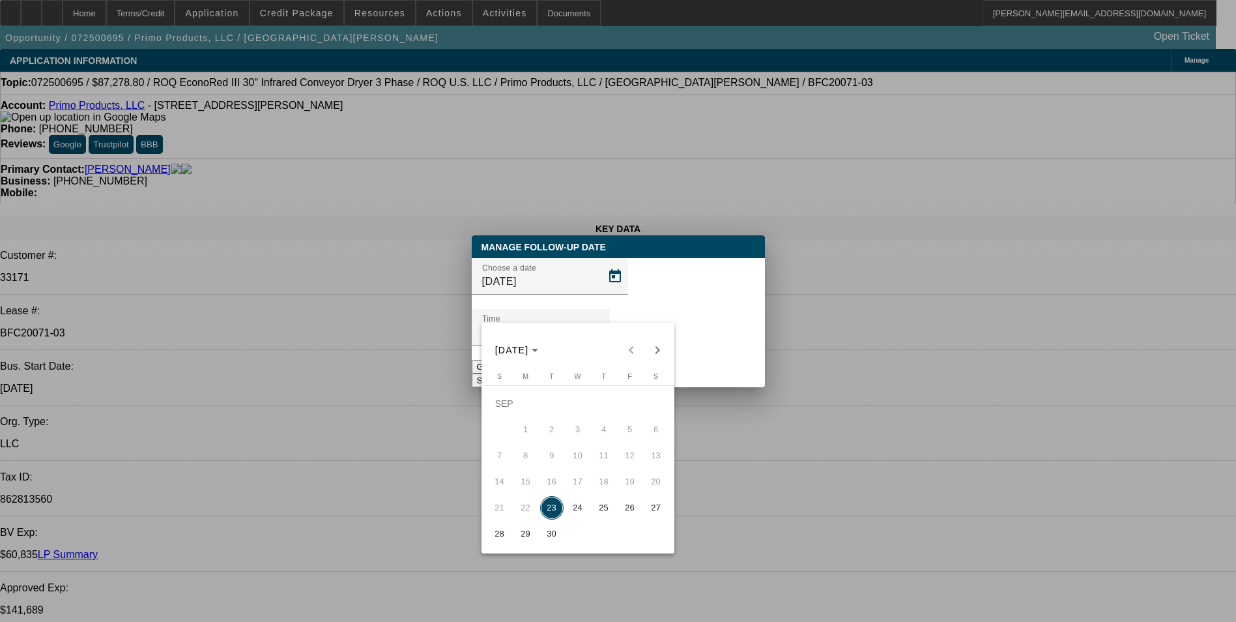
click at [637, 509] on span "26" at bounding box center [629, 507] width 23 height 23
type input "[DATE]"
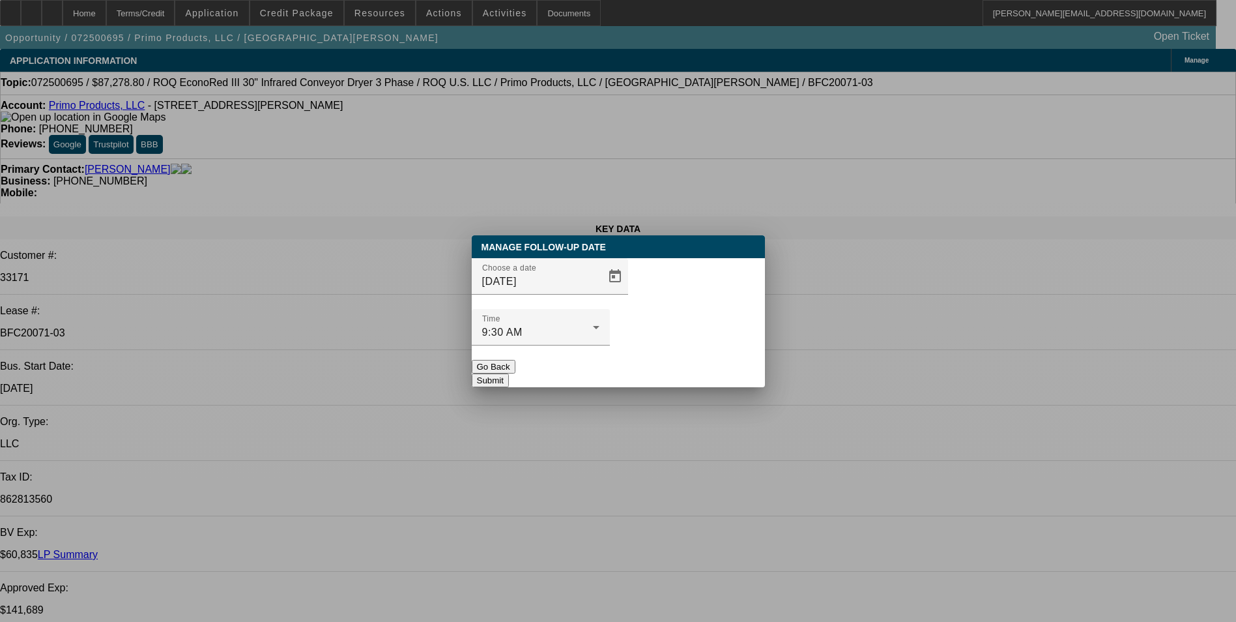
click at [509, 373] on button "Submit" at bounding box center [490, 380] width 37 height 14
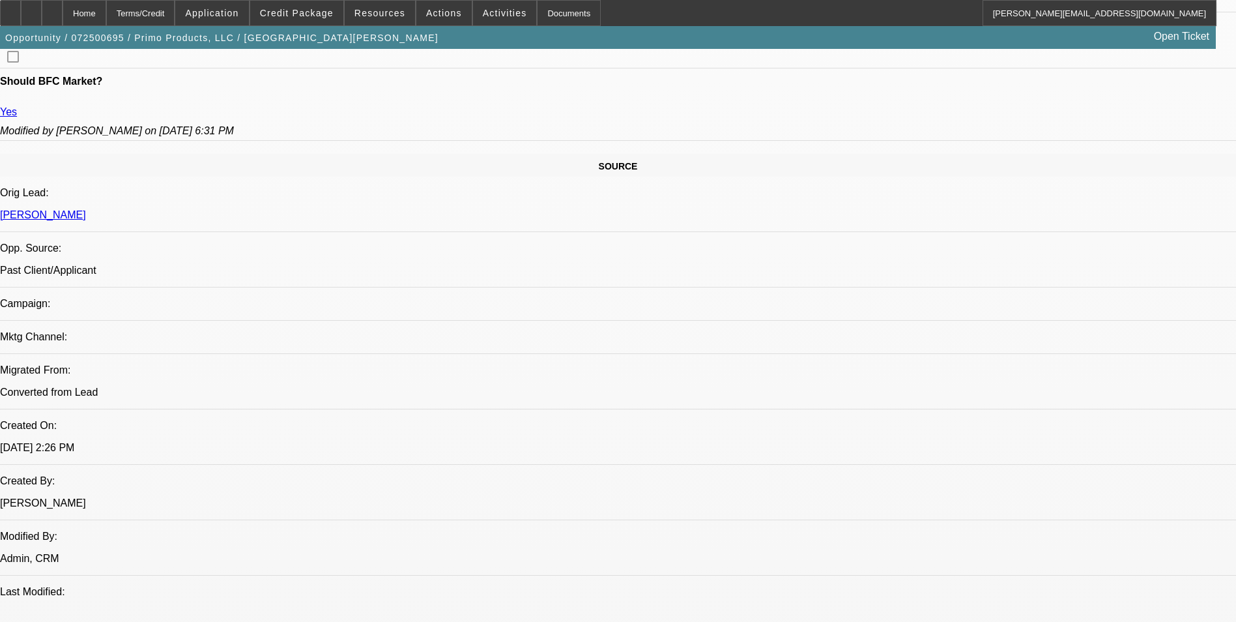
scroll to position [717, 0]
